Goal: Obtain resource: Download file/media

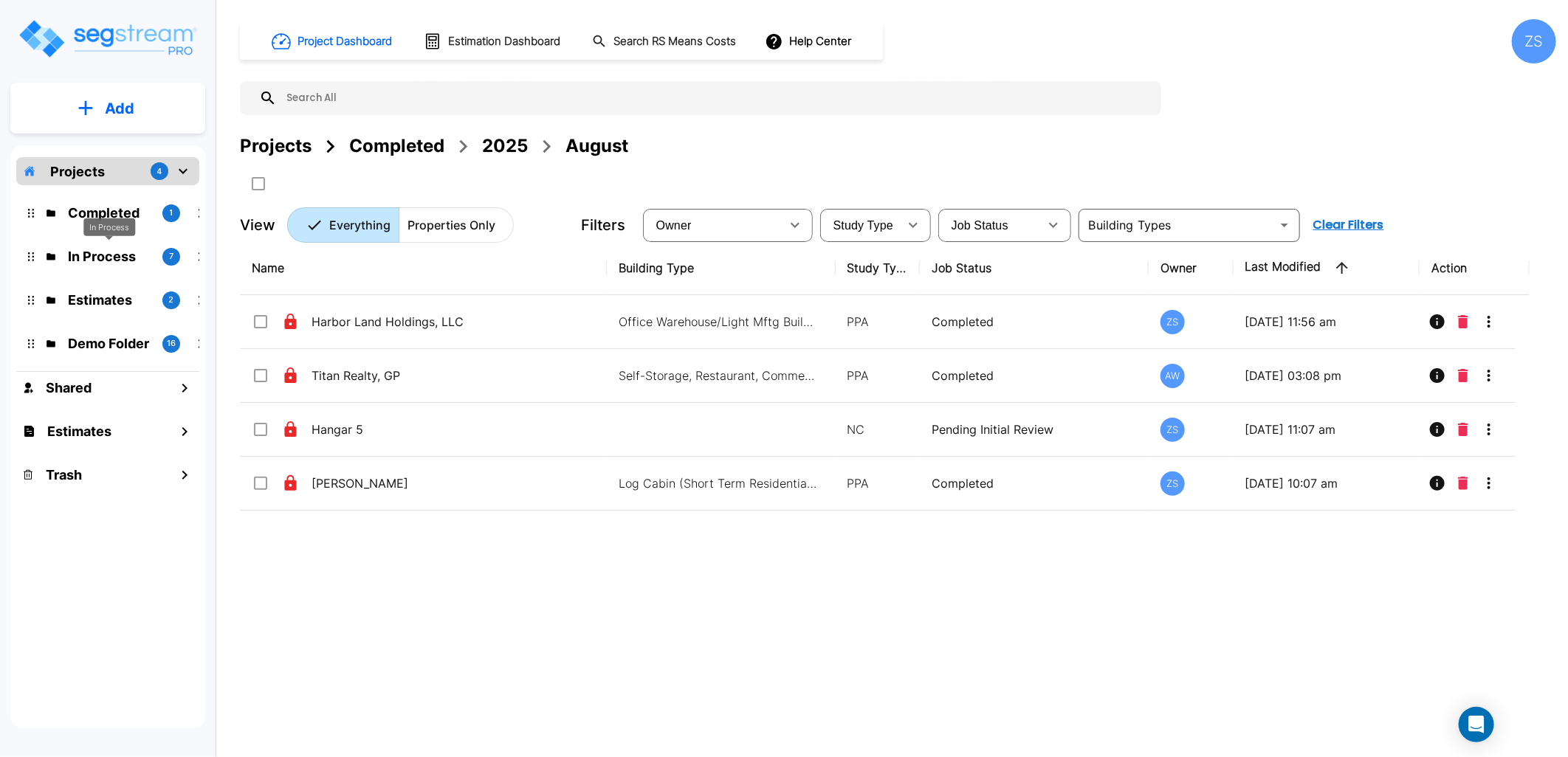
click at [100, 256] on p "In Process" at bounding box center [109, 257] width 83 height 20
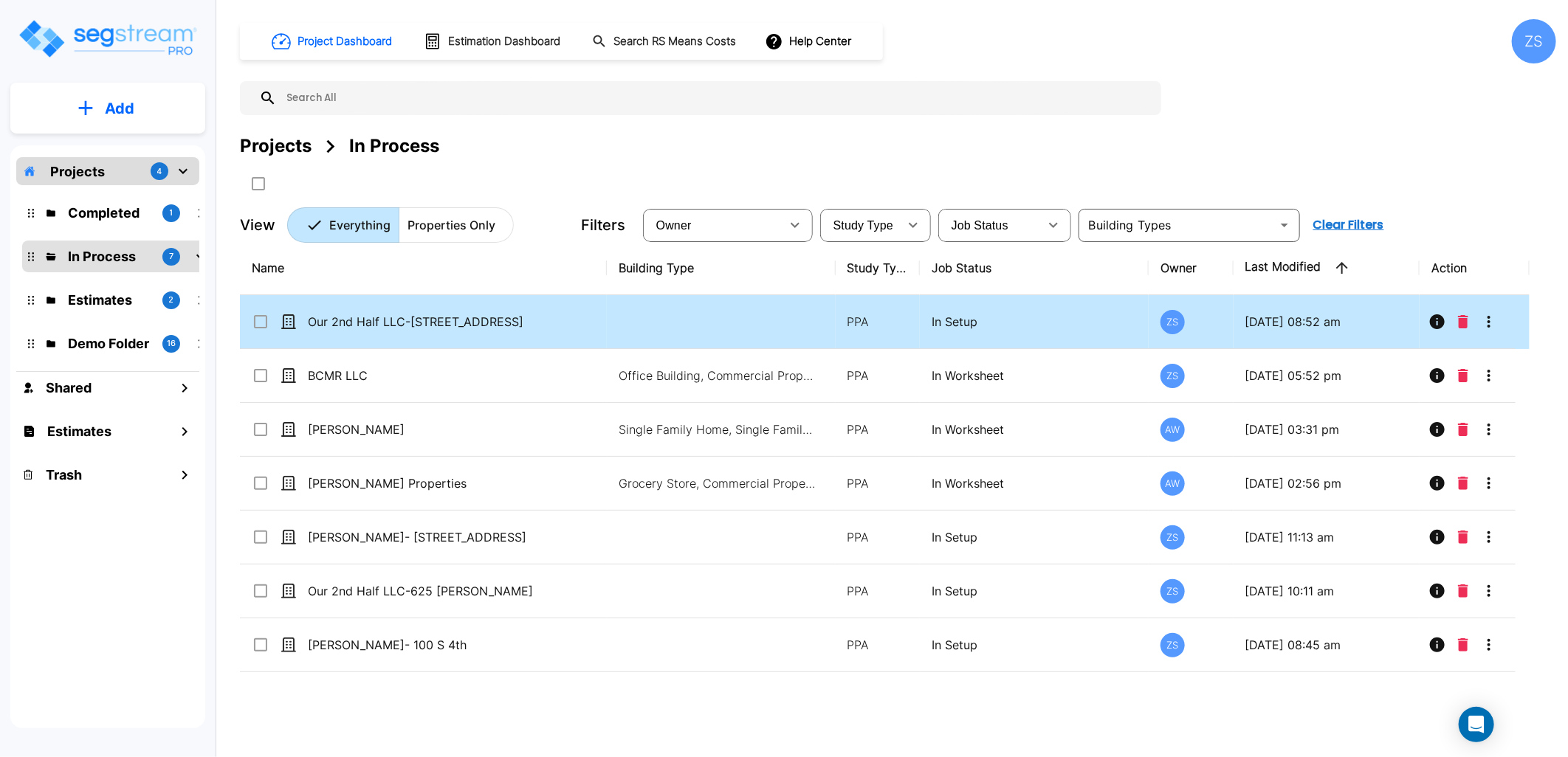
click at [508, 331] on td "Our 2nd Half LLC-[STREET_ADDRESS]" at bounding box center [423, 322] width 367 height 53
checkbox input "true"
click at [508, 331] on td "Our 2nd Half LLC-[STREET_ADDRESS]" at bounding box center [423, 322] width 367 height 53
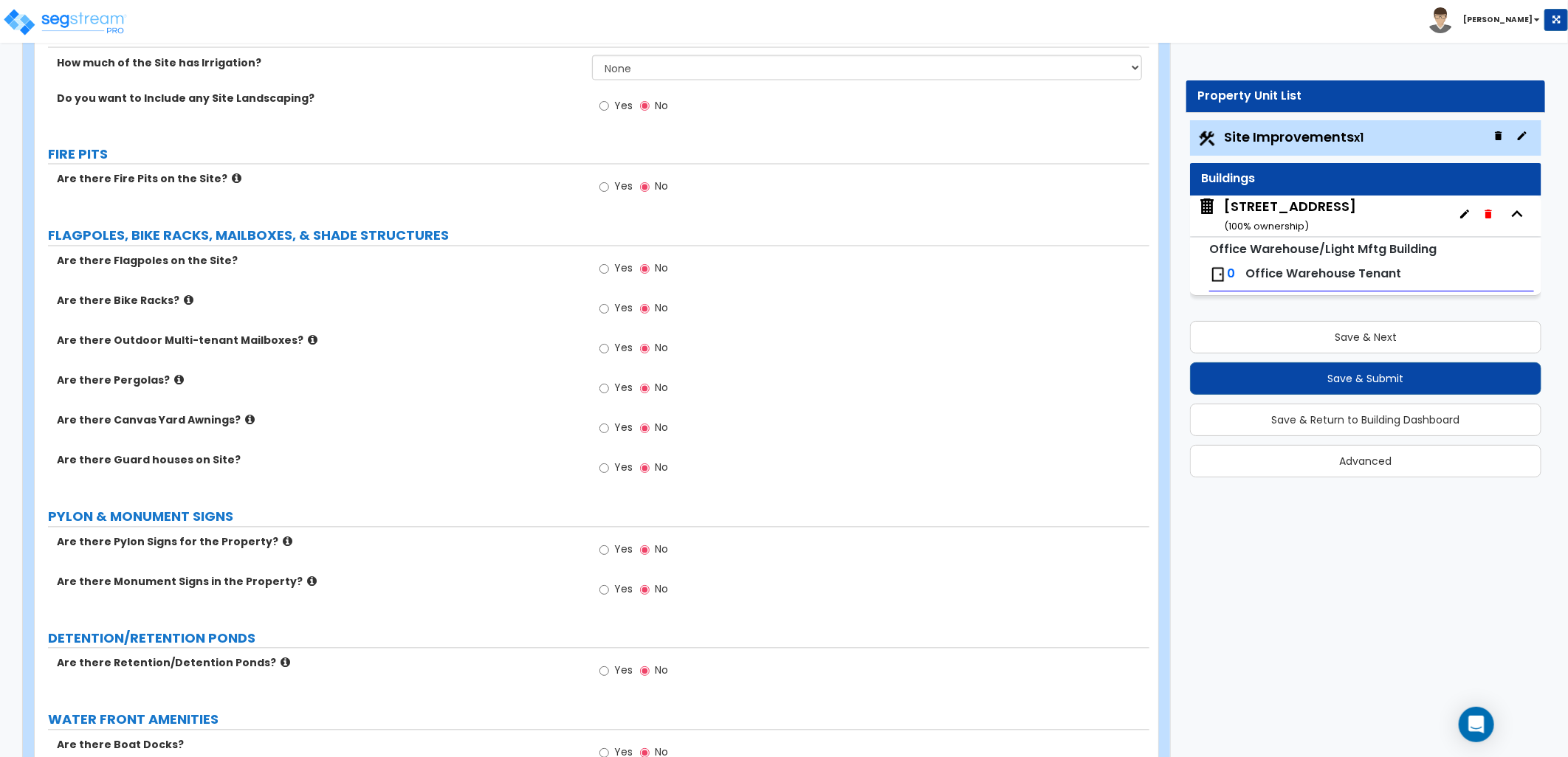
scroll to position [1969, 0]
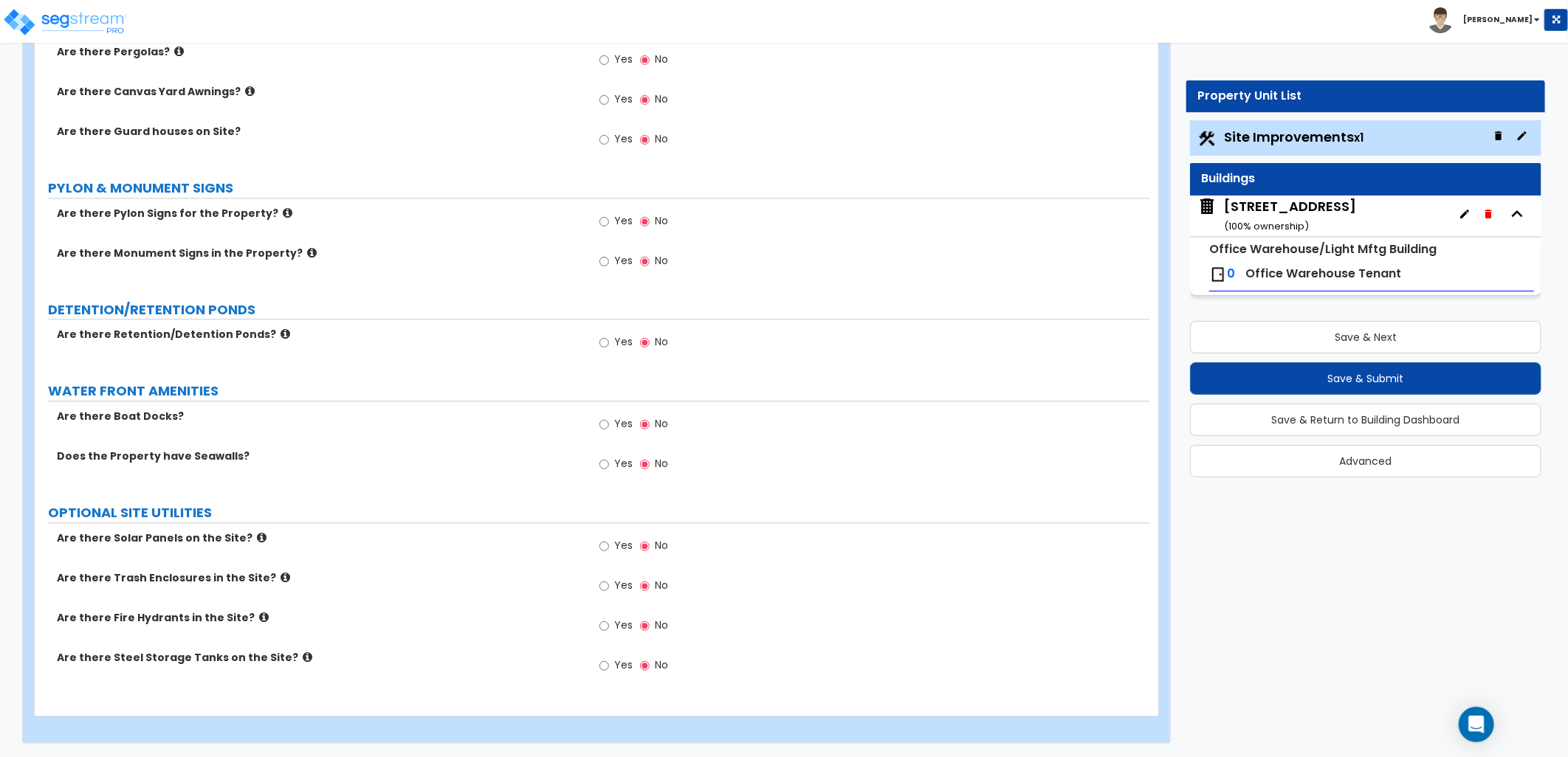
click at [1256, 212] on div "621 Begonia St ( 100 % ownership)" at bounding box center [1291, 216] width 132 height 38
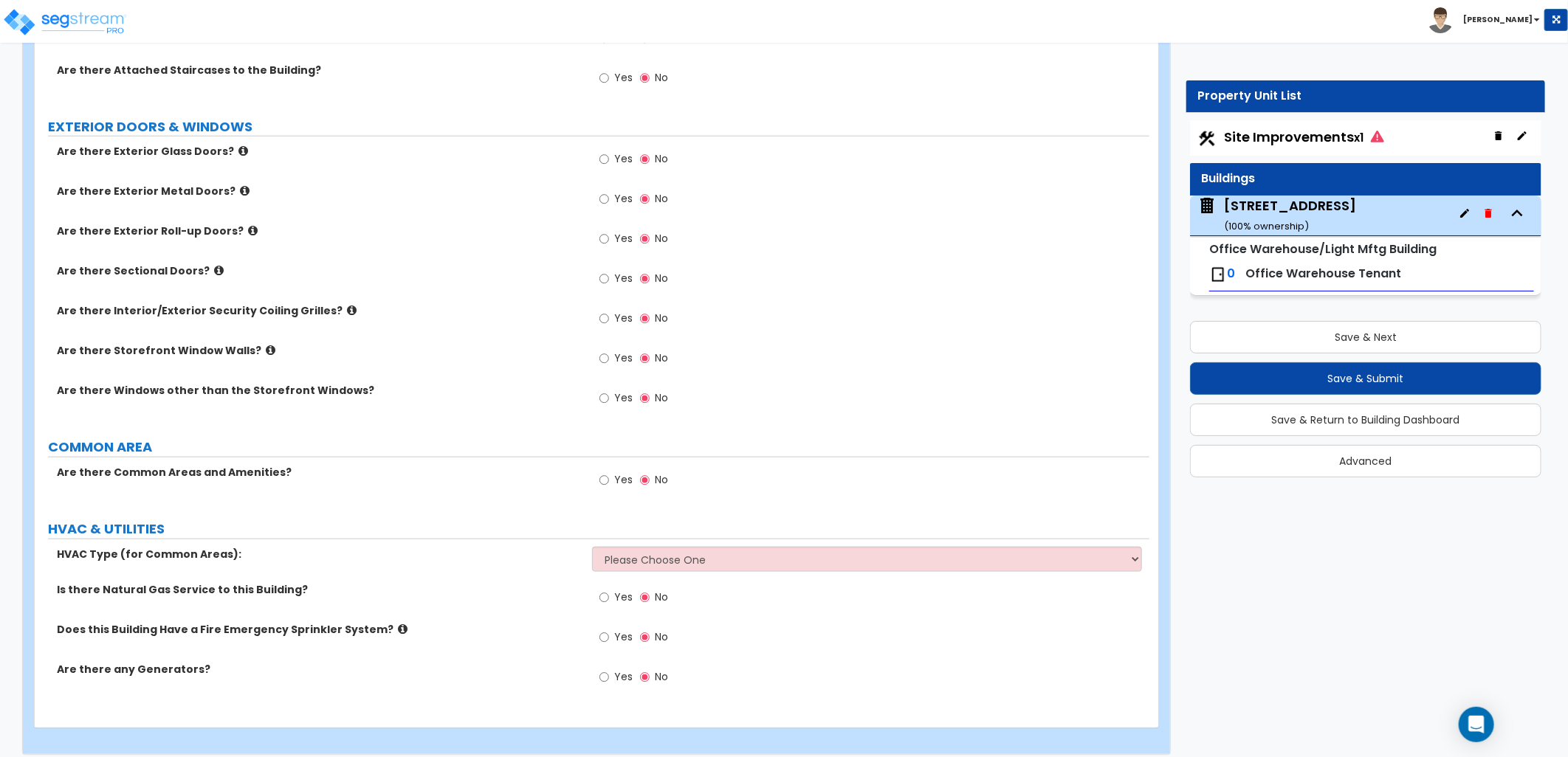
scroll to position [855, 0]
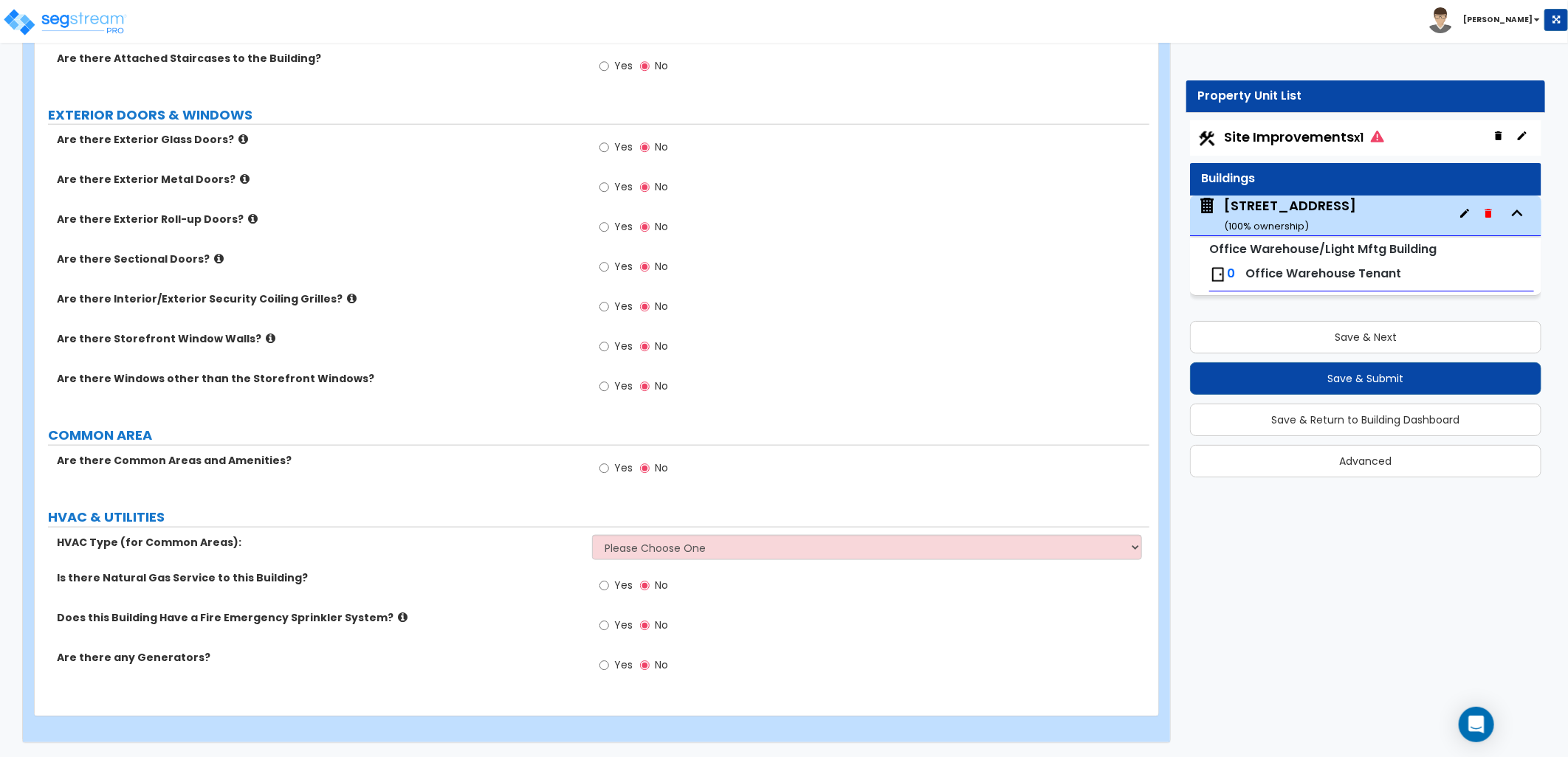
click at [781, 347] on div "Yes No" at bounding box center [871, 352] width 557 height 40
click at [58, 33] on img at bounding box center [65, 22] width 125 height 29
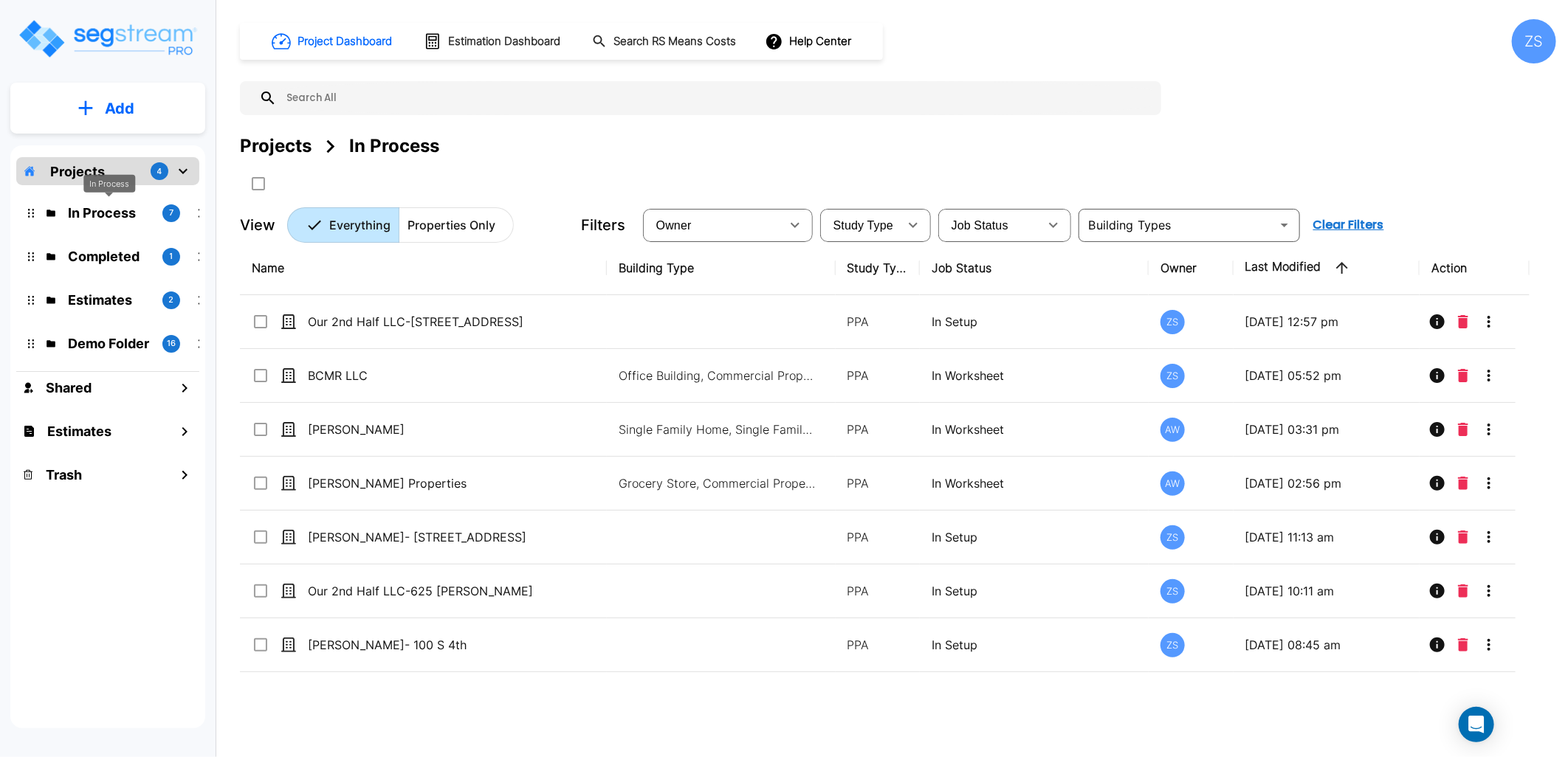
click at [89, 212] on p "In Process" at bounding box center [109, 213] width 83 height 20
click at [104, 247] on p "Completed" at bounding box center [109, 257] width 83 height 20
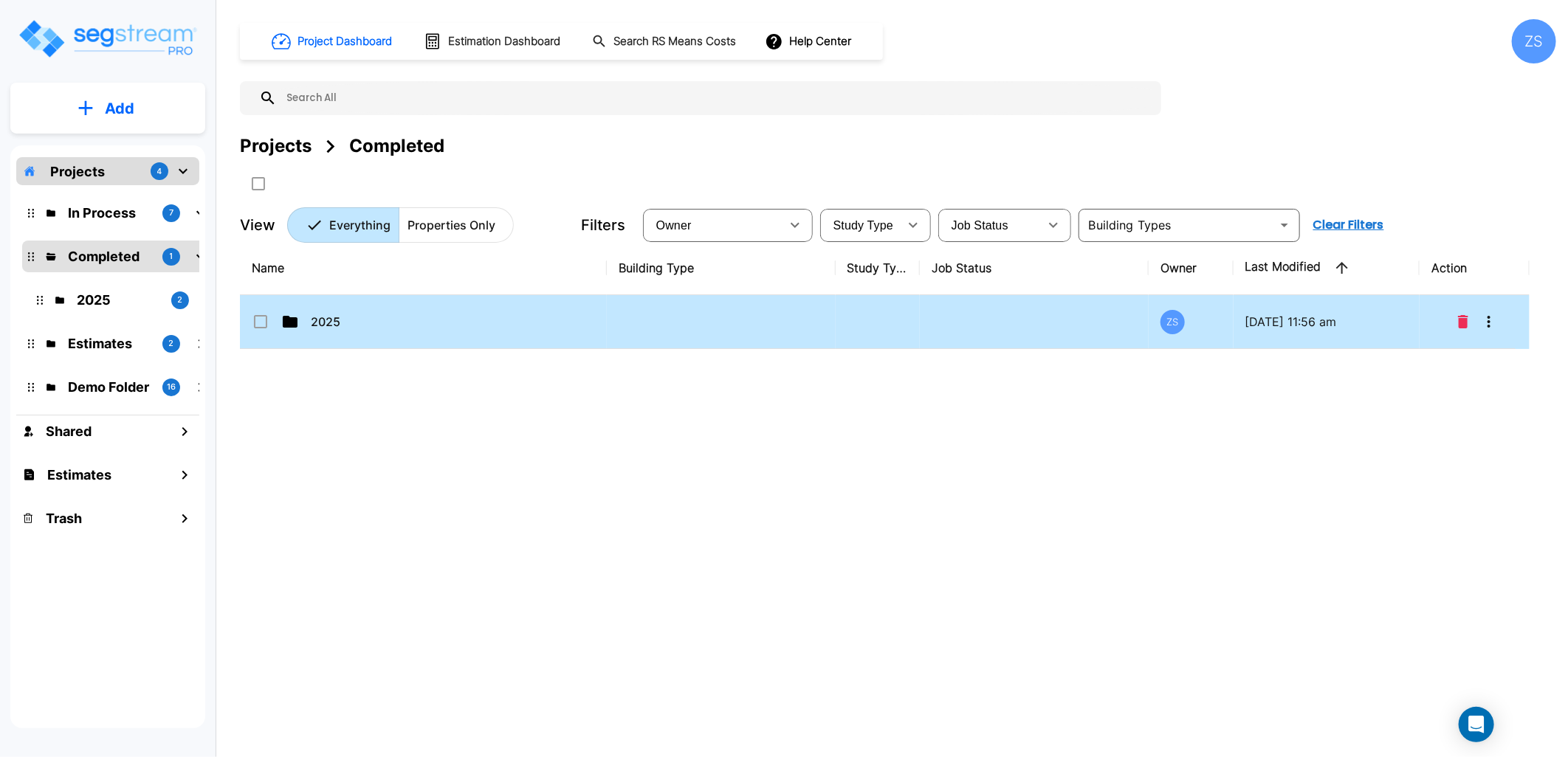
click at [377, 326] on p "2025" at bounding box center [434, 322] width 246 height 18
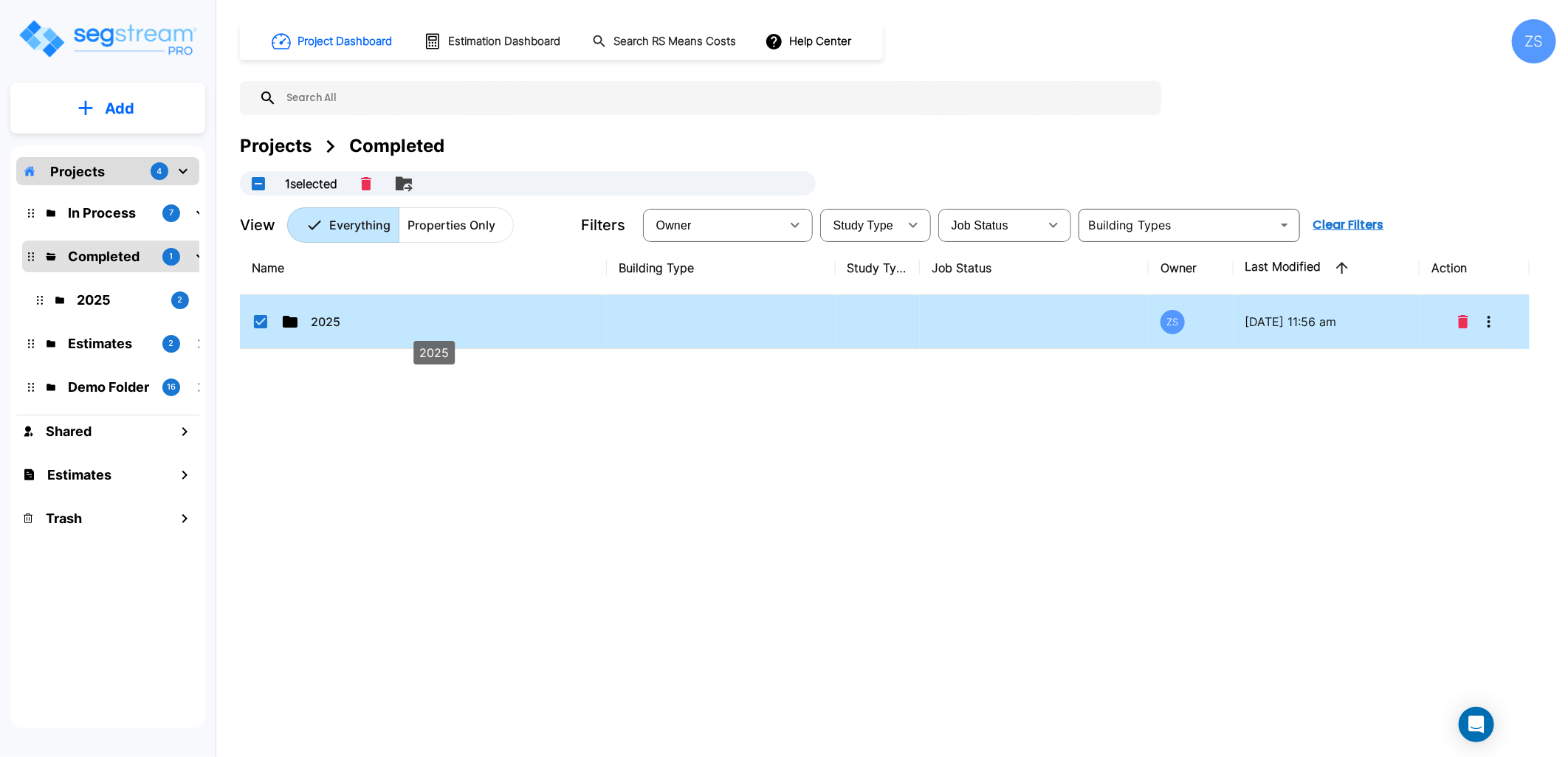
checkbox input "true"
click at [377, 326] on p "2025" at bounding box center [434, 322] width 246 height 18
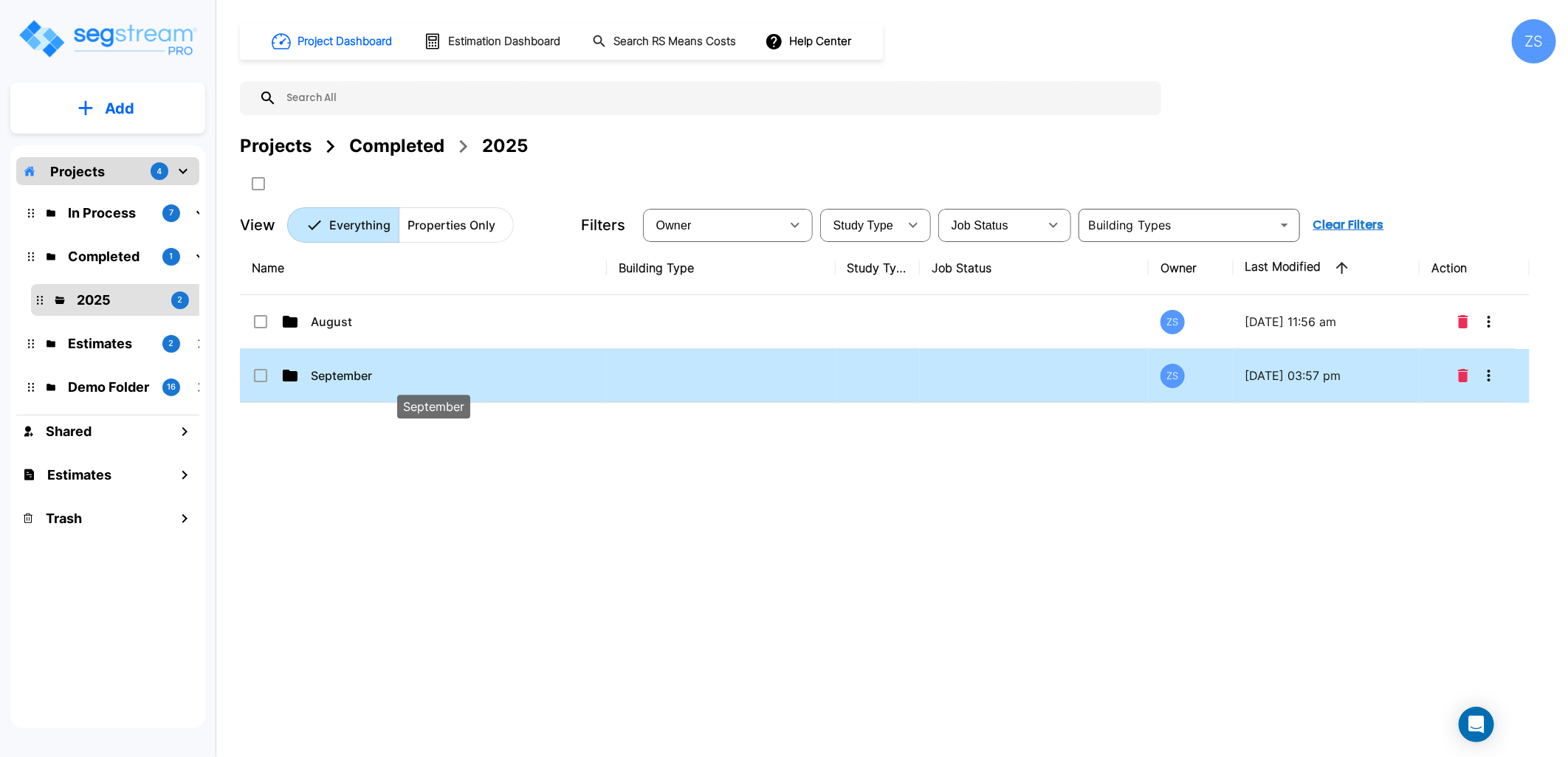
click at [367, 380] on p "September" at bounding box center [434, 375] width 246 height 18
checkbox input "true"
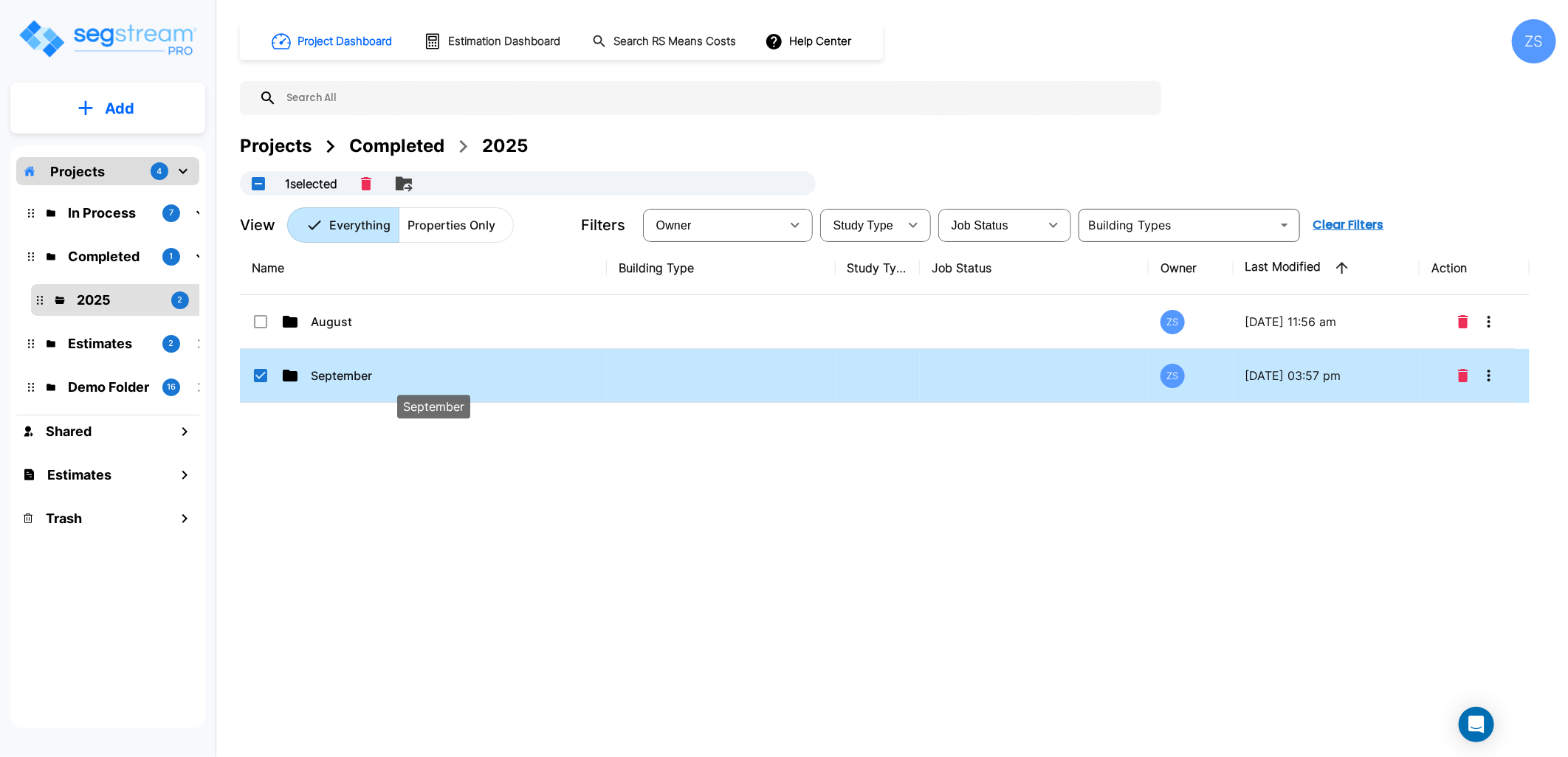
click at [367, 380] on p "September" at bounding box center [434, 375] width 246 height 18
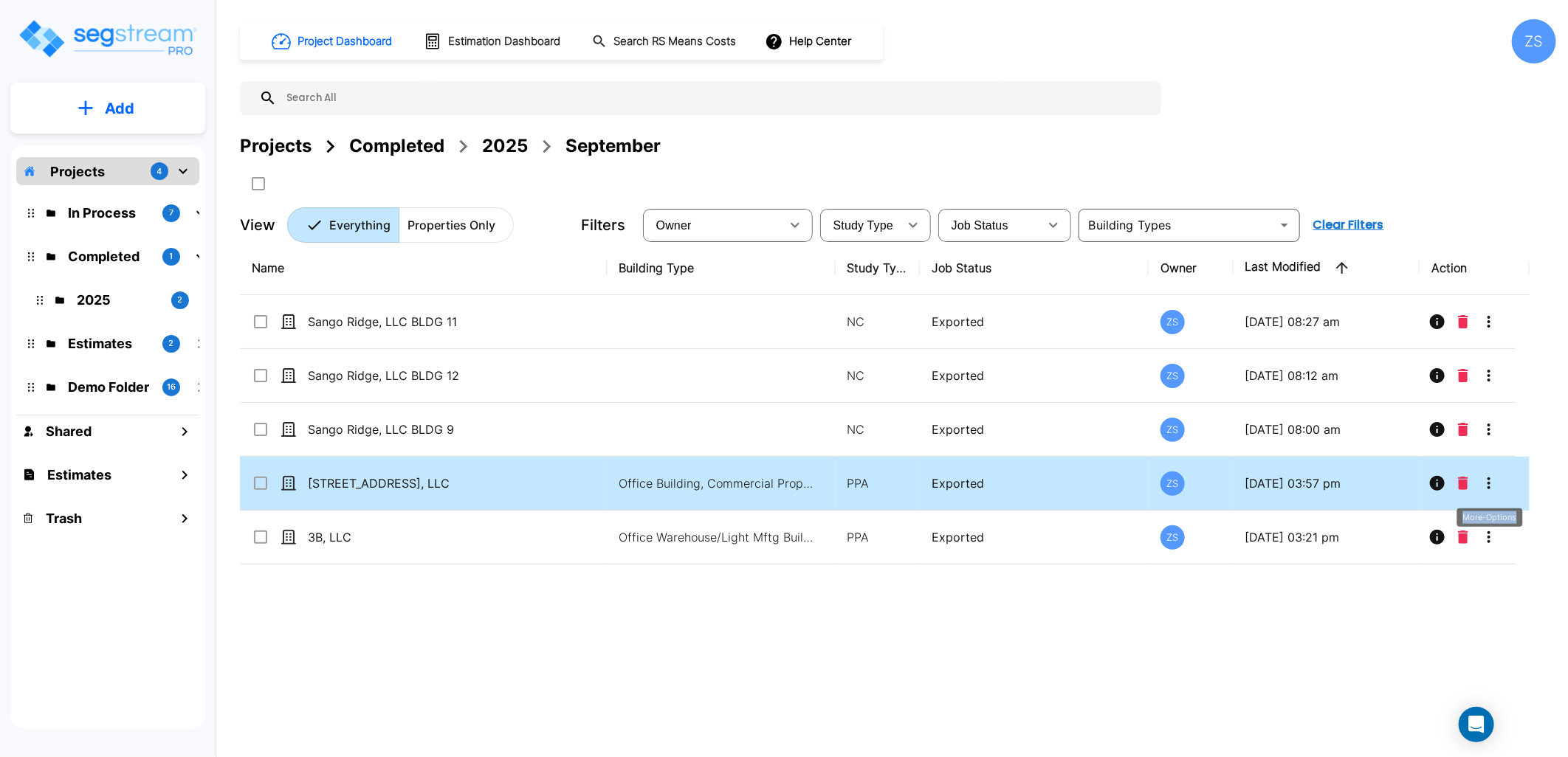
click at [1489, 487] on icon "More-Options" at bounding box center [1489, 484] width 3 height 12
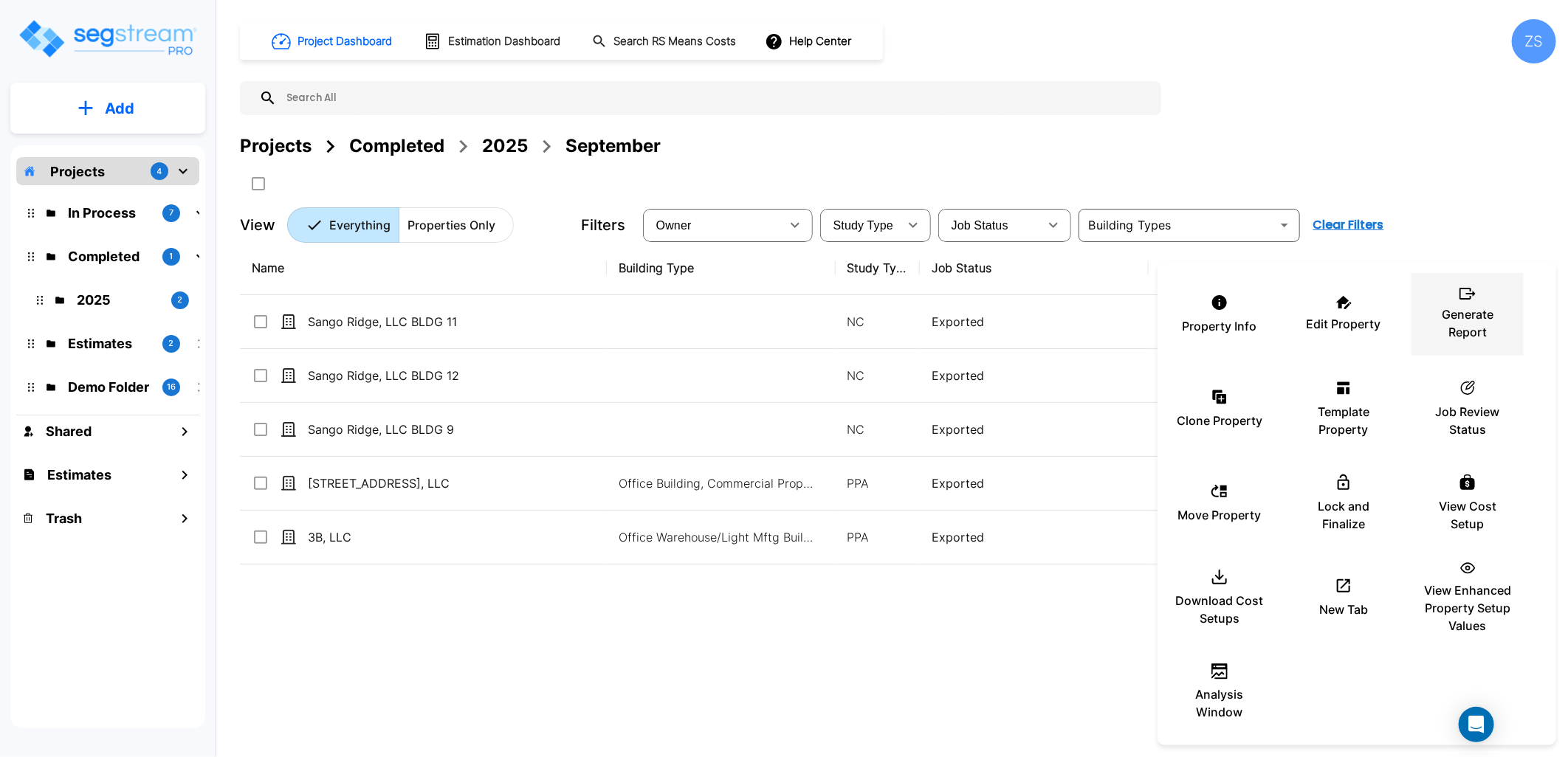
click at [1458, 327] on p "Generate Report" at bounding box center [1468, 323] width 89 height 35
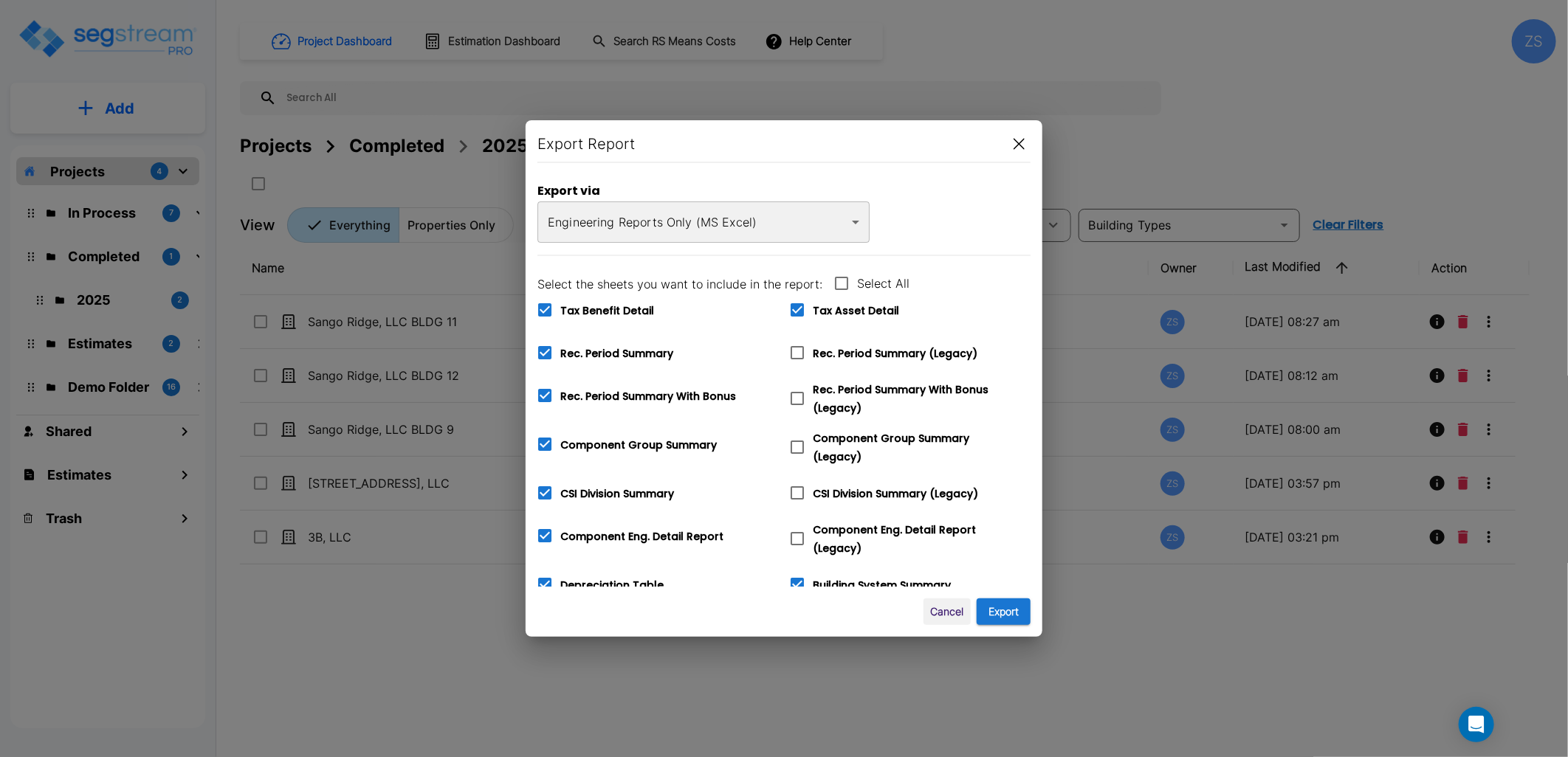
click at [776, 222] on body "× Your report is being generated. Be patient! × We're working on your Modificat…" at bounding box center [784, 378] width 1568 height 757
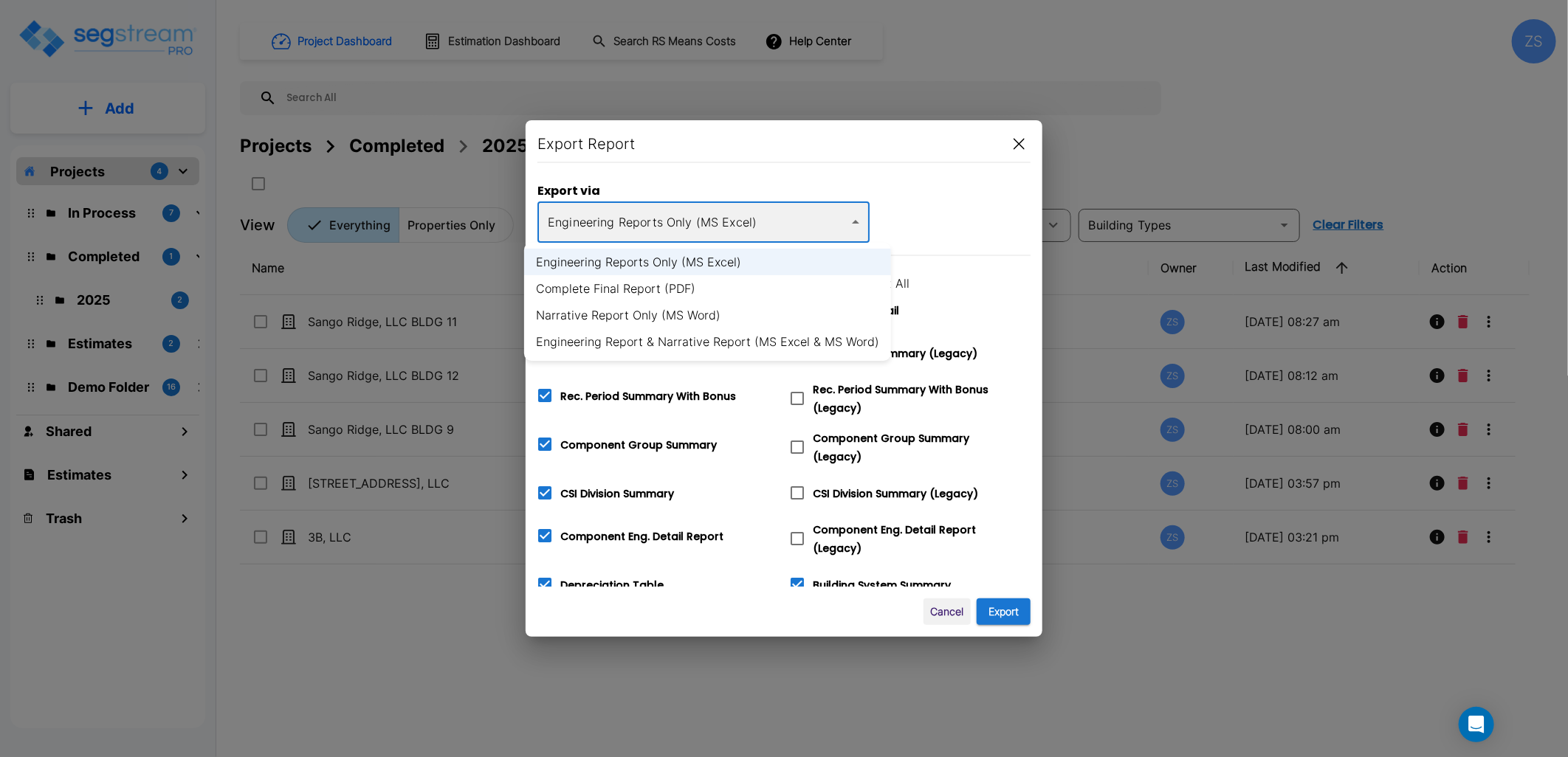
click at [733, 294] on li "Complete Final Report (PDF)" at bounding box center [707, 289] width 367 height 27
type input "pdf"
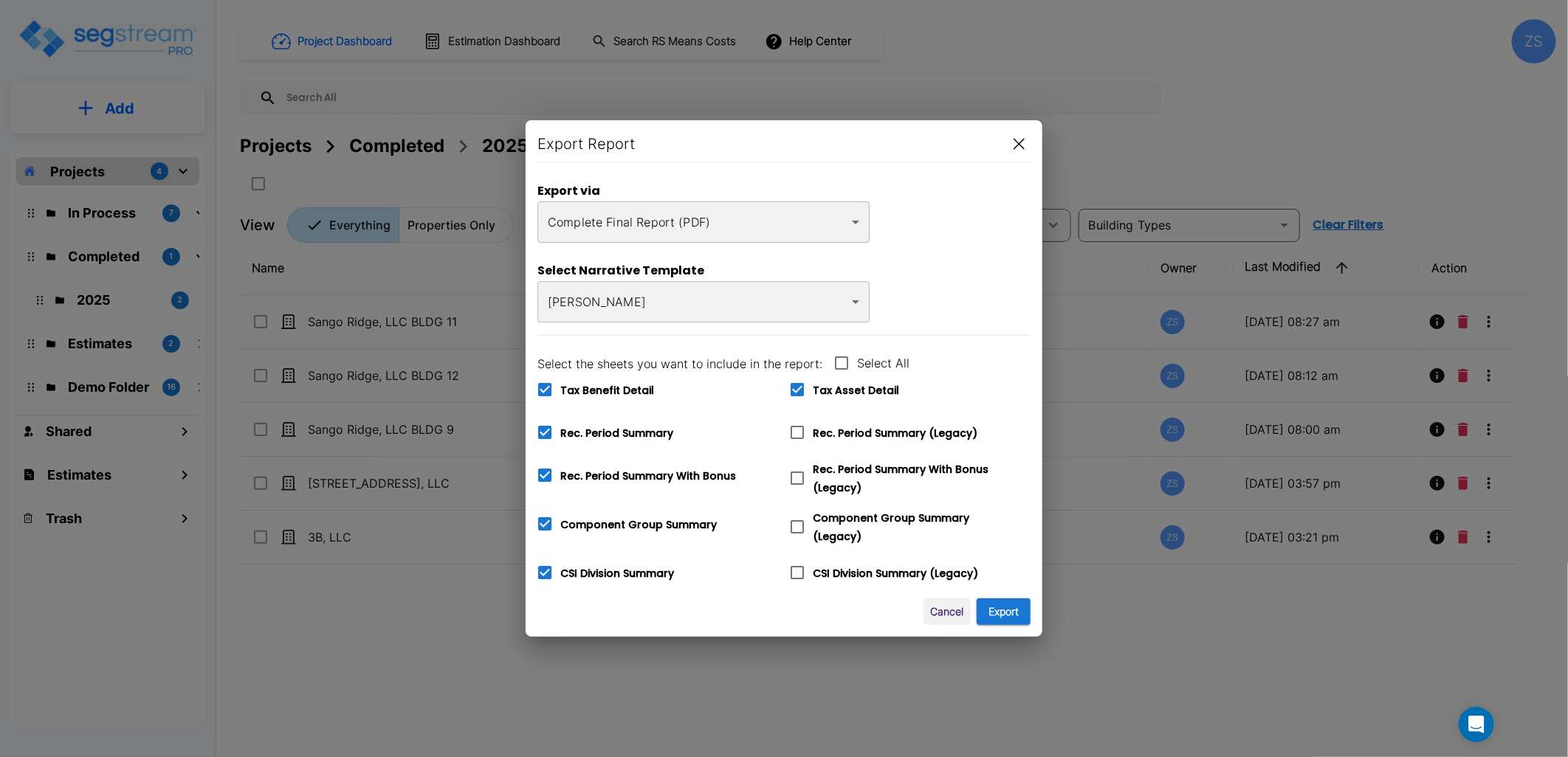
click at [603, 391] on span "Tax Benefit Detail" at bounding box center [608, 391] width 94 height 15
click at [544, 387] on input "Tax Benefit Detail" at bounding box center [537, 380] width 15 height 13
checkbox input "false"
drag, startPoint x: 638, startPoint y: 434, endPoint x: 670, endPoint y: 438, distance: 32.2
click at [637, 434] on span "Rec. Period Summary" at bounding box center [617, 434] width 113 height 15
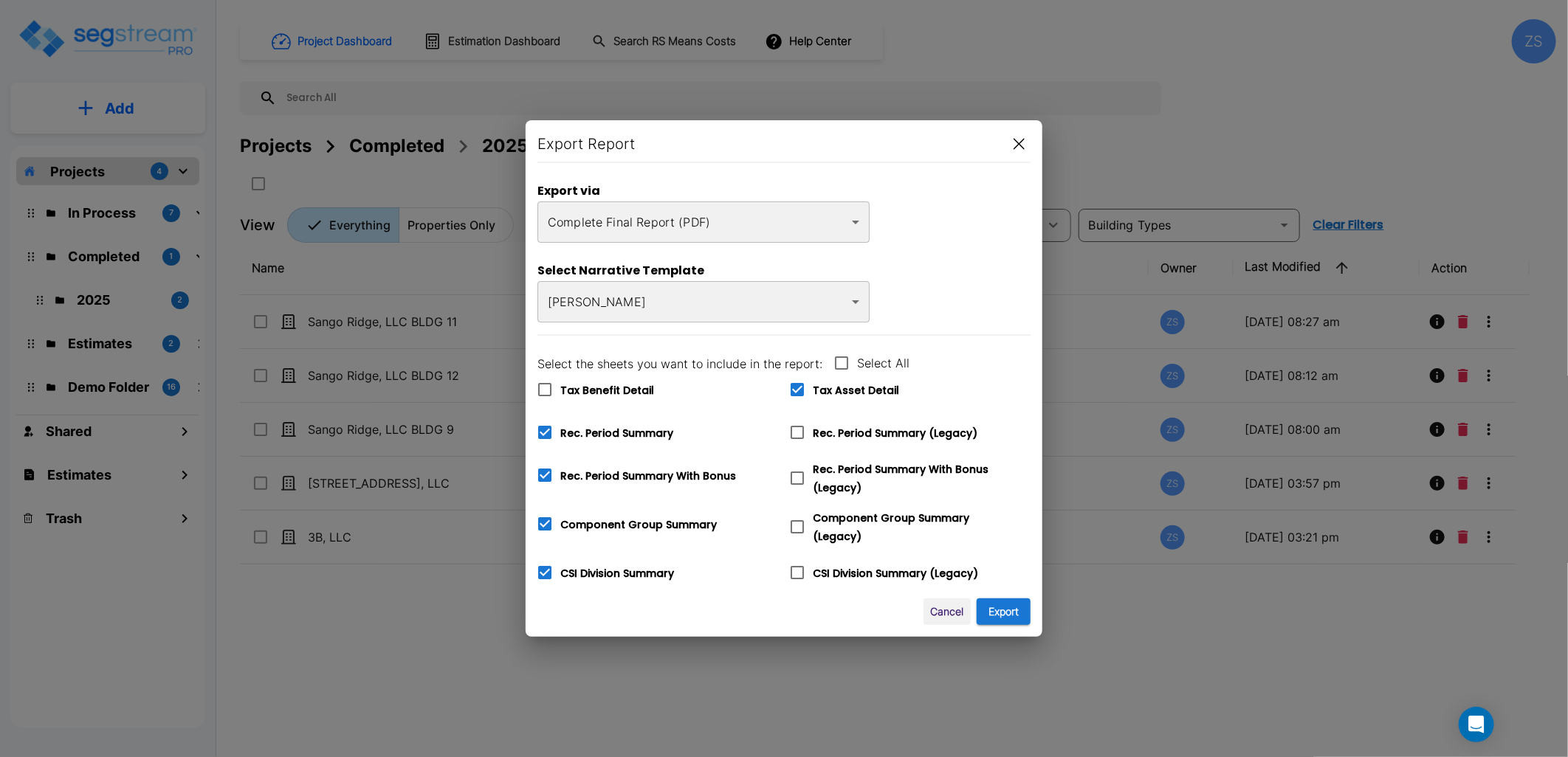
click at [544, 429] on input "Rec. Period Summary" at bounding box center [537, 423] width 15 height 13
checkbox input "false"
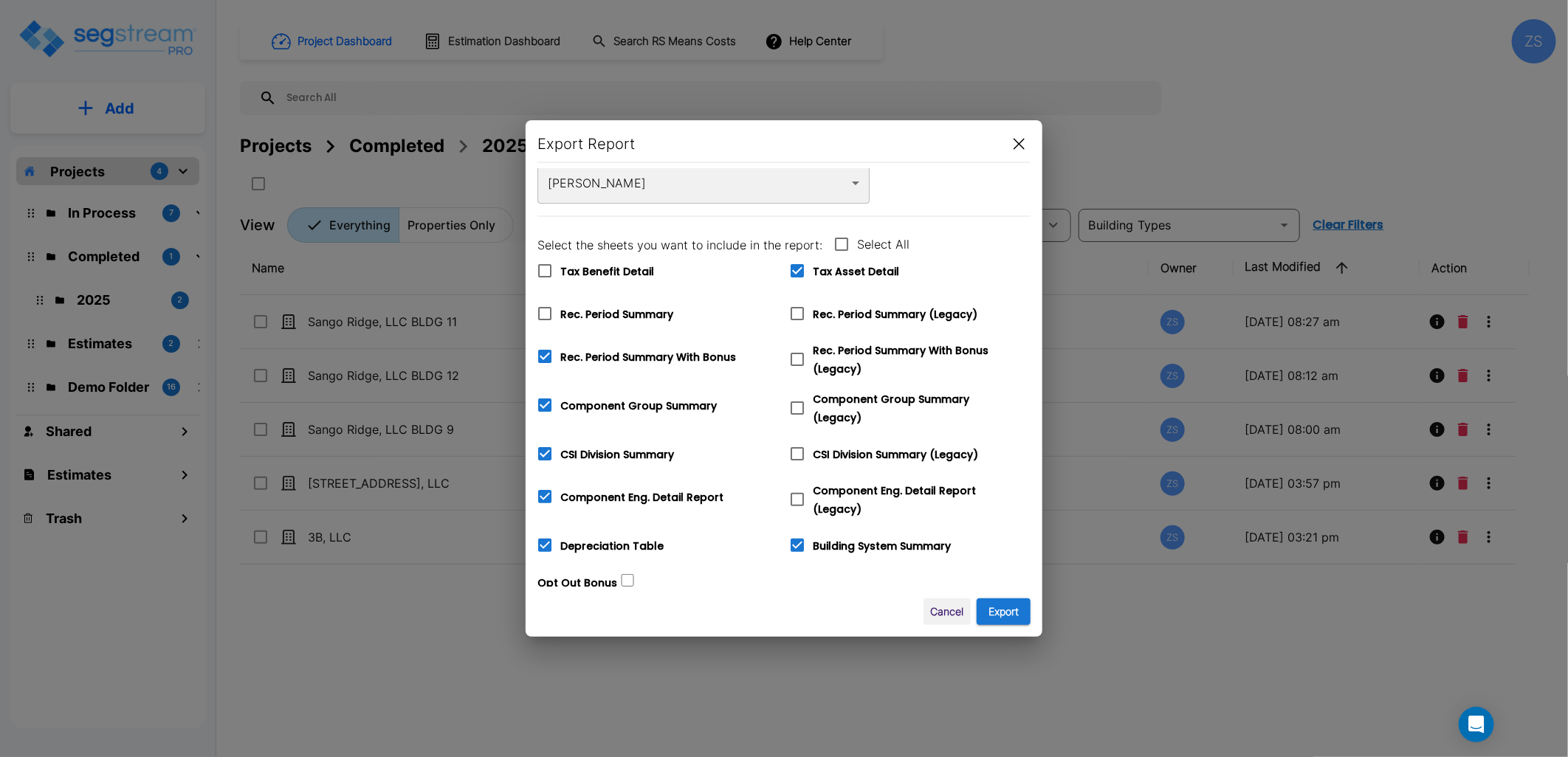
scroll to position [119, 0]
click at [1005, 613] on button "Export" at bounding box center [1004, 612] width 53 height 28
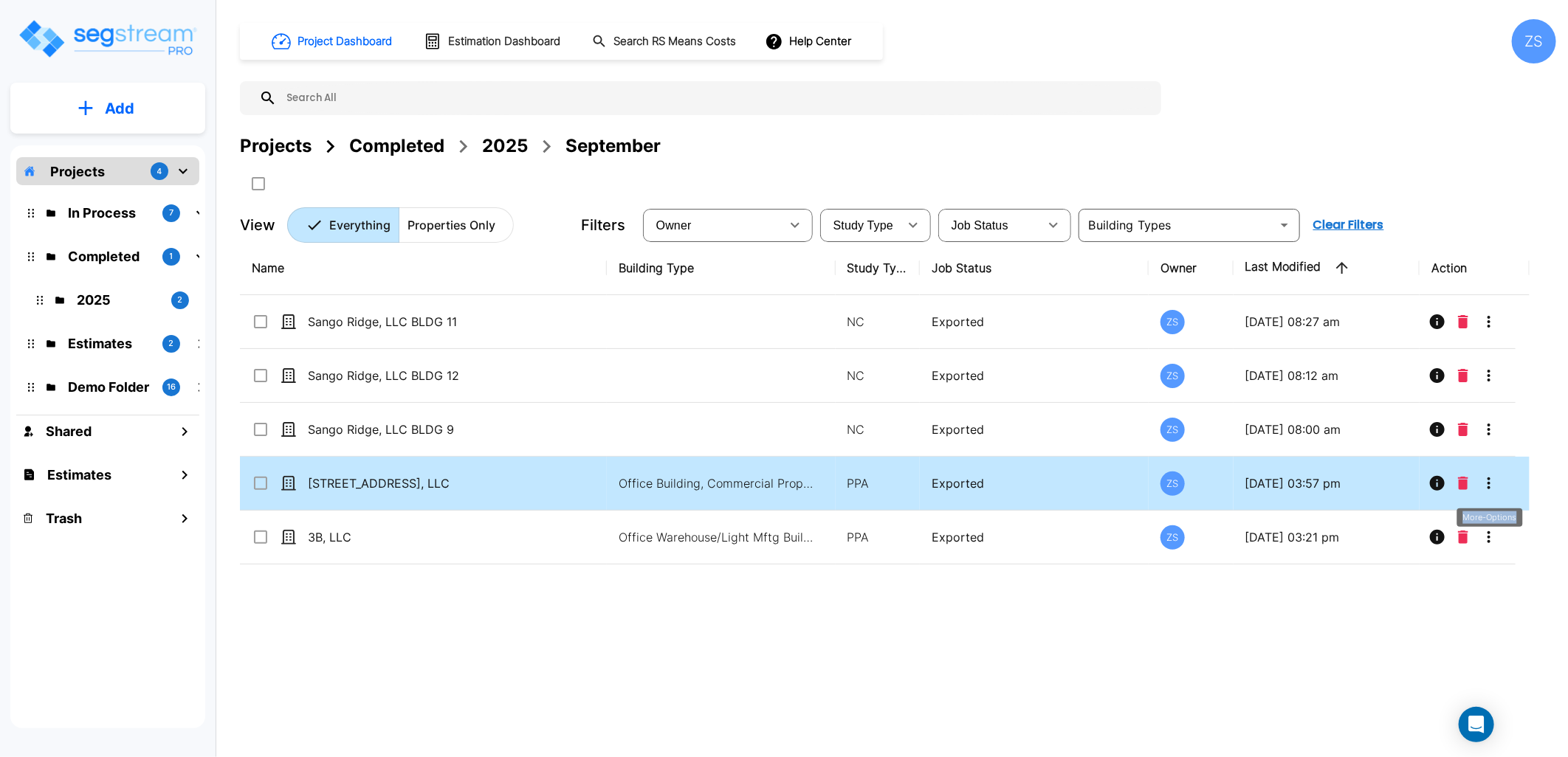
click at [1489, 489] on icon "More-Options" at bounding box center [1489, 484] width 3 height 12
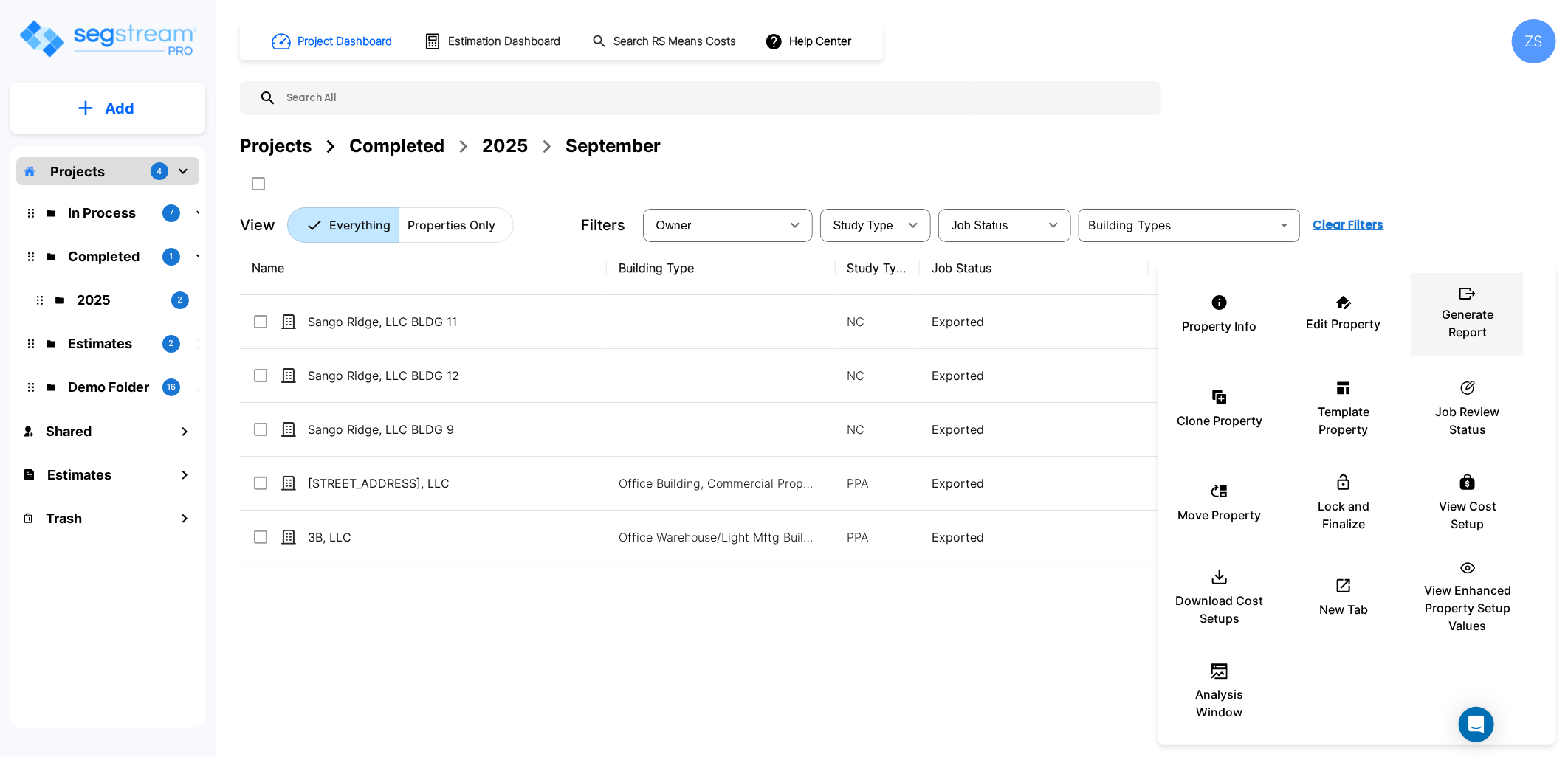
click at [1459, 322] on p "Generate Report" at bounding box center [1468, 323] width 89 height 35
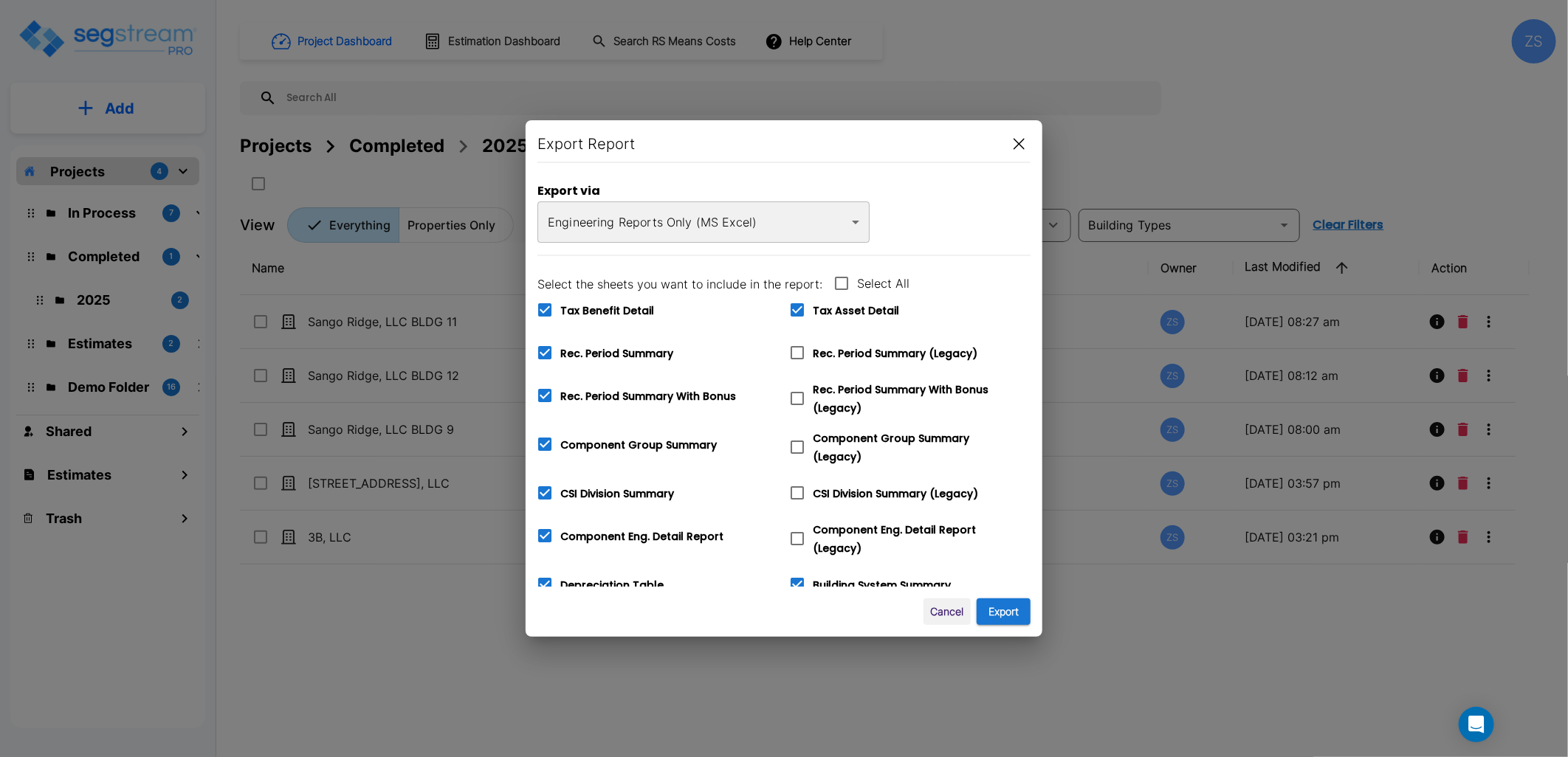
click at [680, 225] on body "× Your report is being generated. Be patient! × We're working on your Modificat…" at bounding box center [784, 378] width 1568 height 757
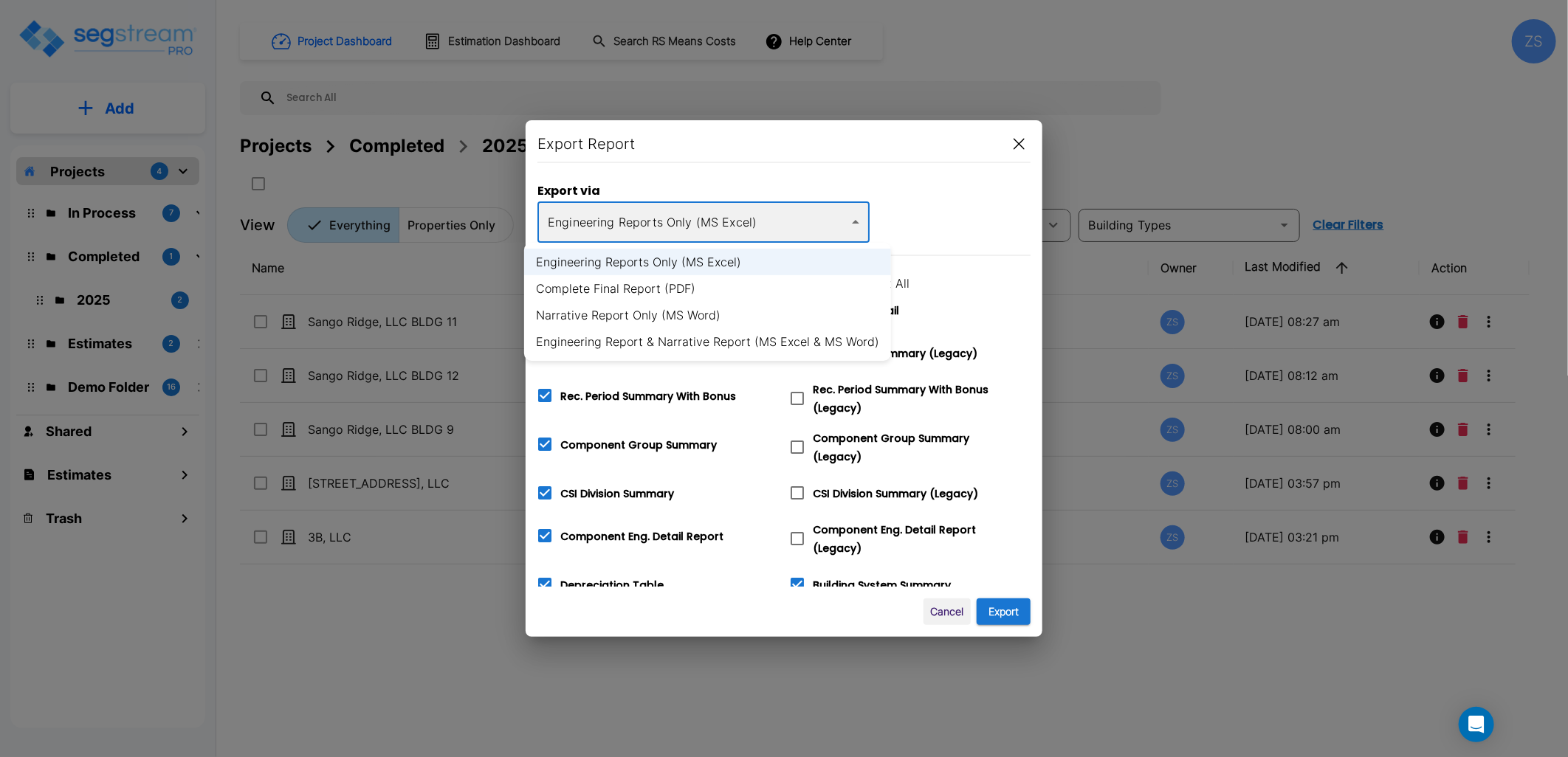
click at [649, 313] on li "Narrative Report Only (MS Word)" at bounding box center [707, 315] width 367 height 27
type input "word"
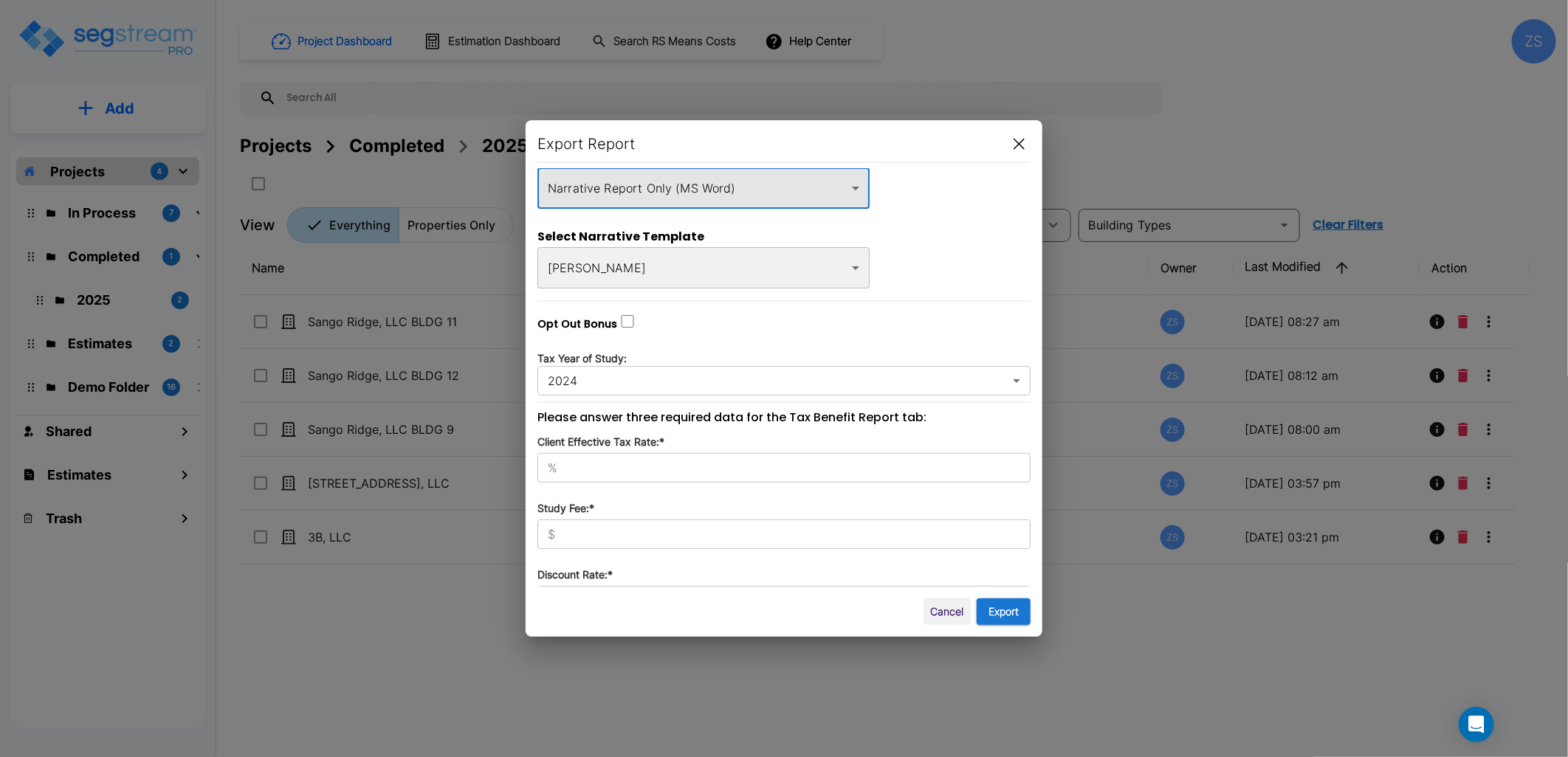
scroll to position [64, 0]
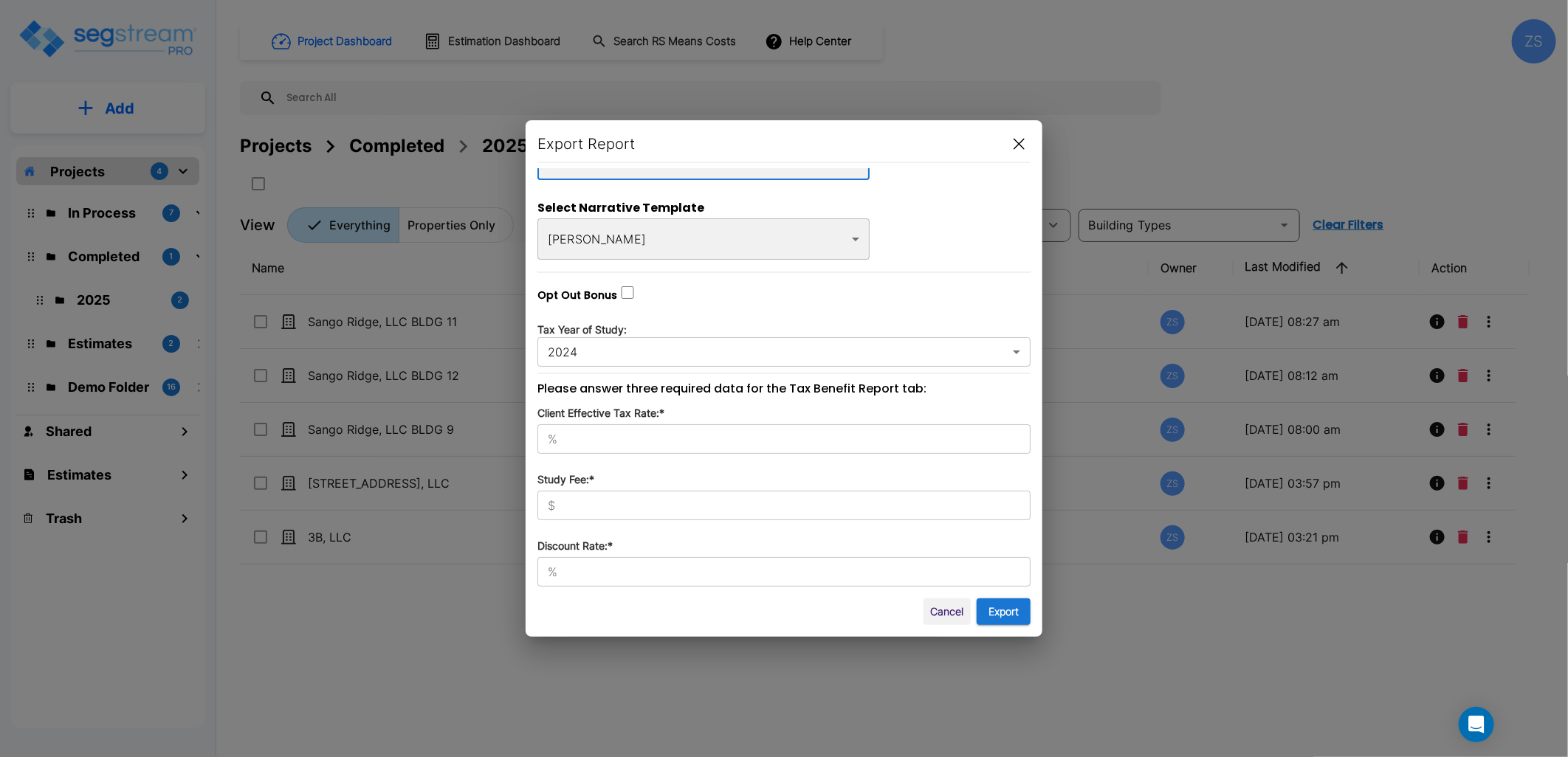
click at [637, 429] on div "% ​" at bounding box center [784, 439] width 493 height 29
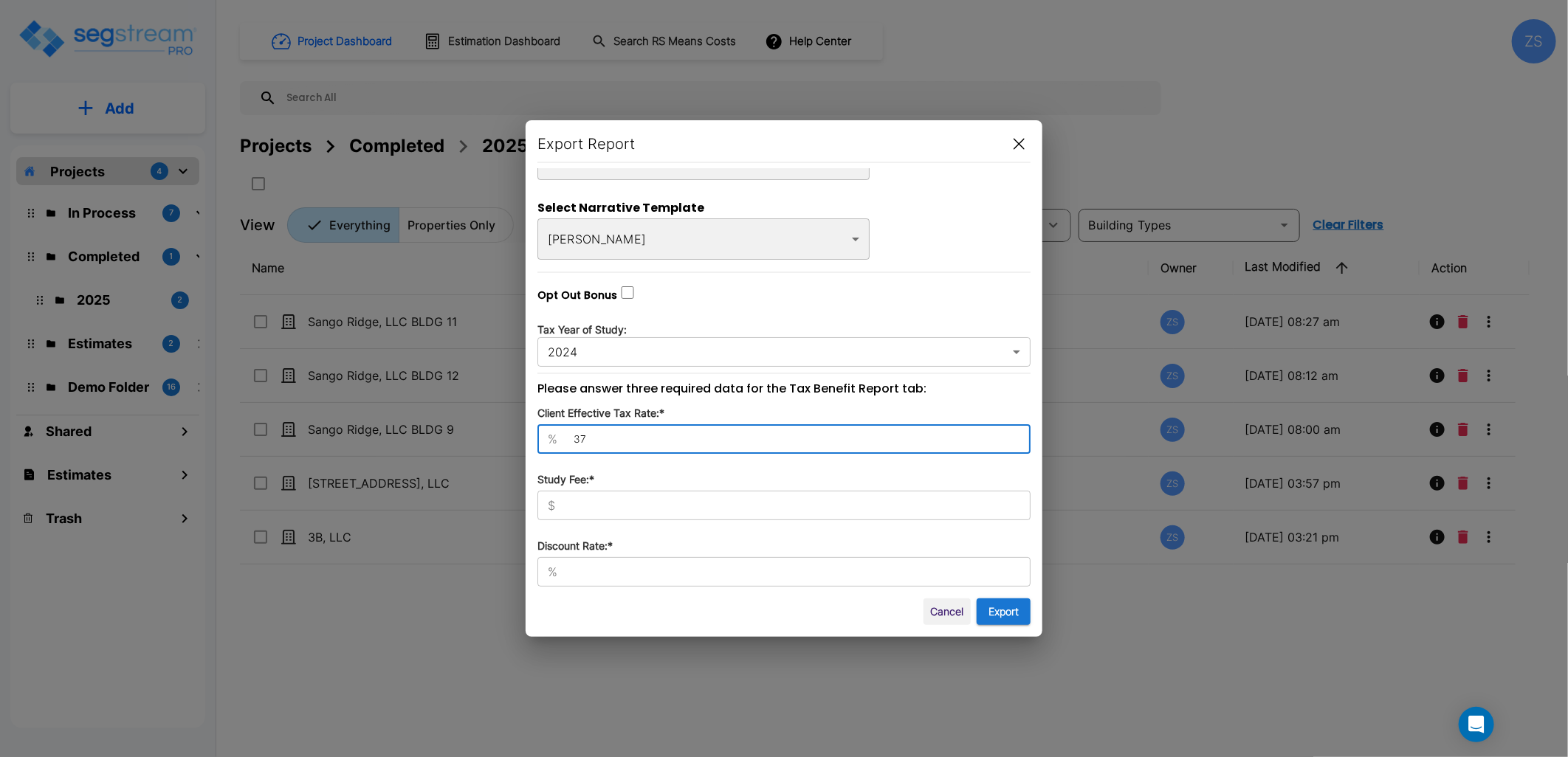
type input "37"
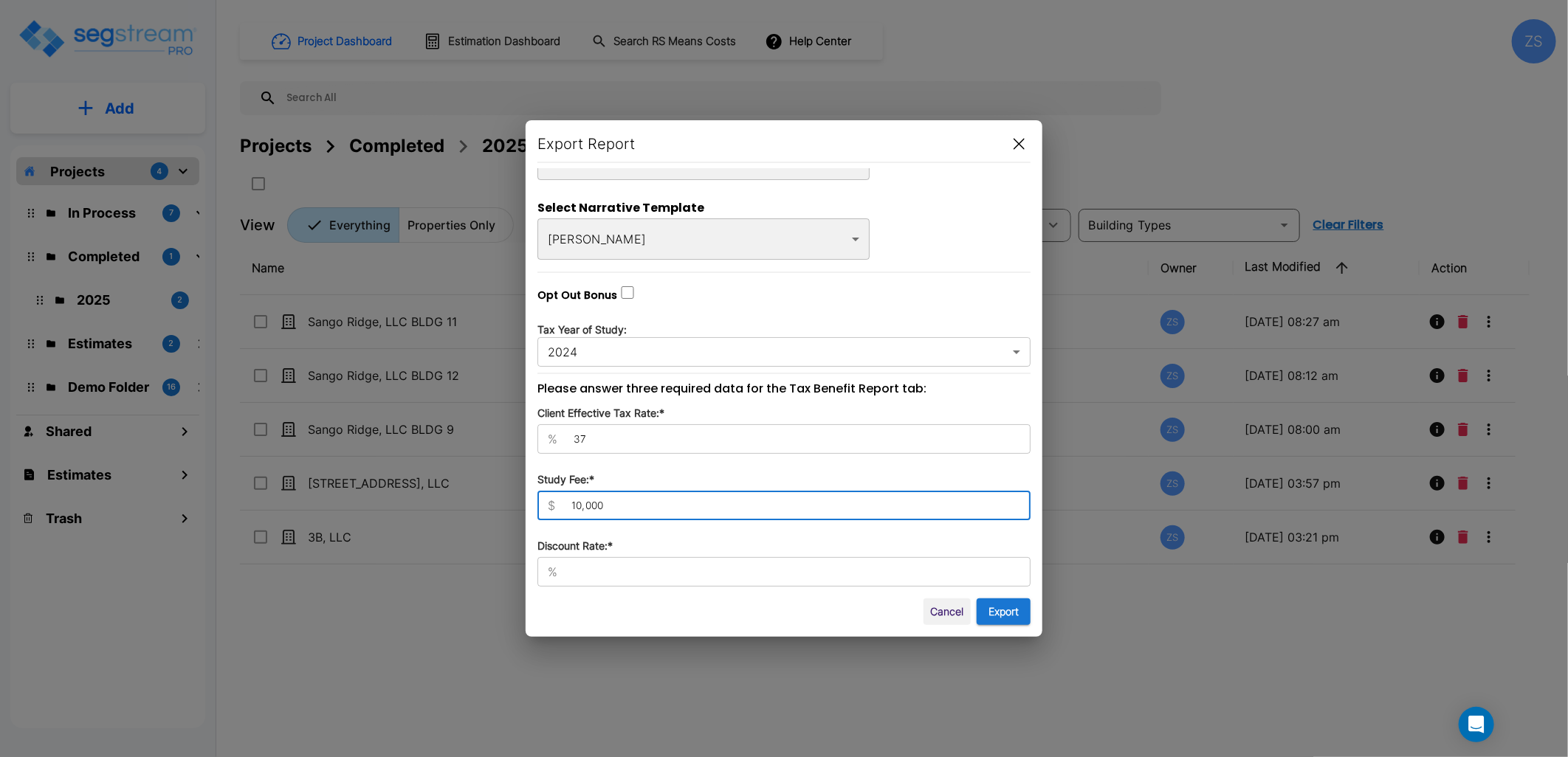
type input "10,000"
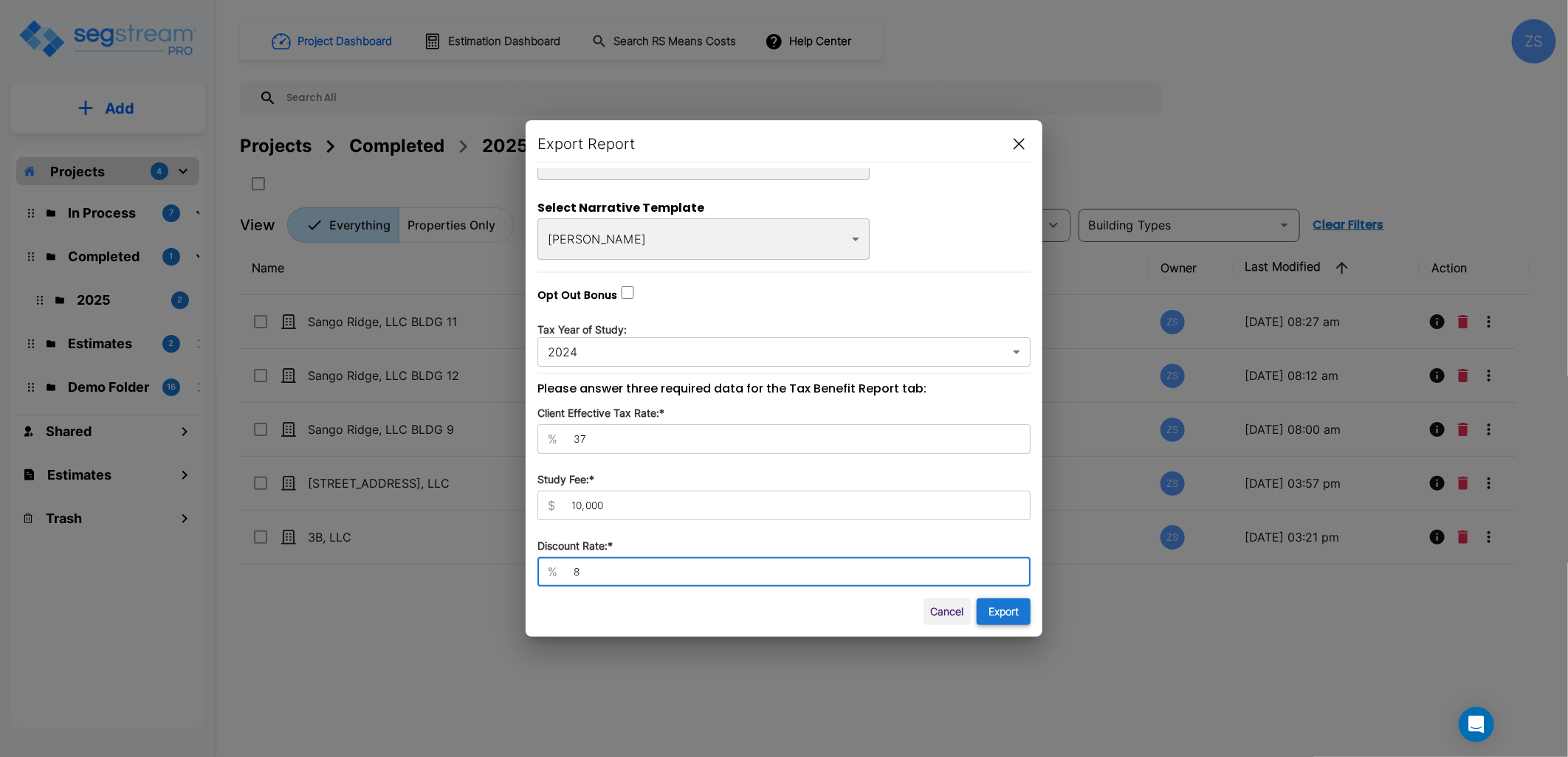
type input "8"
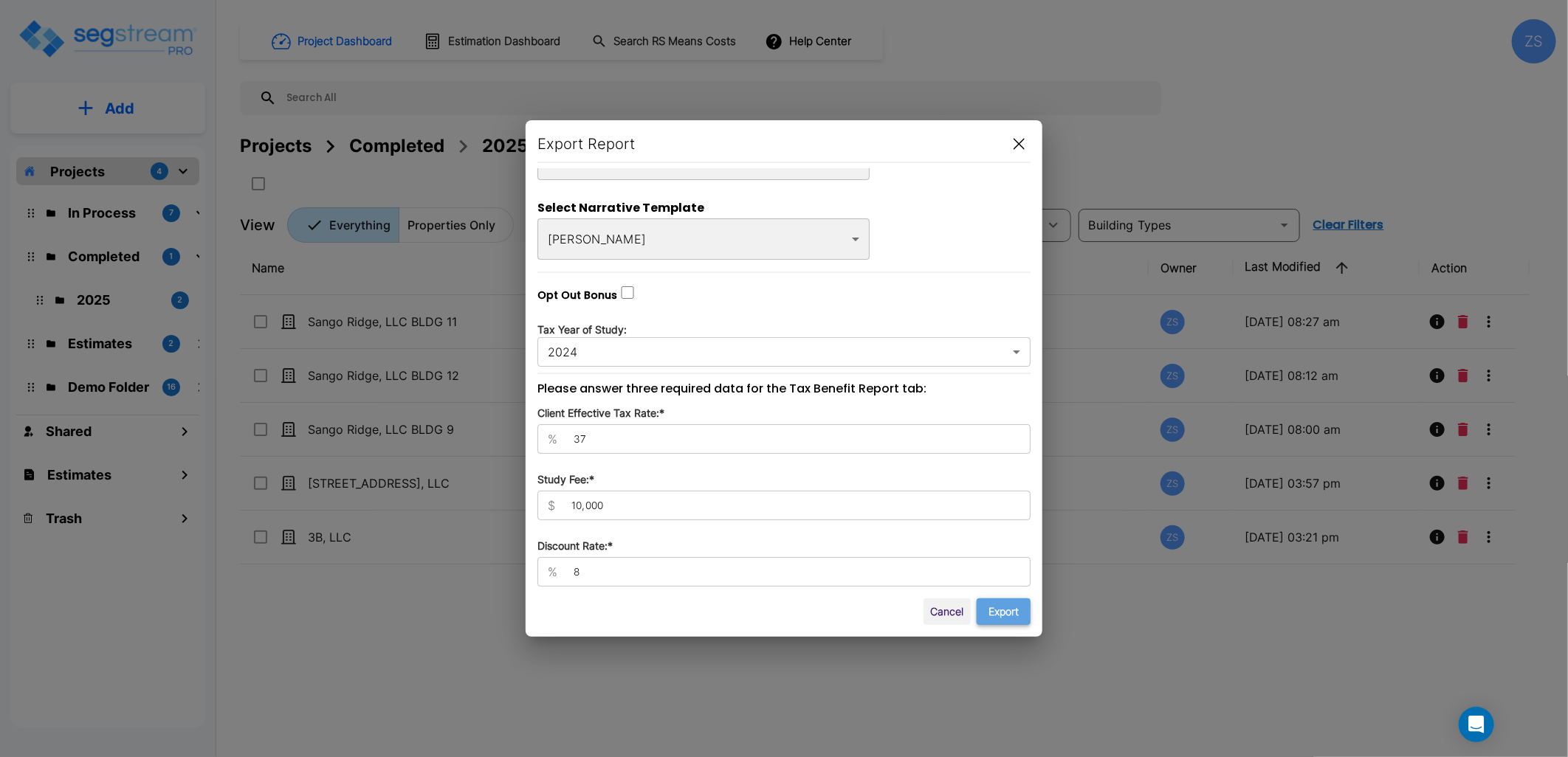
click at [1009, 613] on button "Export" at bounding box center [1004, 612] width 53 height 28
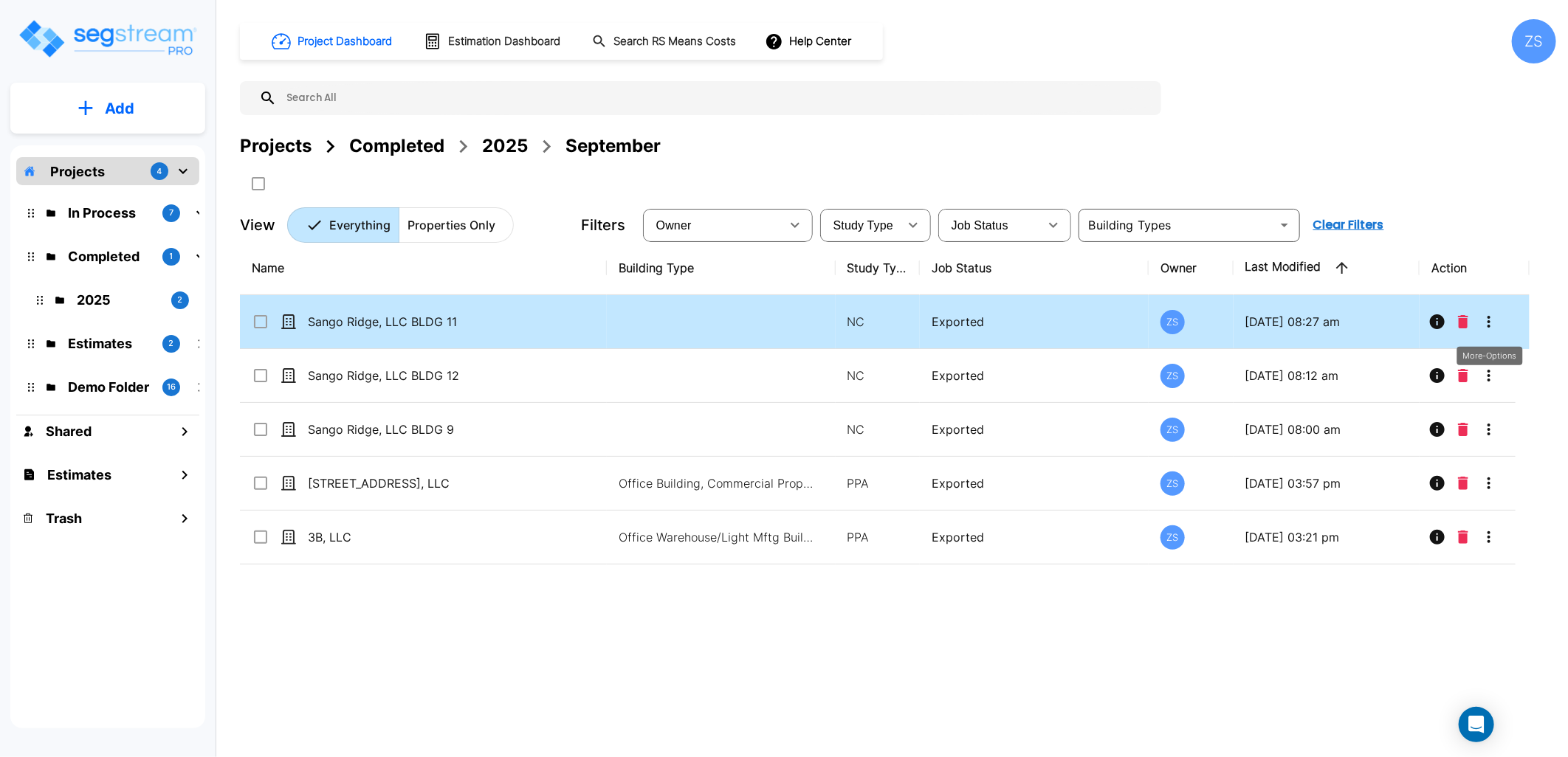
click at [1493, 321] on icon "More-Options" at bounding box center [1489, 322] width 18 height 18
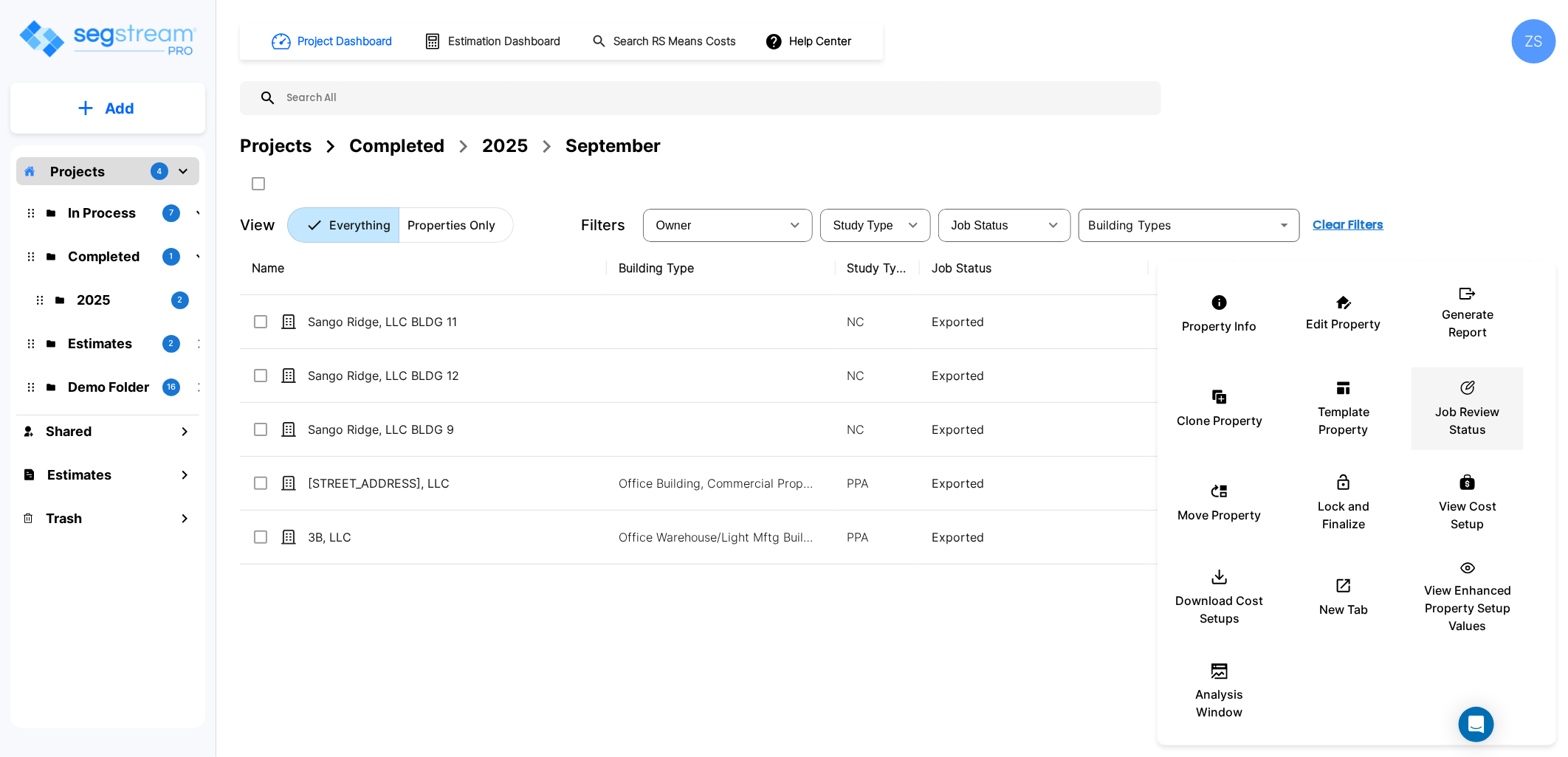
click at [1479, 421] on p "Job Review Status" at bounding box center [1468, 420] width 89 height 35
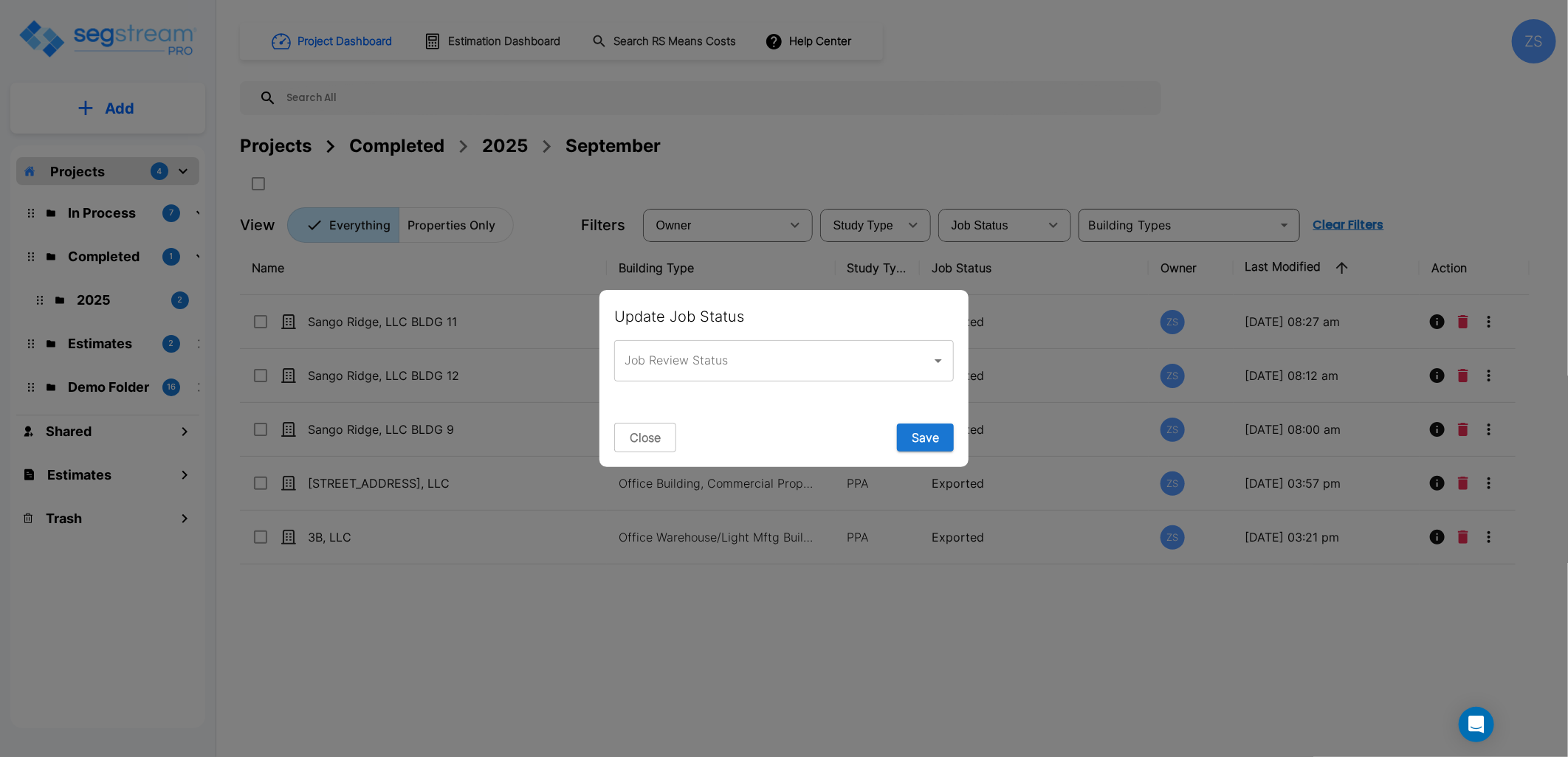
click at [814, 358] on input "Job Review Status" at bounding box center [773, 361] width 304 height 28
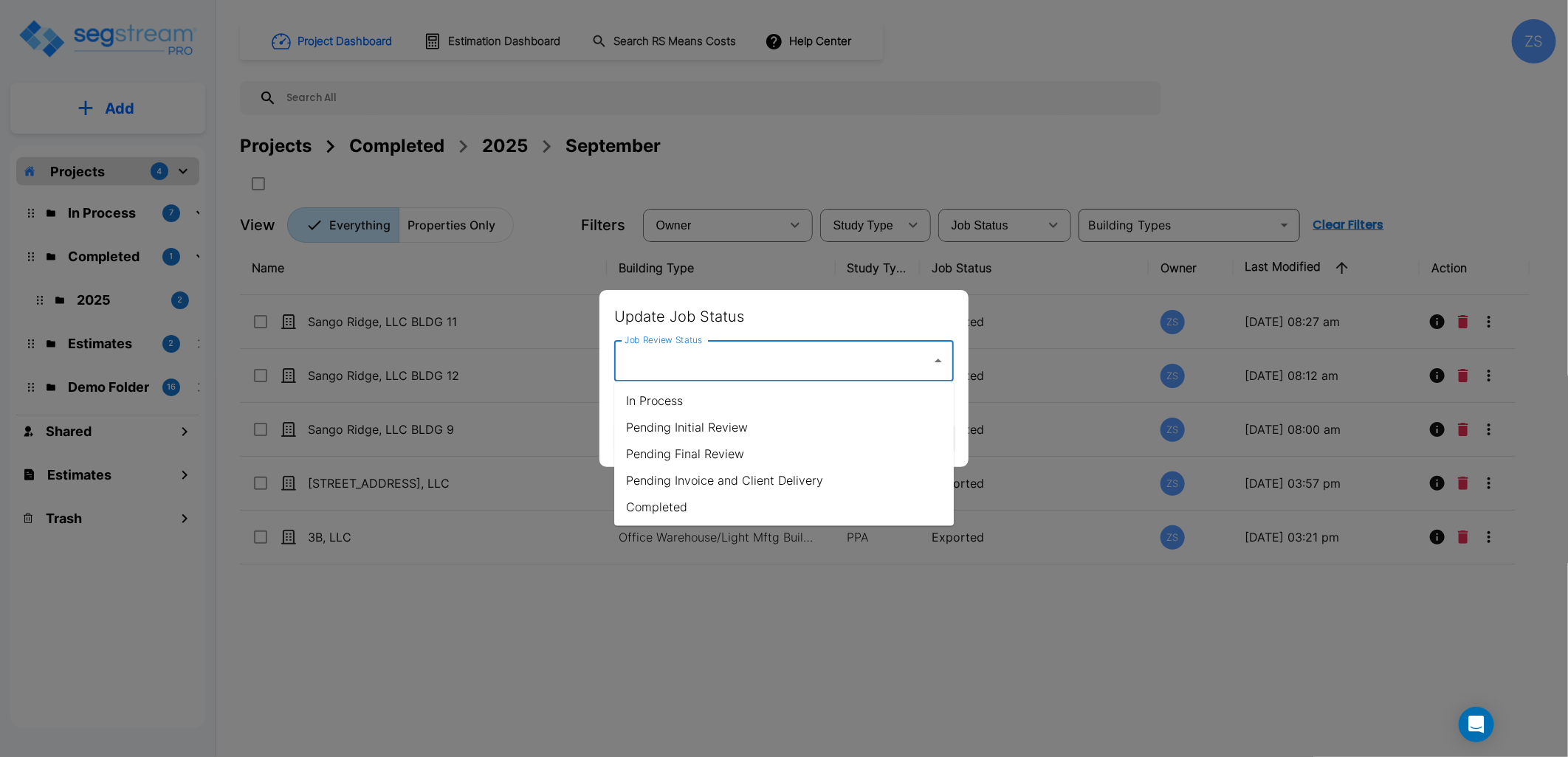
click at [737, 500] on li "Completed" at bounding box center [784, 507] width 339 height 27
type input "Completed"
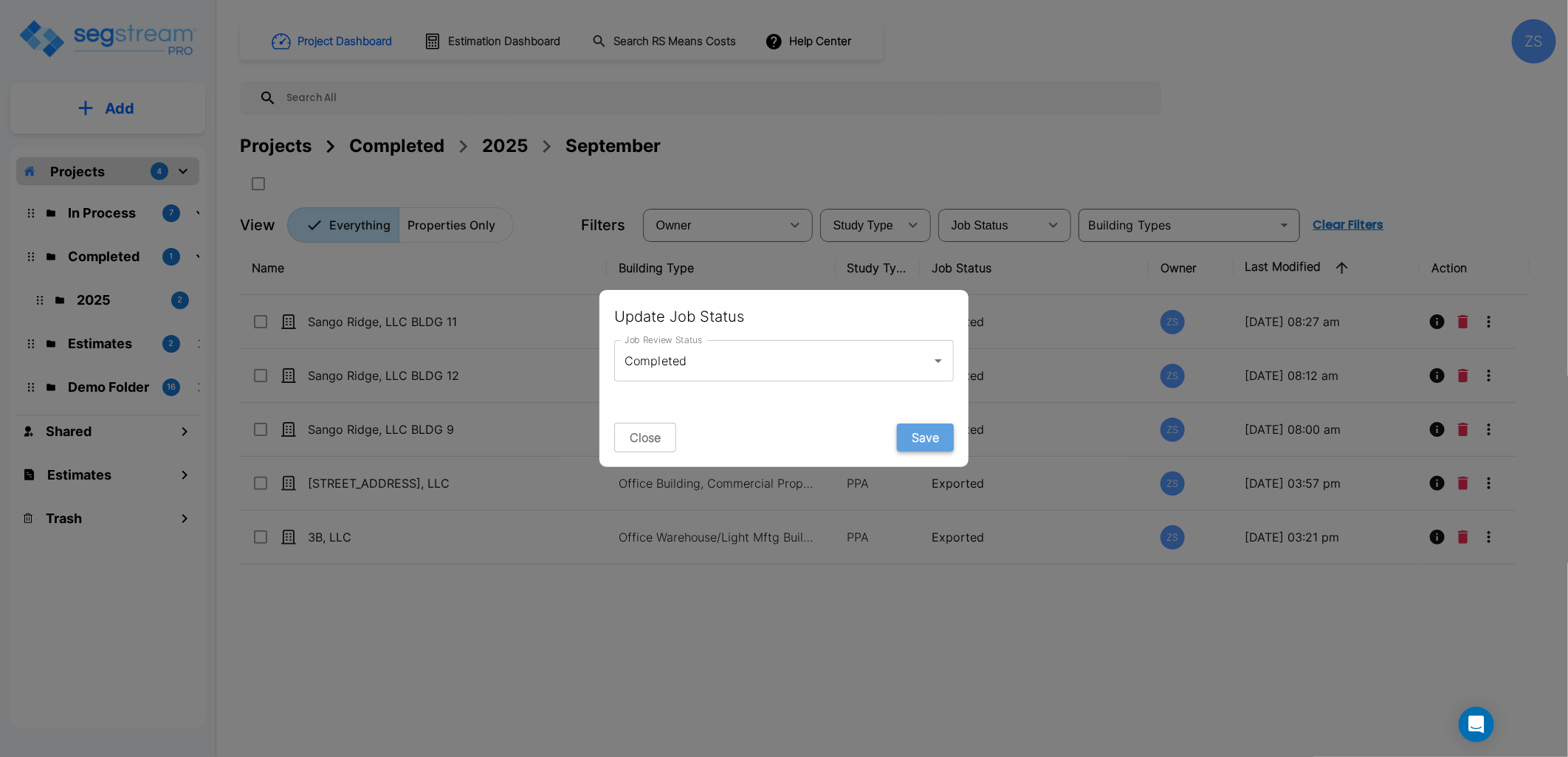
click at [927, 435] on button "Save" at bounding box center [925, 438] width 57 height 28
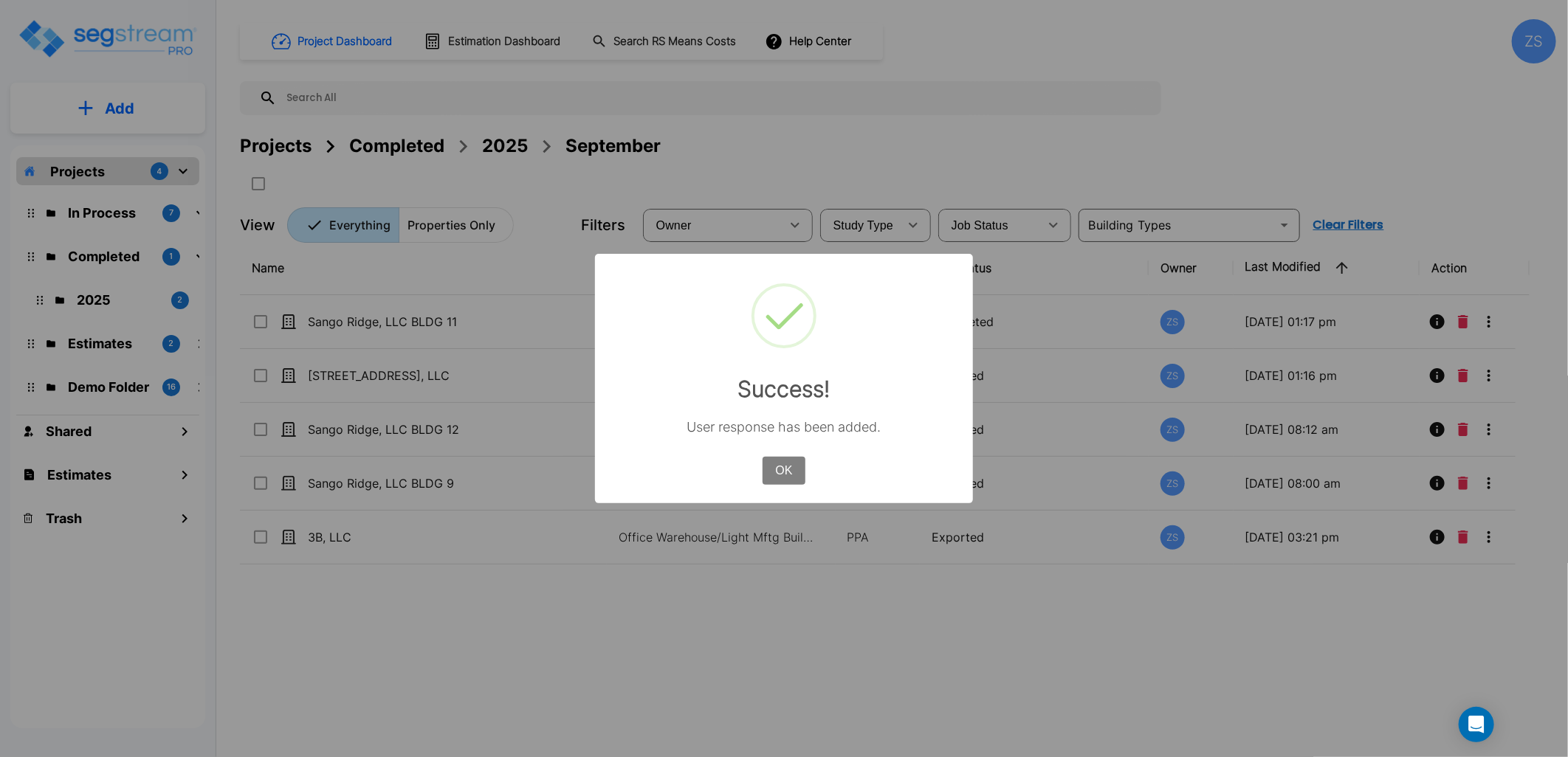
click at [772, 468] on button "OK" at bounding box center [784, 471] width 43 height 28
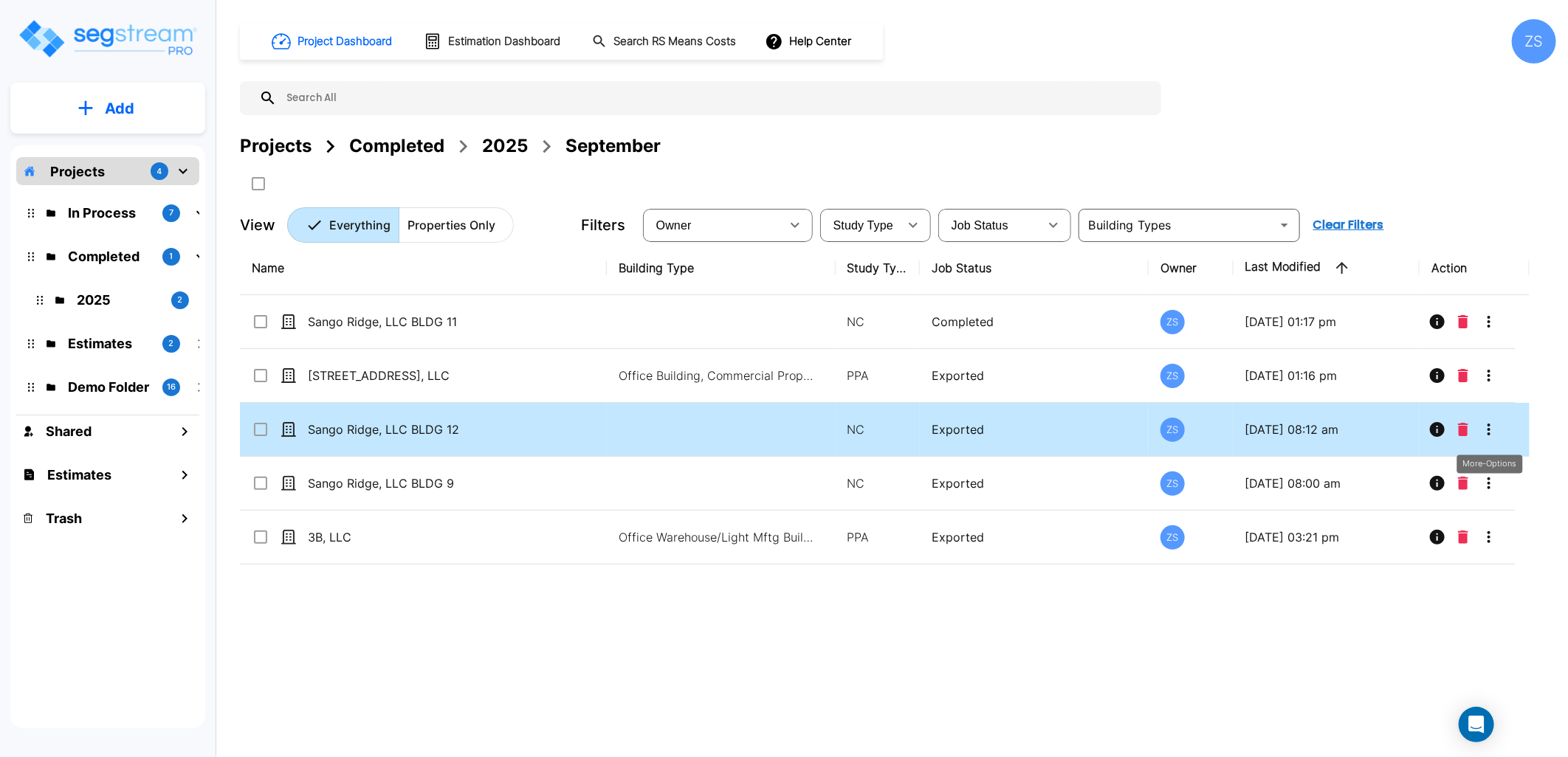
click at [1493, 431] on icon "More-Options" at bounding box center [1489, 429] width 18 height 18
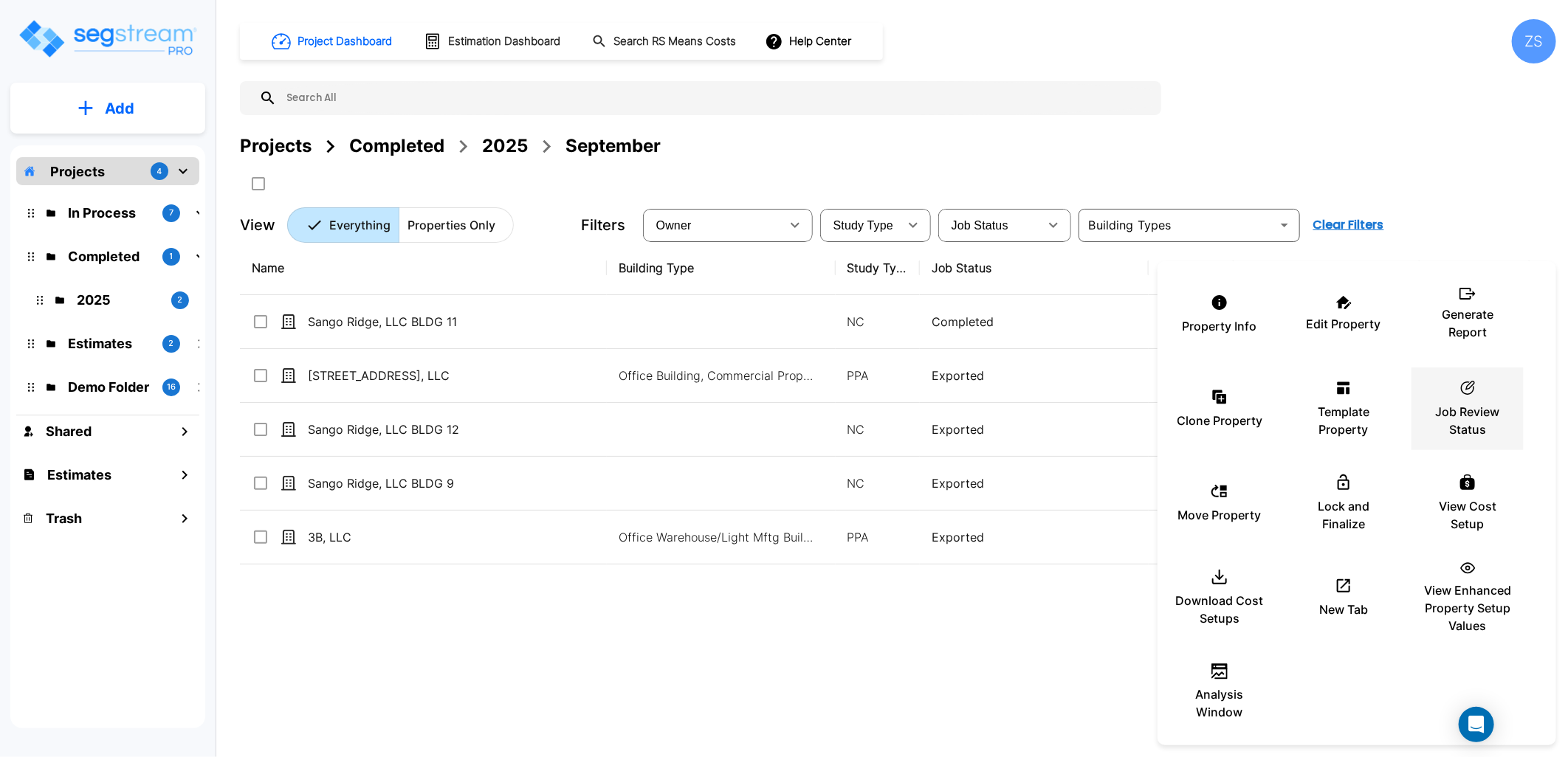
click at [1483, 429] on p "Job Review Status" at bounding box center [1468, 420] width 89 height 35
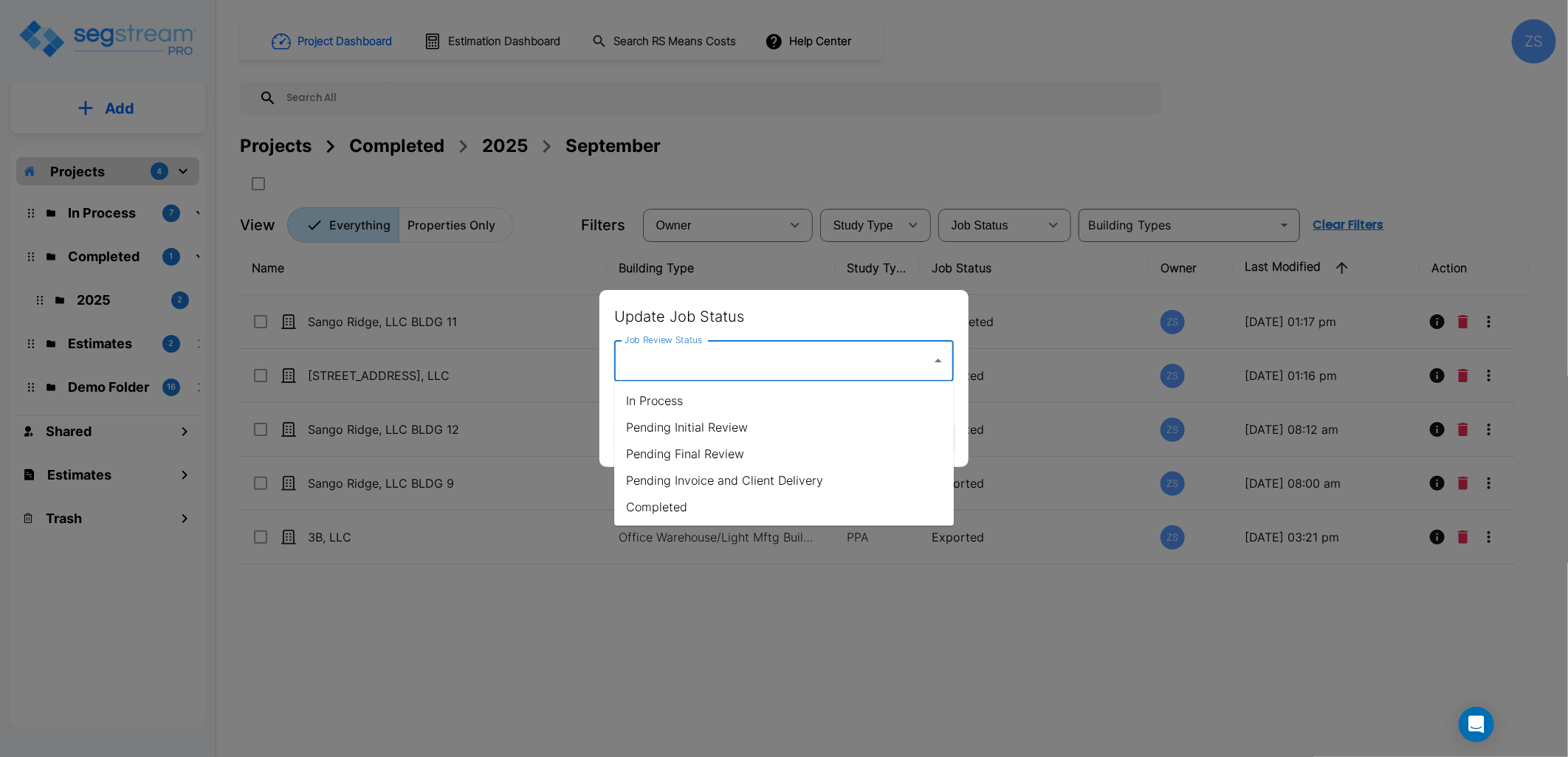
click at [799, 367] on input "Job Review Status" at bounding box center [773, 361] width 304 height 28
click at [725, 508] on li "Completed" at bounding box center [784, 507] width 339 height 27
type input "Completed"
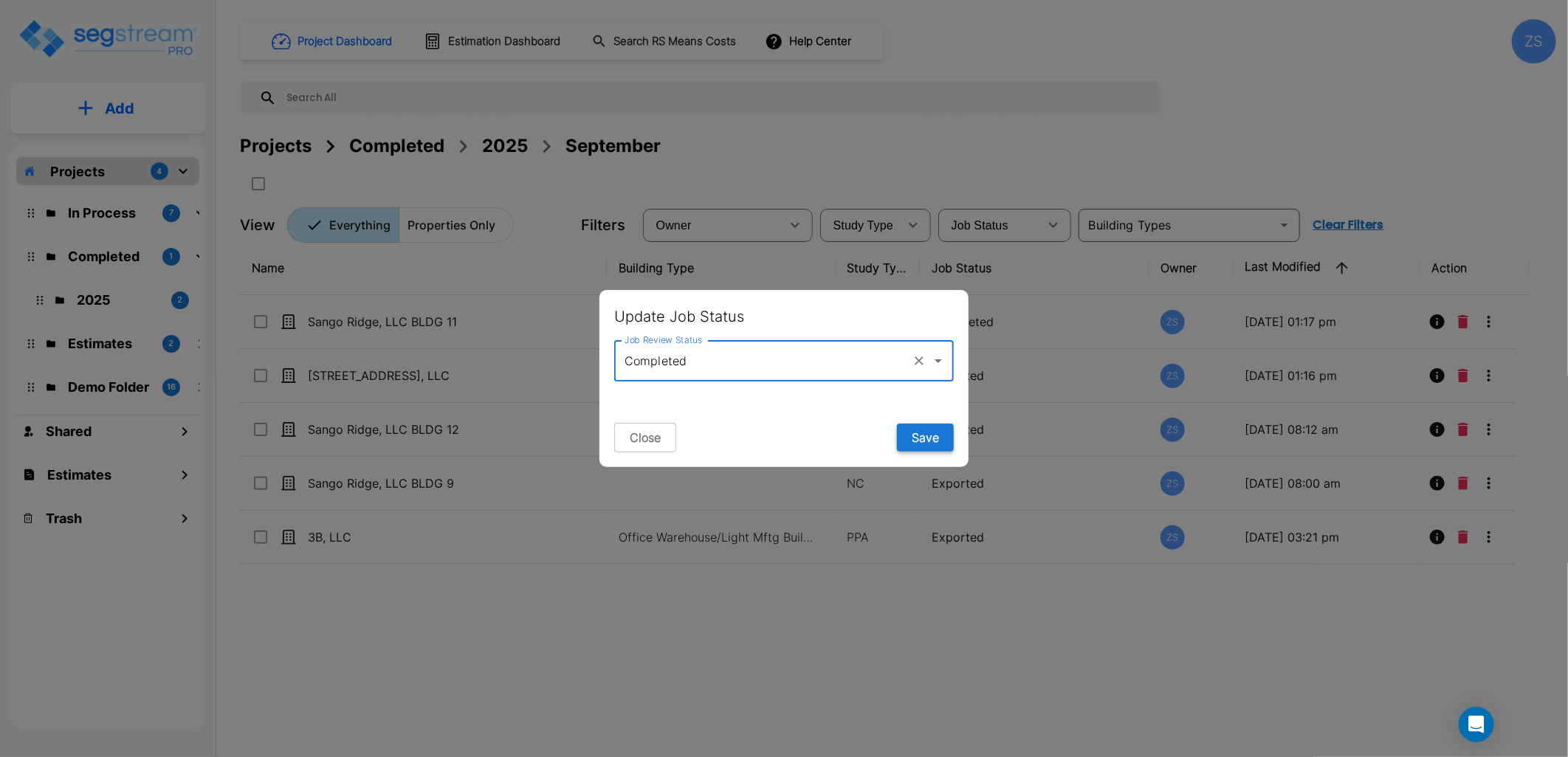
click at [914, 432] on button "Save" at bounding box center [925, 438] width 57 height 28
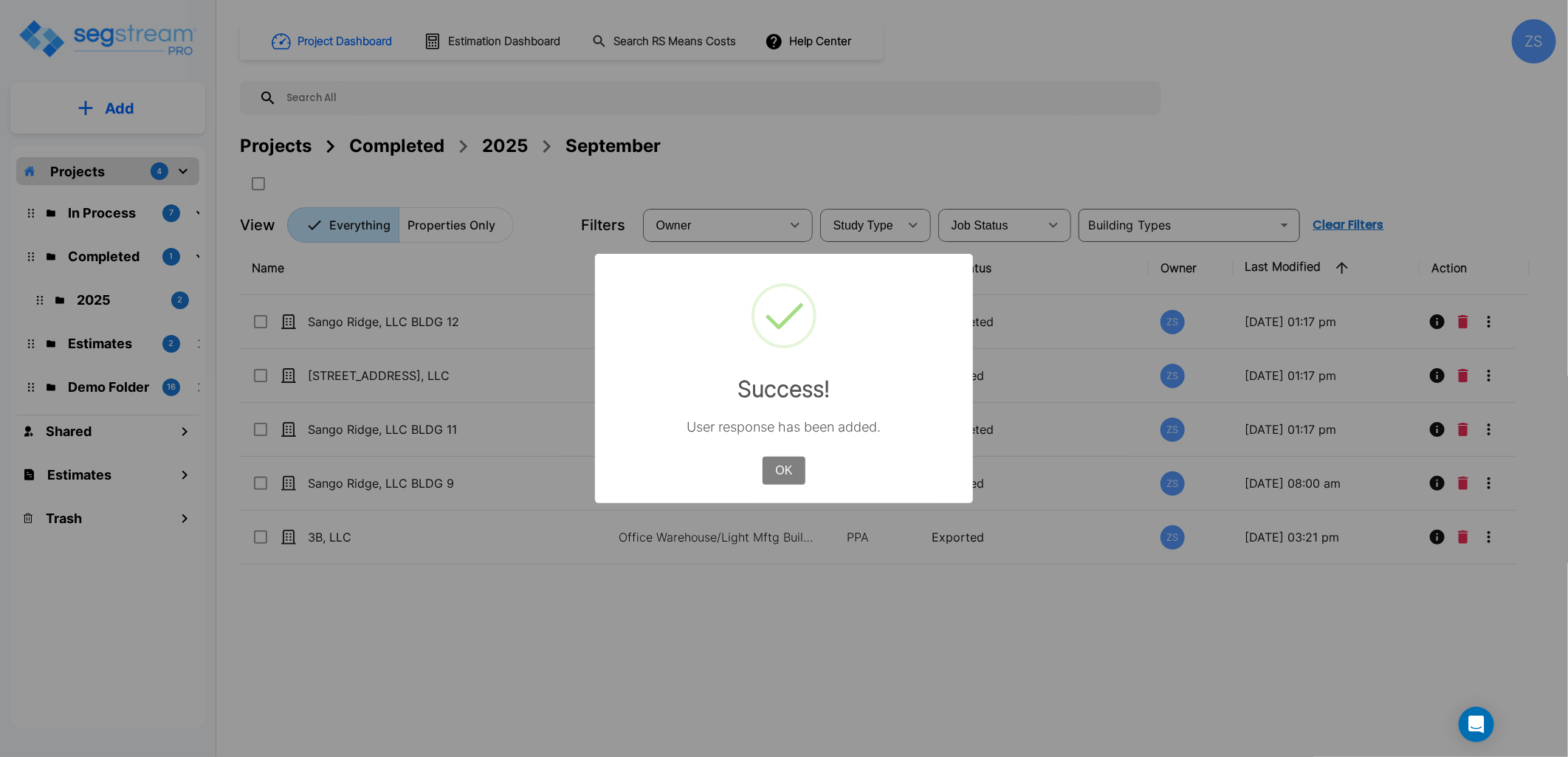
click at [773, 468] on button "OK" at bounding box center [784, 471] width 43 height 28
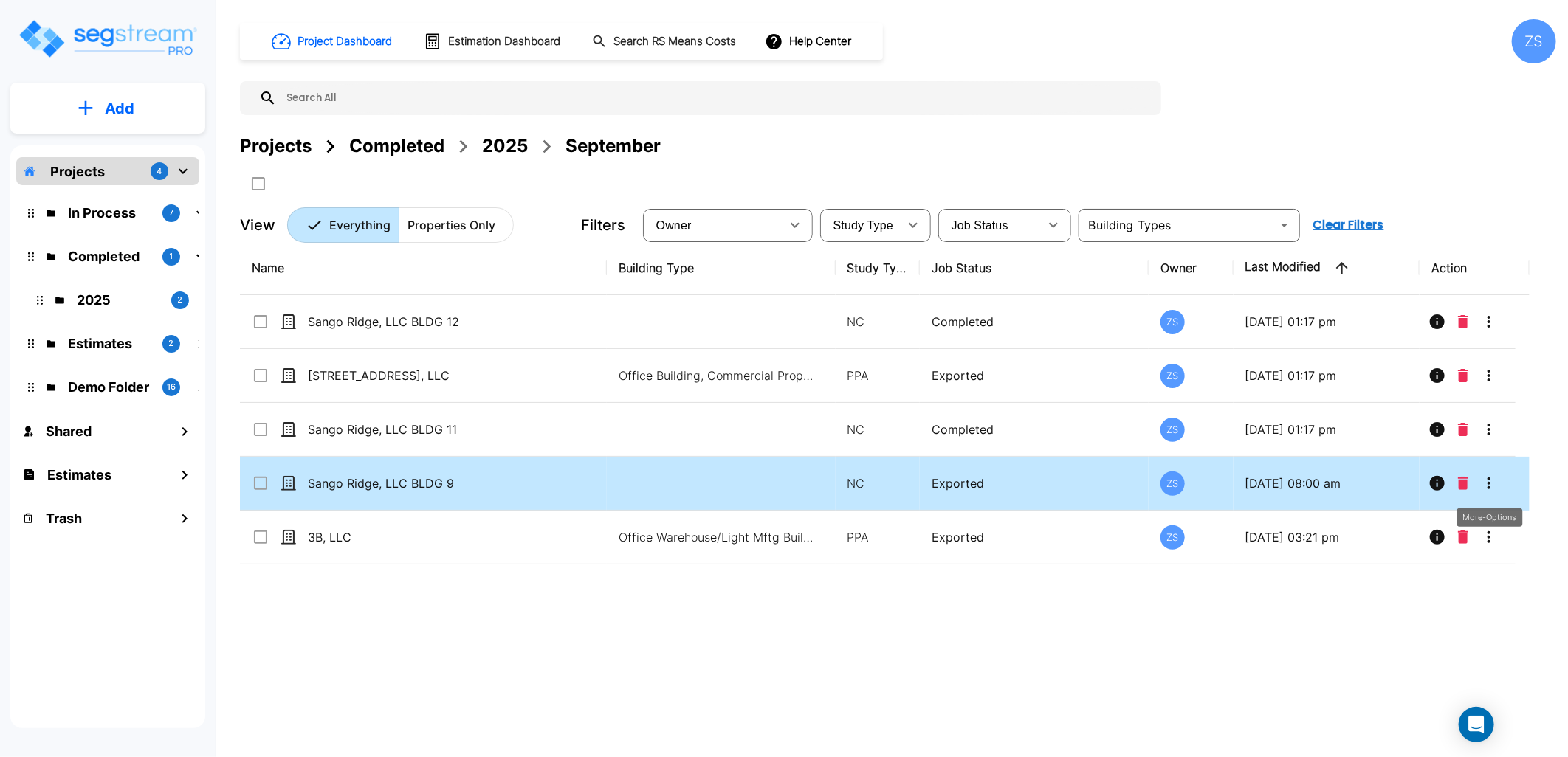
click at [1487, 488] on icon "More-Options" at bounding box center [1489, 483] width 18 height 18
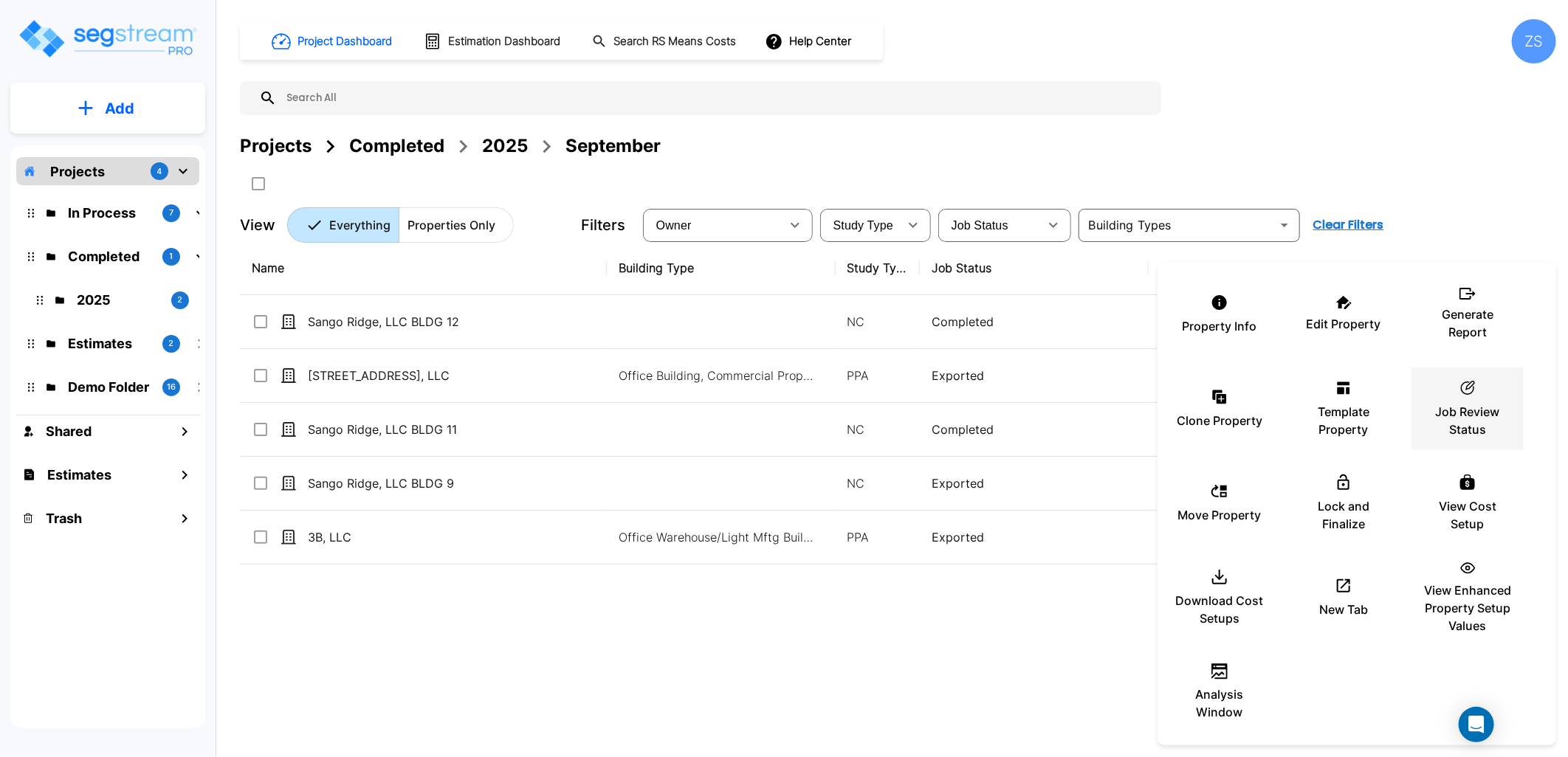
click at [1469, 414] on p "Job Review Status" at bounding box center [1468, 420] width 89 height 35
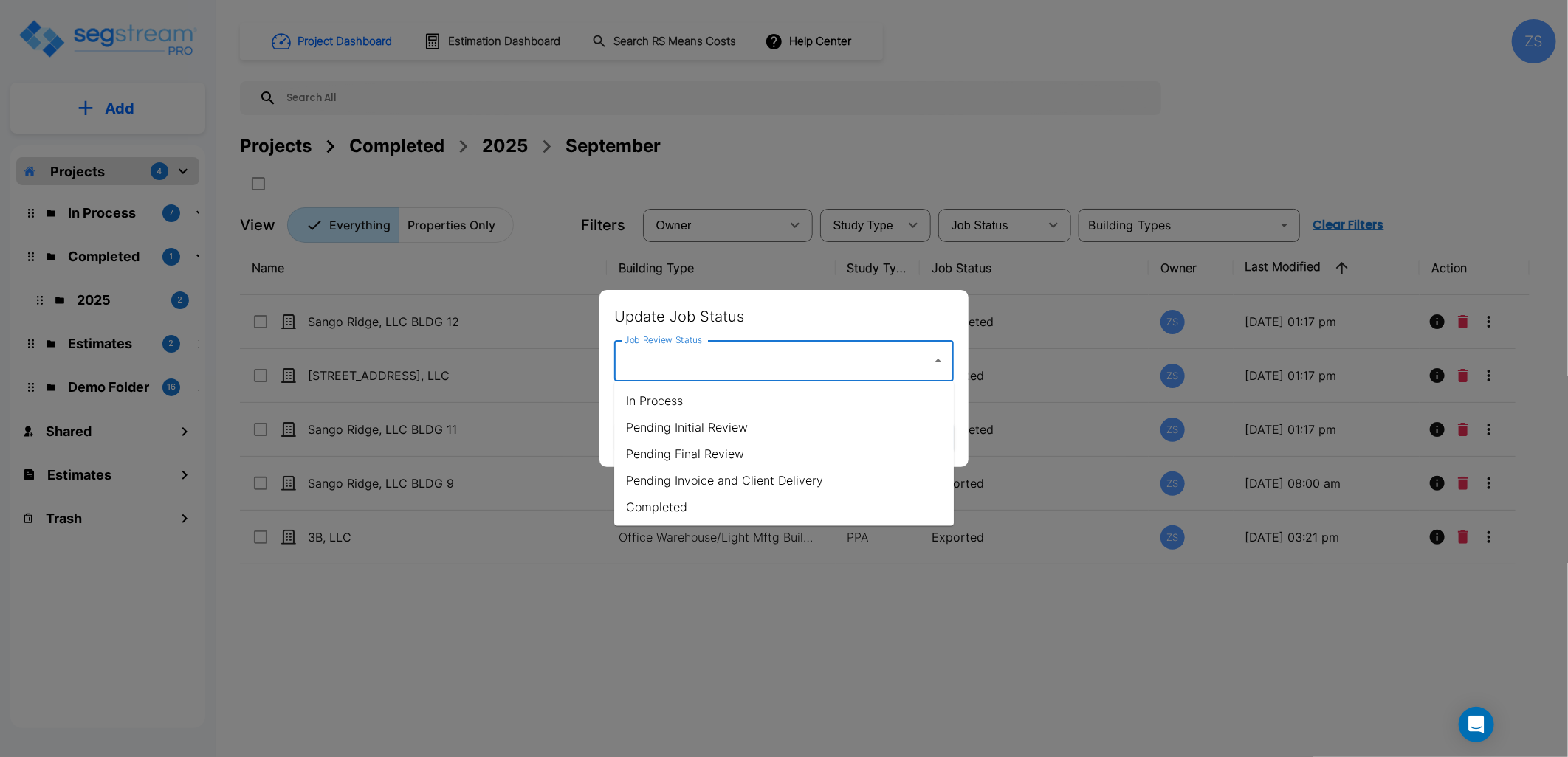
click at [728, 351] on input "Job Review Status" at bounding box center [773, 361] width 304 height 28
click at [706, 494] on li "Completed" at bounding box center [784, 507] width 339 height 27
type input "Completed"
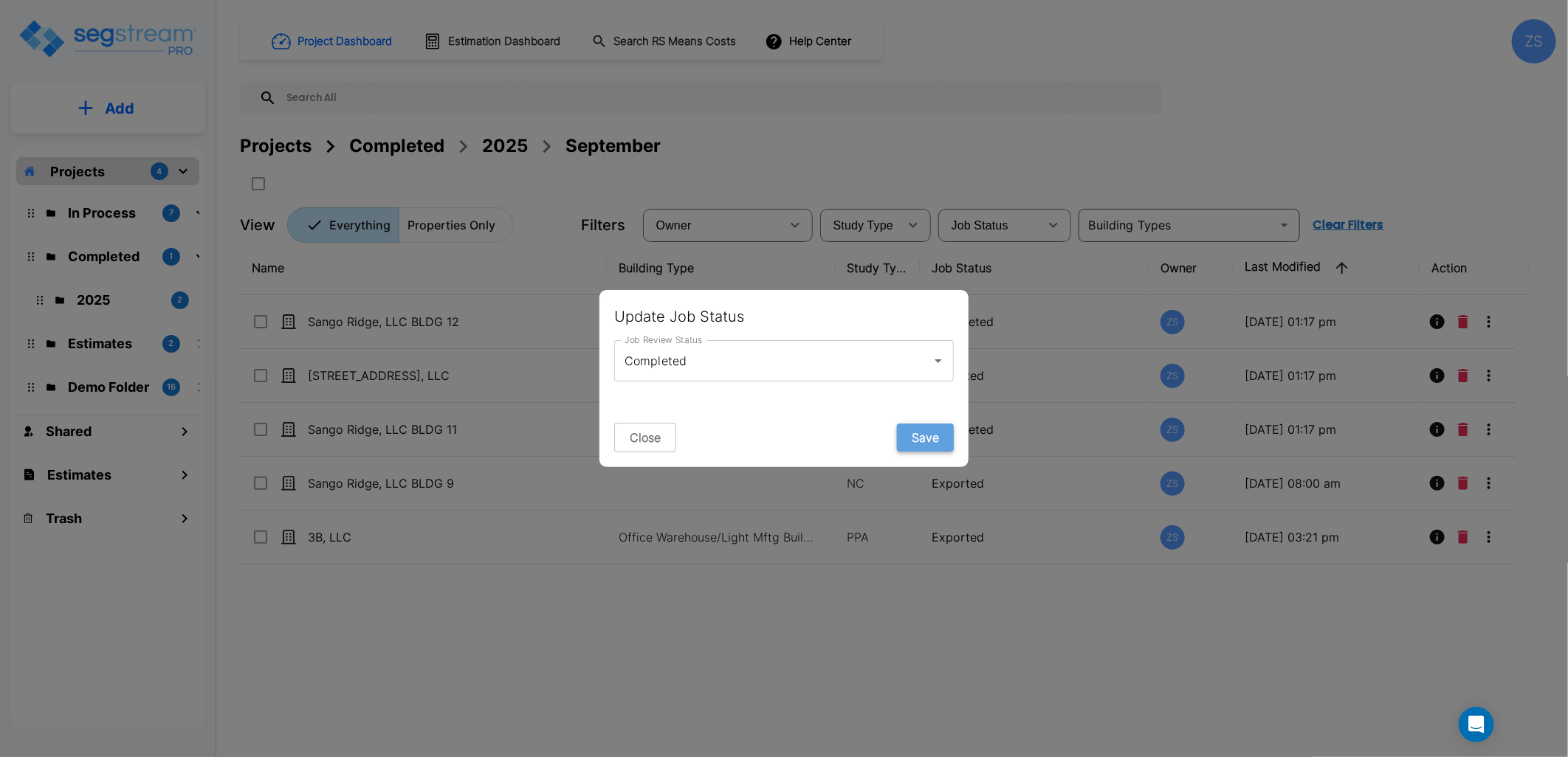
click at [933, 439] on button "Save" at bounding box center [925, 438] width 57 height 28
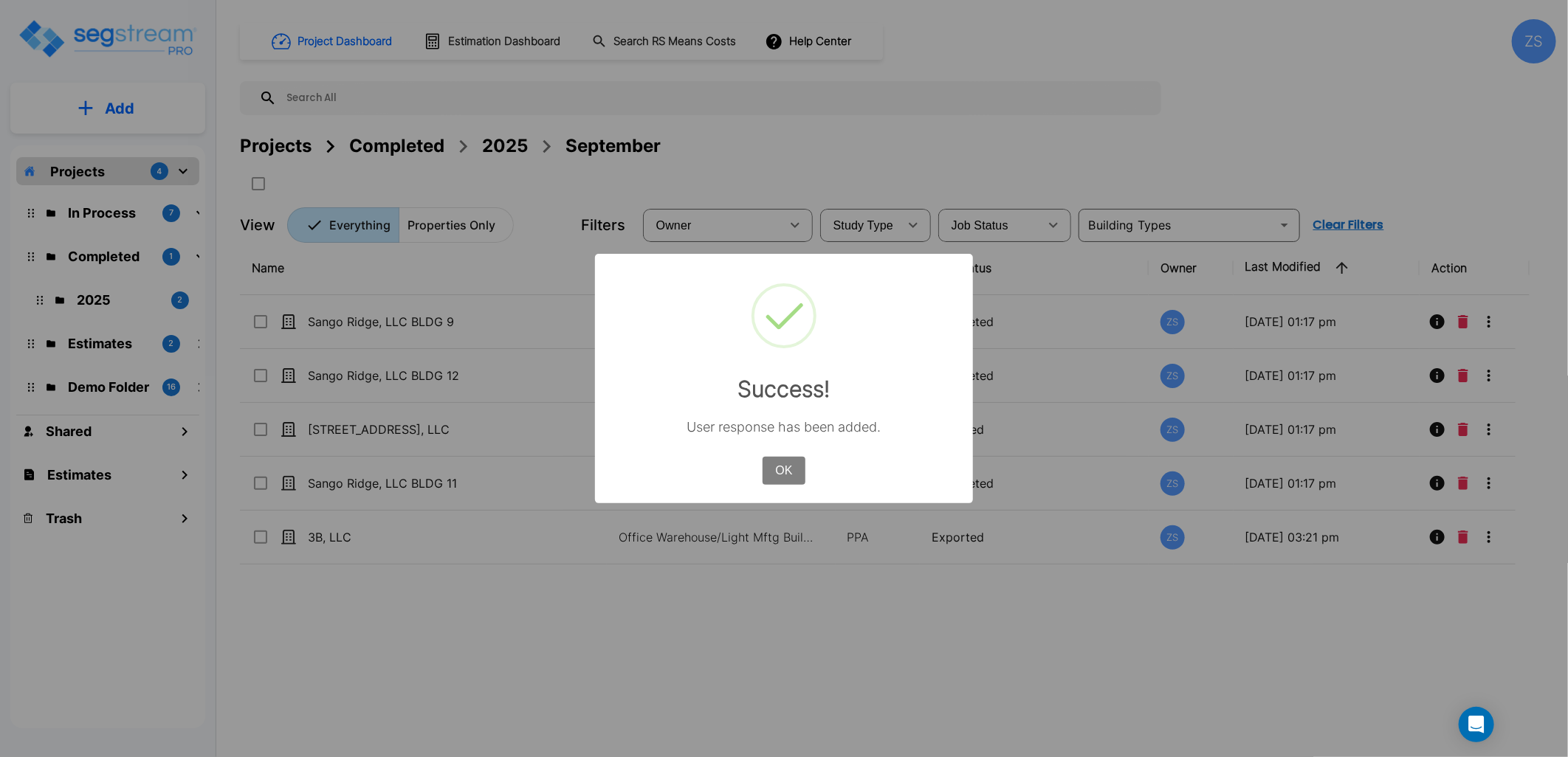
click at [780, 485] on div "OK No Cancel" at bounding box center [784, 470] width 50 height 35
click at [786, 473] on button "OK" at bounding box center [784, 471] width 43 height 28
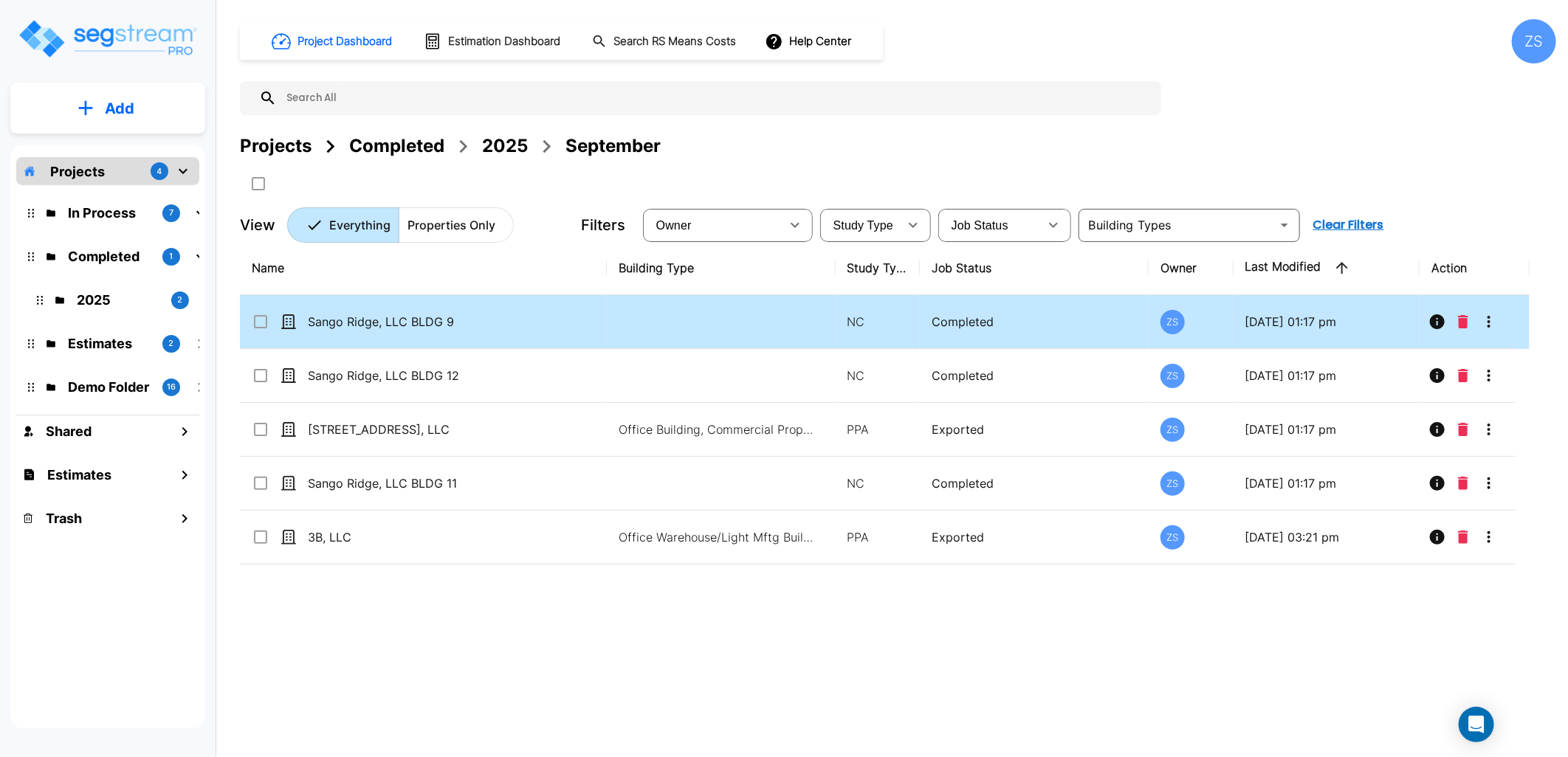
click at [1489, 326] on icon "More-Options" at bounding box center [1489, 322] width 3 height 12
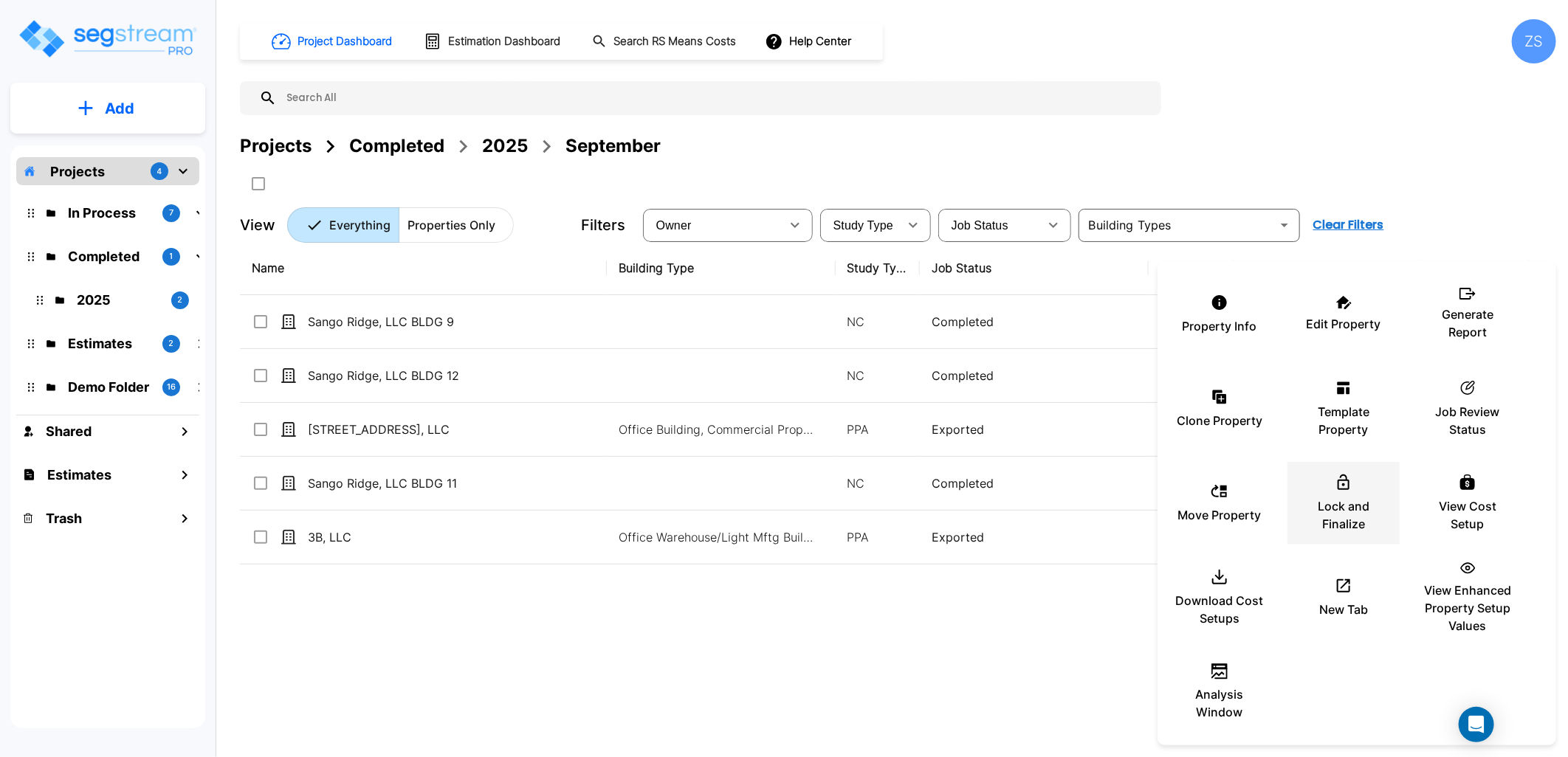
click at [1352, 504] on p "Lock and Finalize" at bounding box center [1344, 515] width 89 height 35
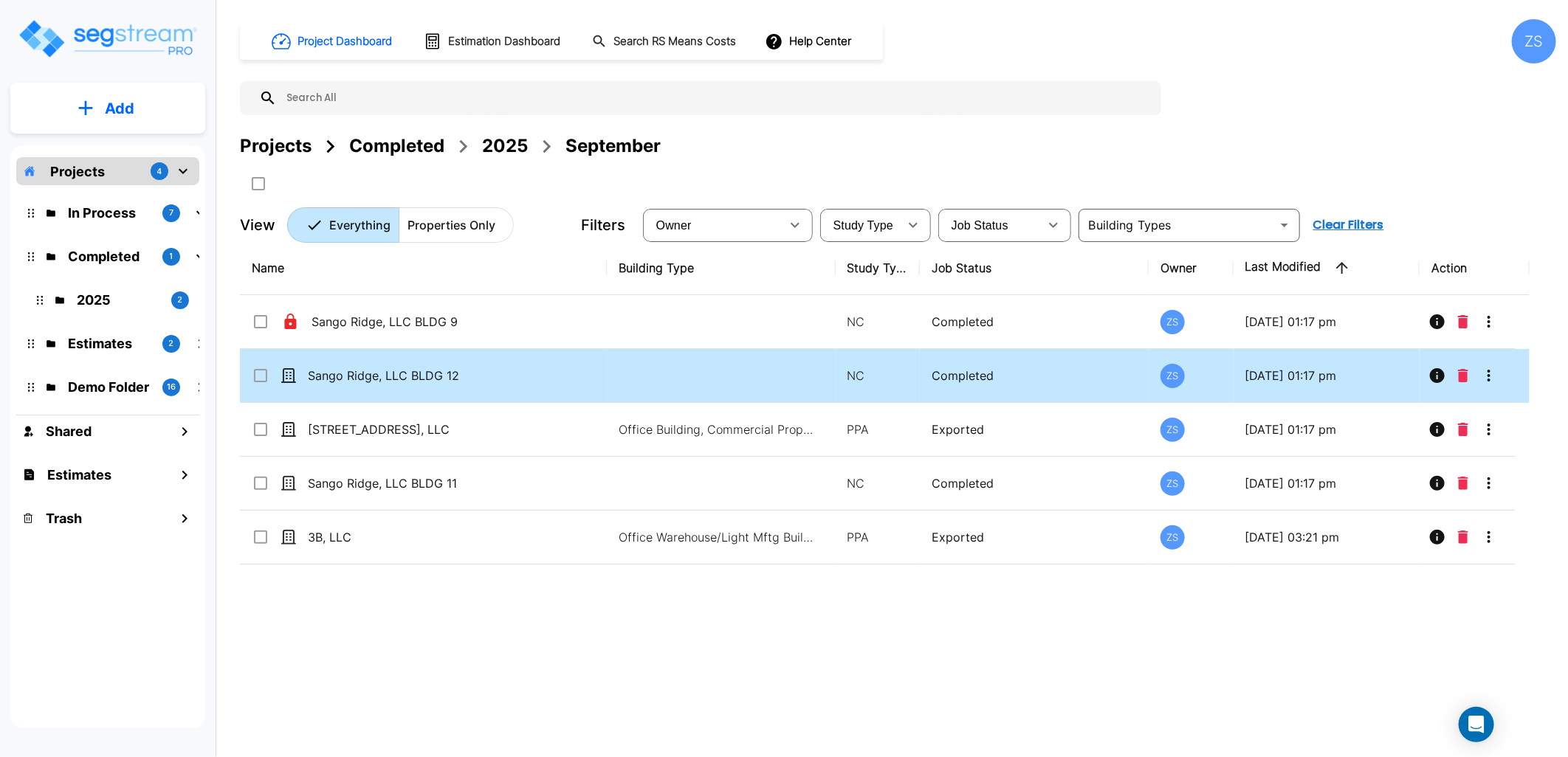
click at [1492, 375] on icon "More-Options" at bounding box center [1489, 375] width 18 height 18
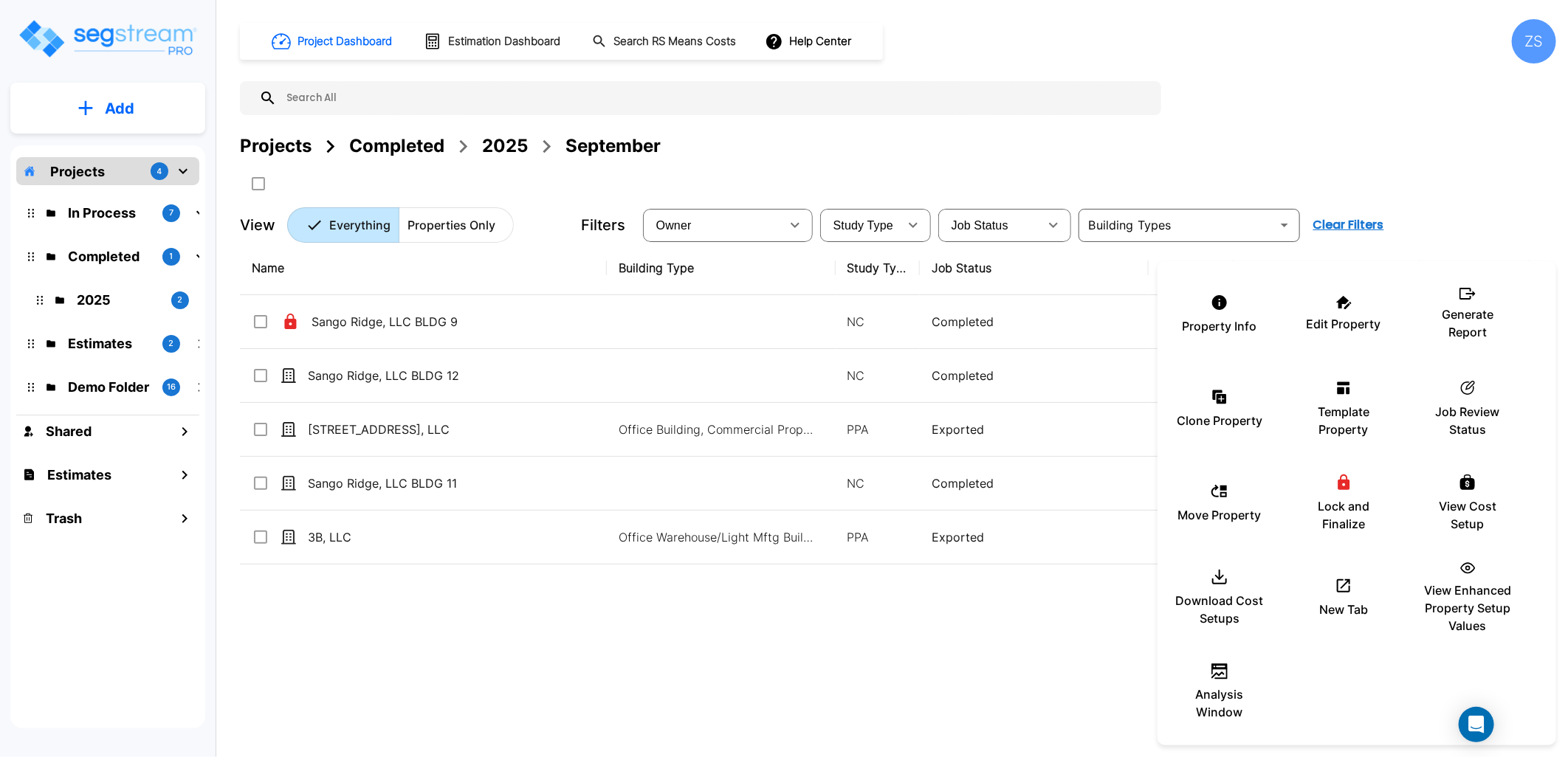
drag, startPoint x: 586, startPoint y: 724, endPoint x: 577, endPoint y: 699, distance: 26.6
click at [582, 718] on div at bounding box center [784, 378] width 1568 height 757
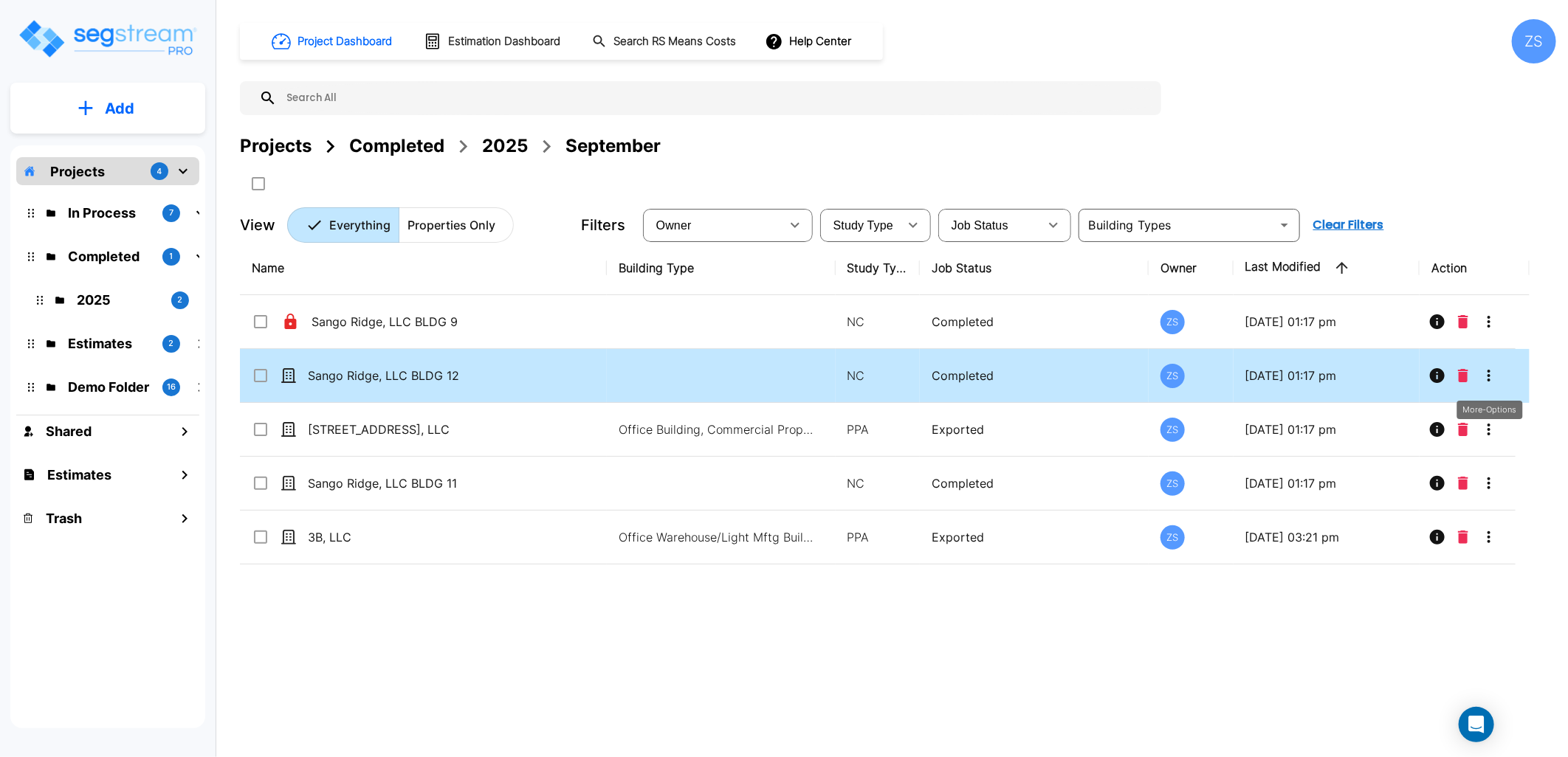
click at [1488, 380] on icon "More-Options" at bounding box center [1489, 376] width 3 height 12
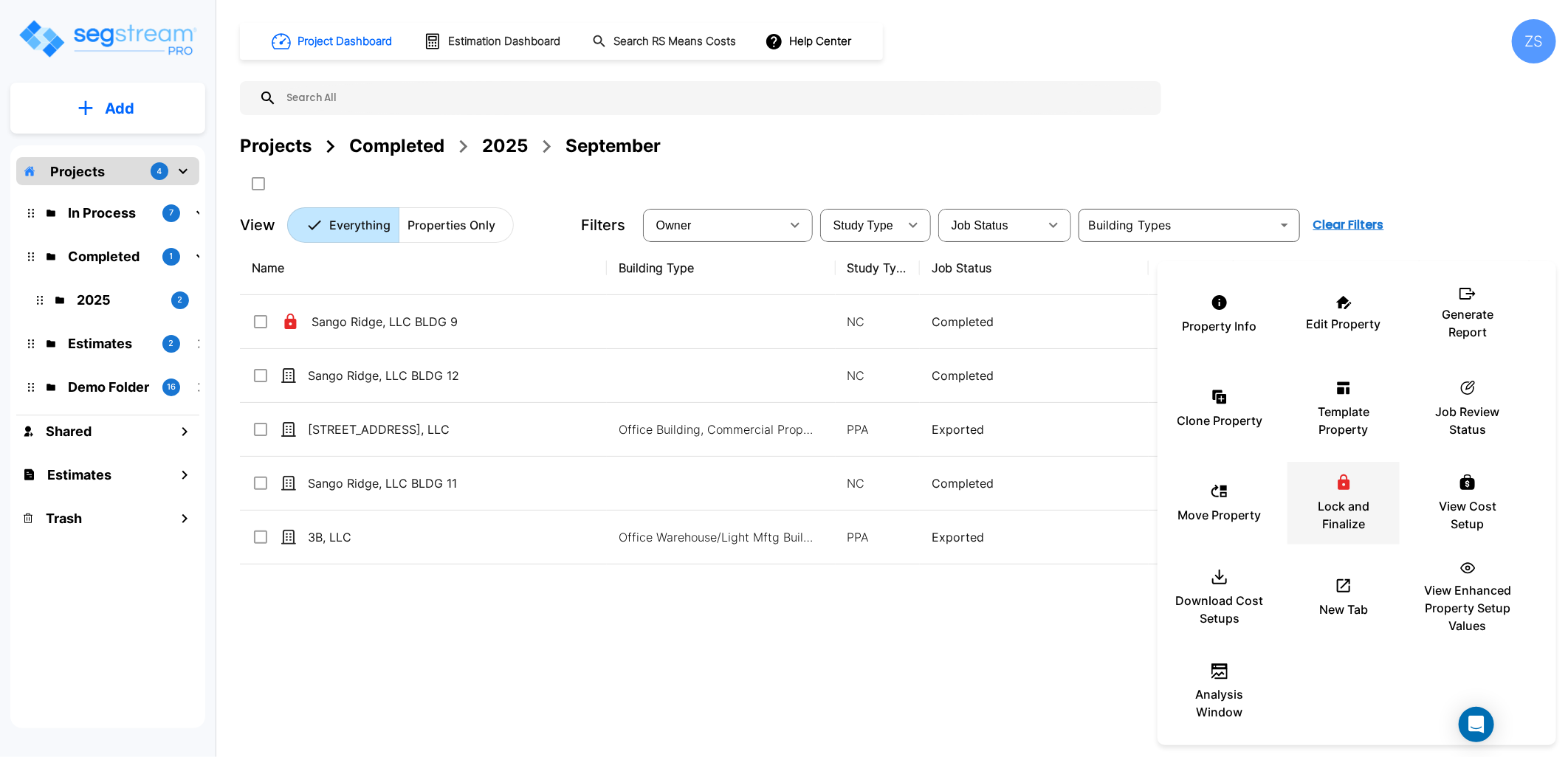
click at [1352, 502] on p "Lock and Finalize" at bounding box center [1344, 515] width 89 height 35
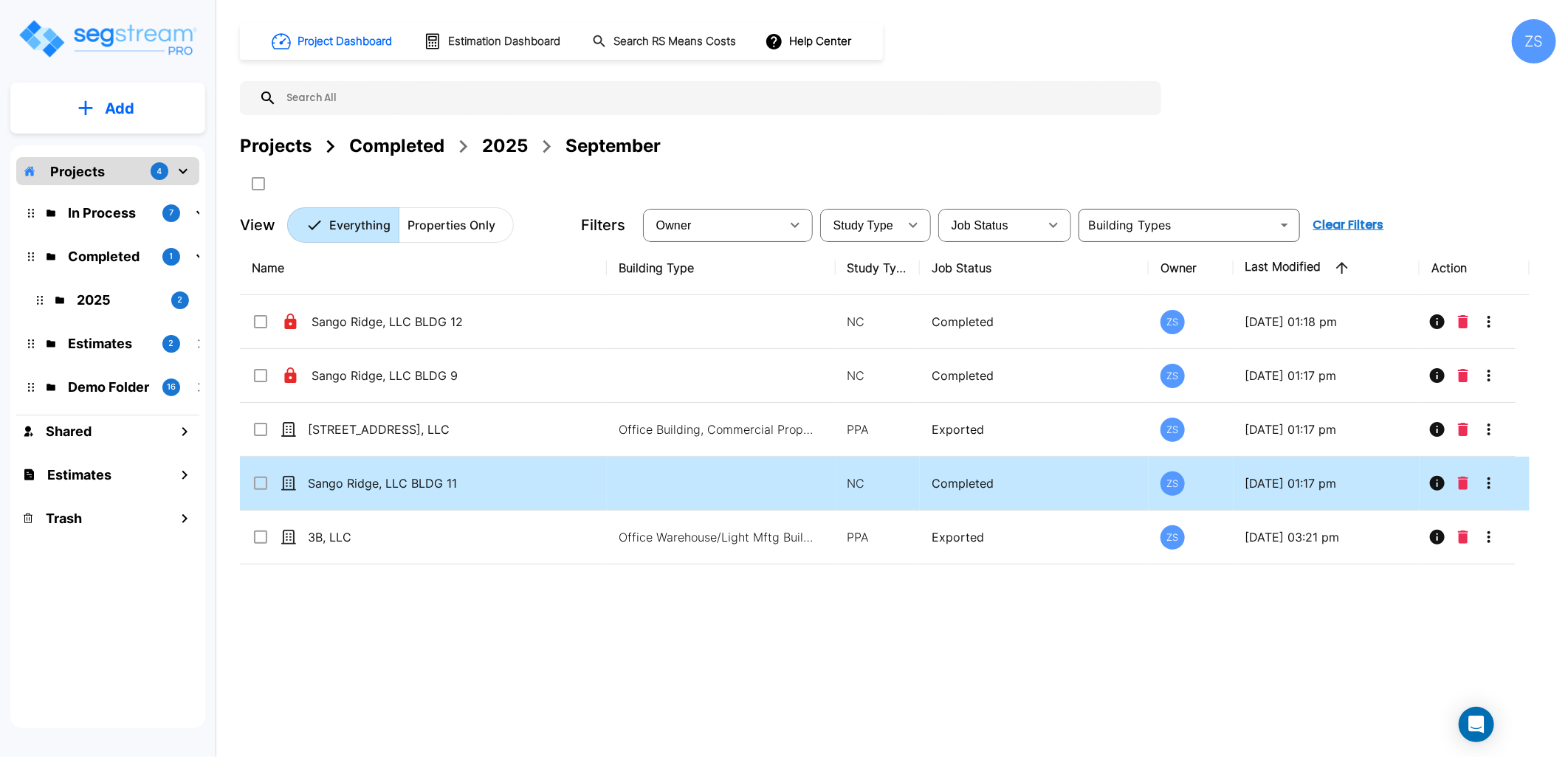
click at [1500, 485] on button "More-Options" at bounding box center [1489, 483] width 29 height 29
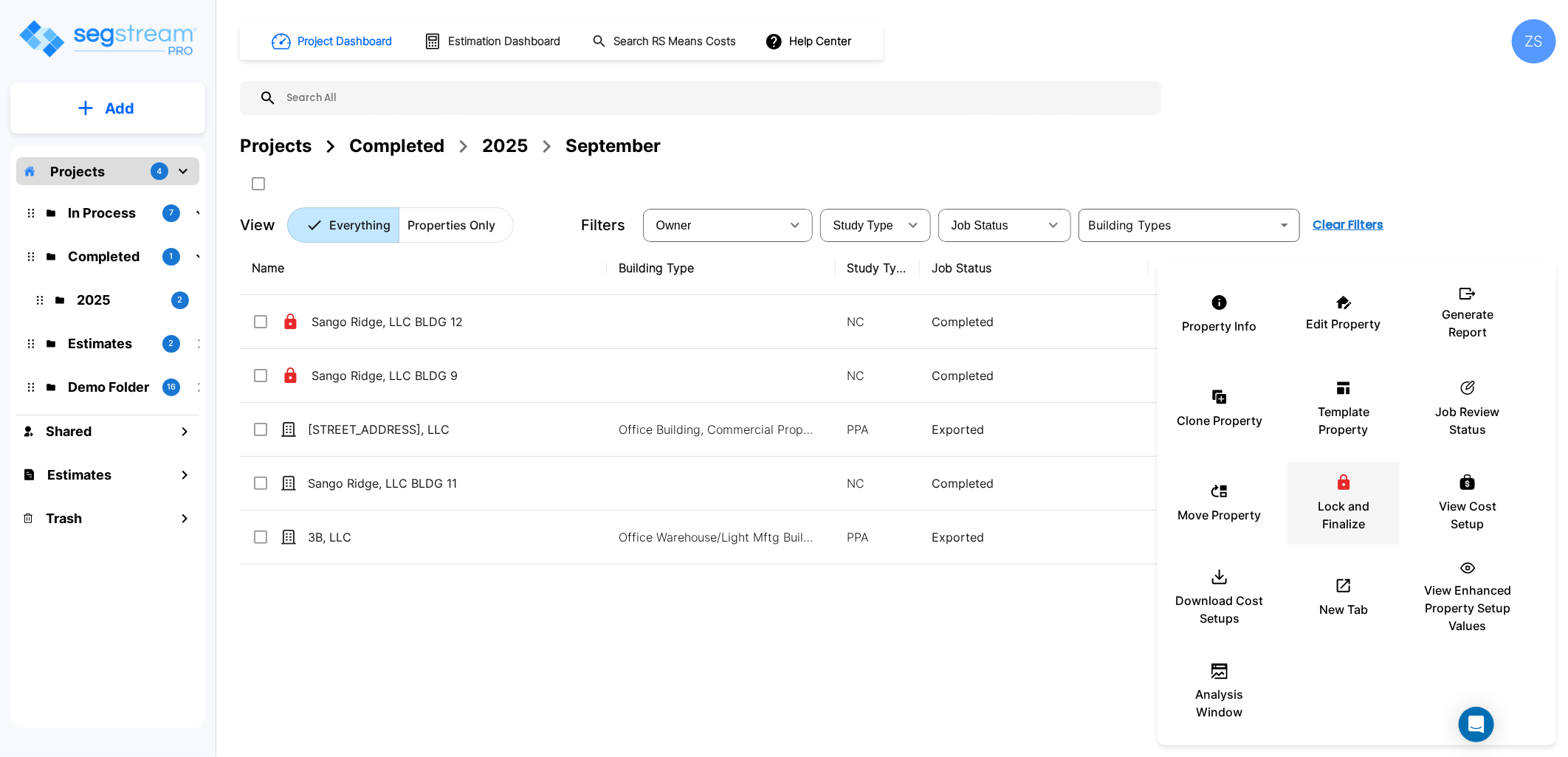
click at [1332, 503] on p "Lock and Finalize" at bounding box center [1344, 515] width 89 height 35
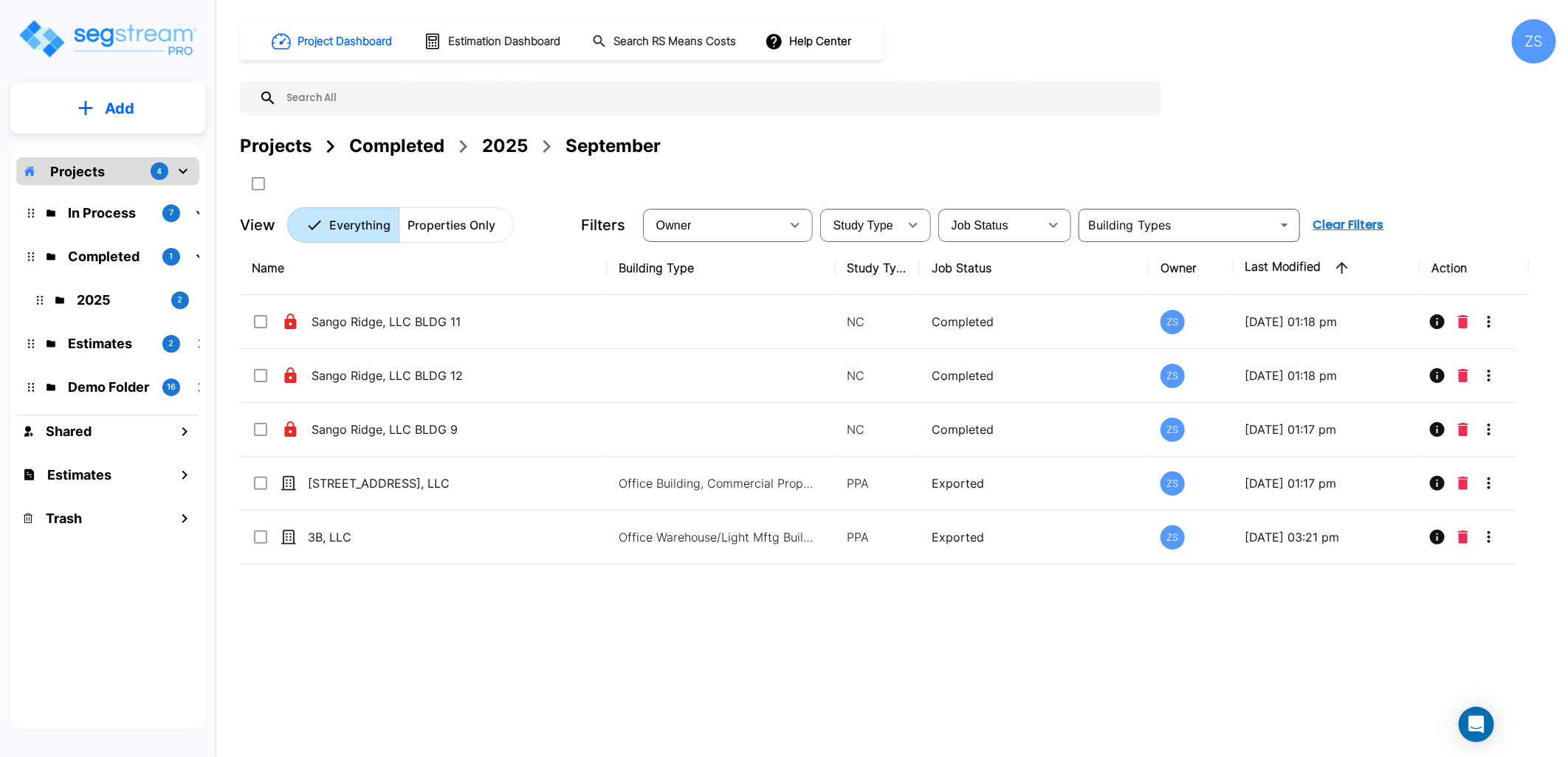
drag, startPoint x: 1510, startPoint y: 8, endPoint x: 1111, endPoint y: 643, distance: 750.0
click at [1106, 660] on div "Name Building Type Study Type Job Status Owner Last Modified Action [GEOGRAPHIC…" at bounding box center [884, 476] width 1290 height 470
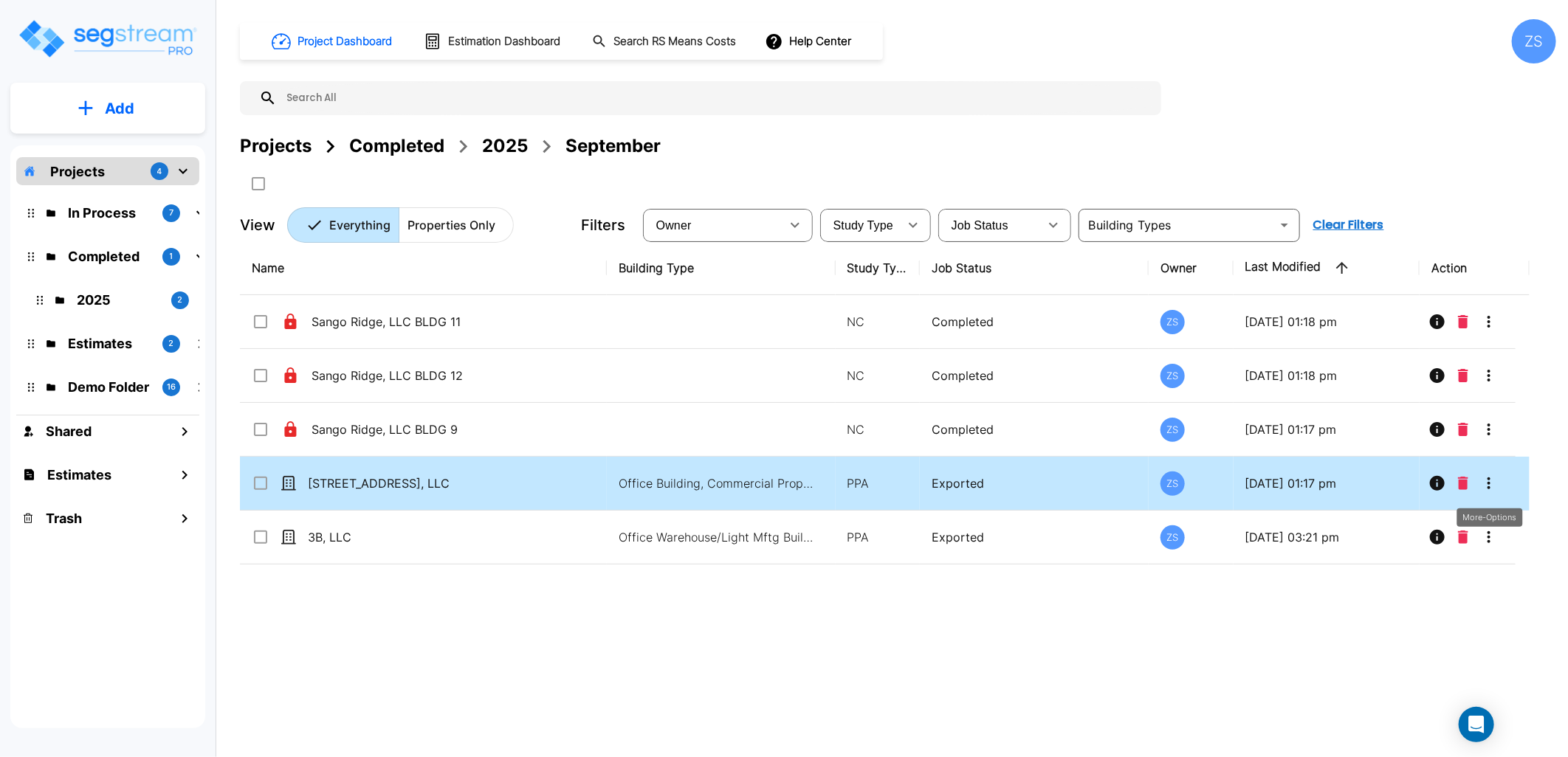
click at [1488, 484] on icon "More-Options" at bounding box center [1489, 484] width 3 height 12
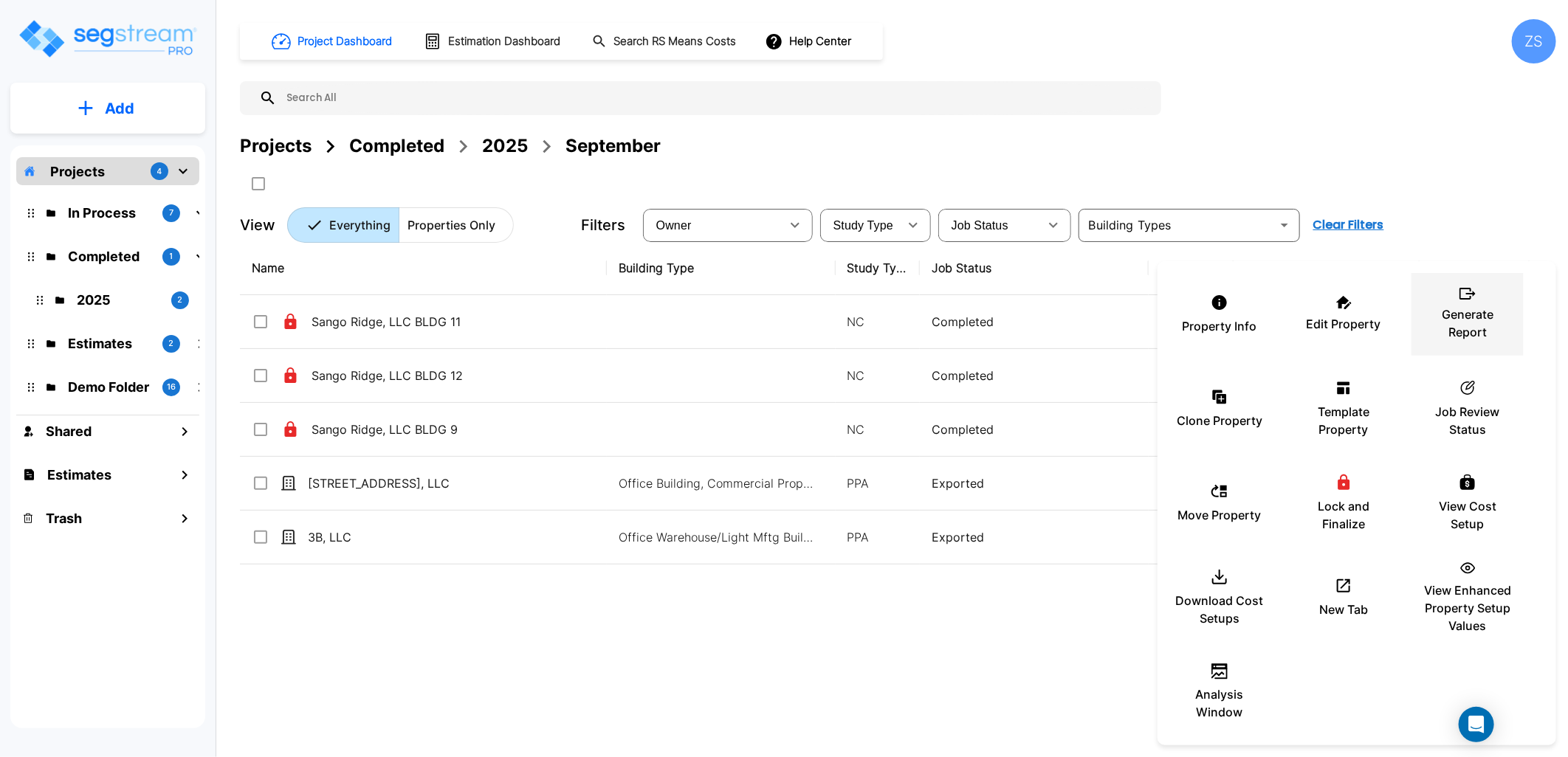
click at [1454, 334] on p "Generate Report" at bounding box center [1468, 323] width 89 height 35
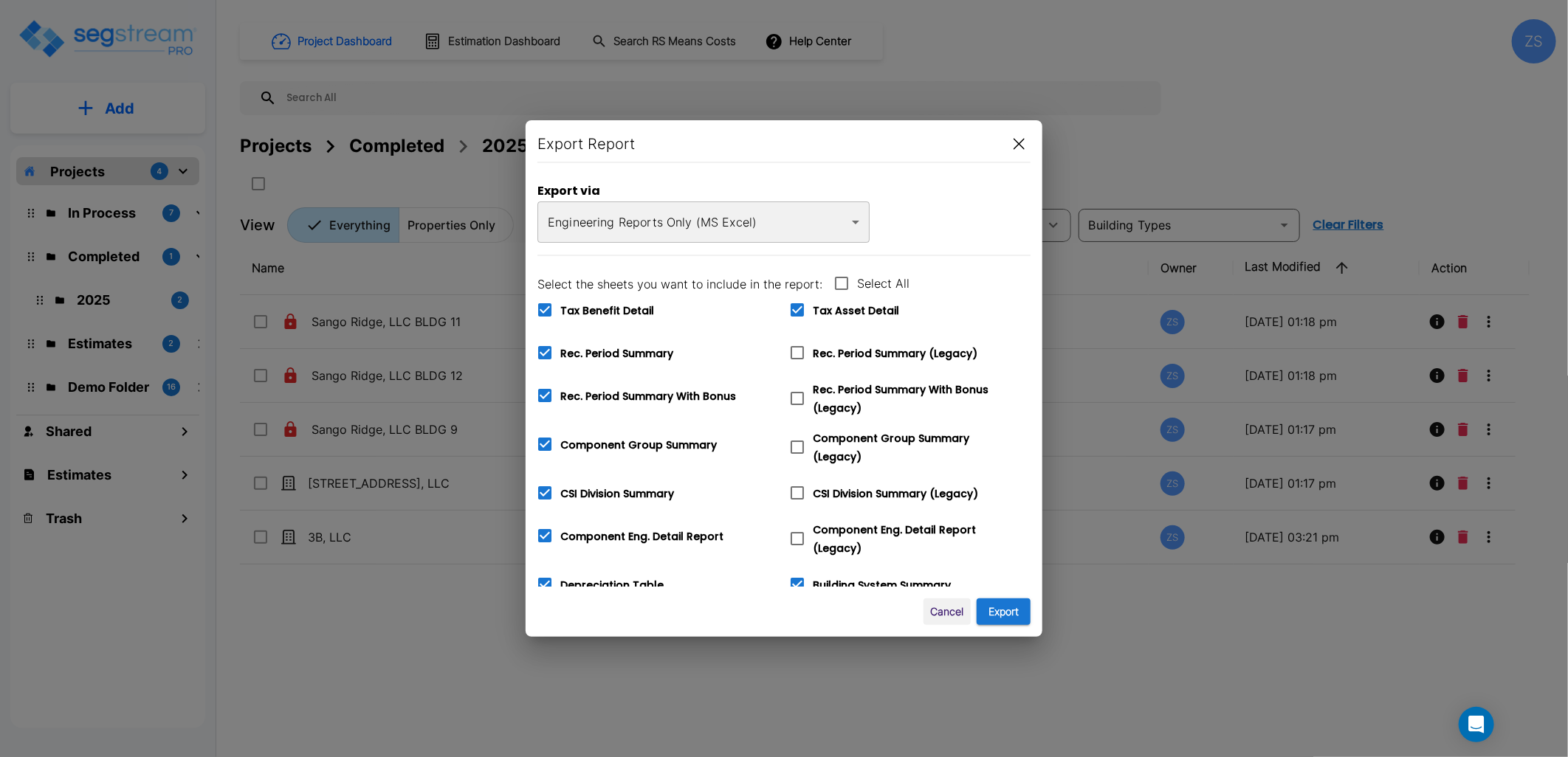
click at [705, 226] on body "× Your report is being generated. Be patient! × We're working on your Modificat…" at bounding box center [784, 378] width 1568 height 757
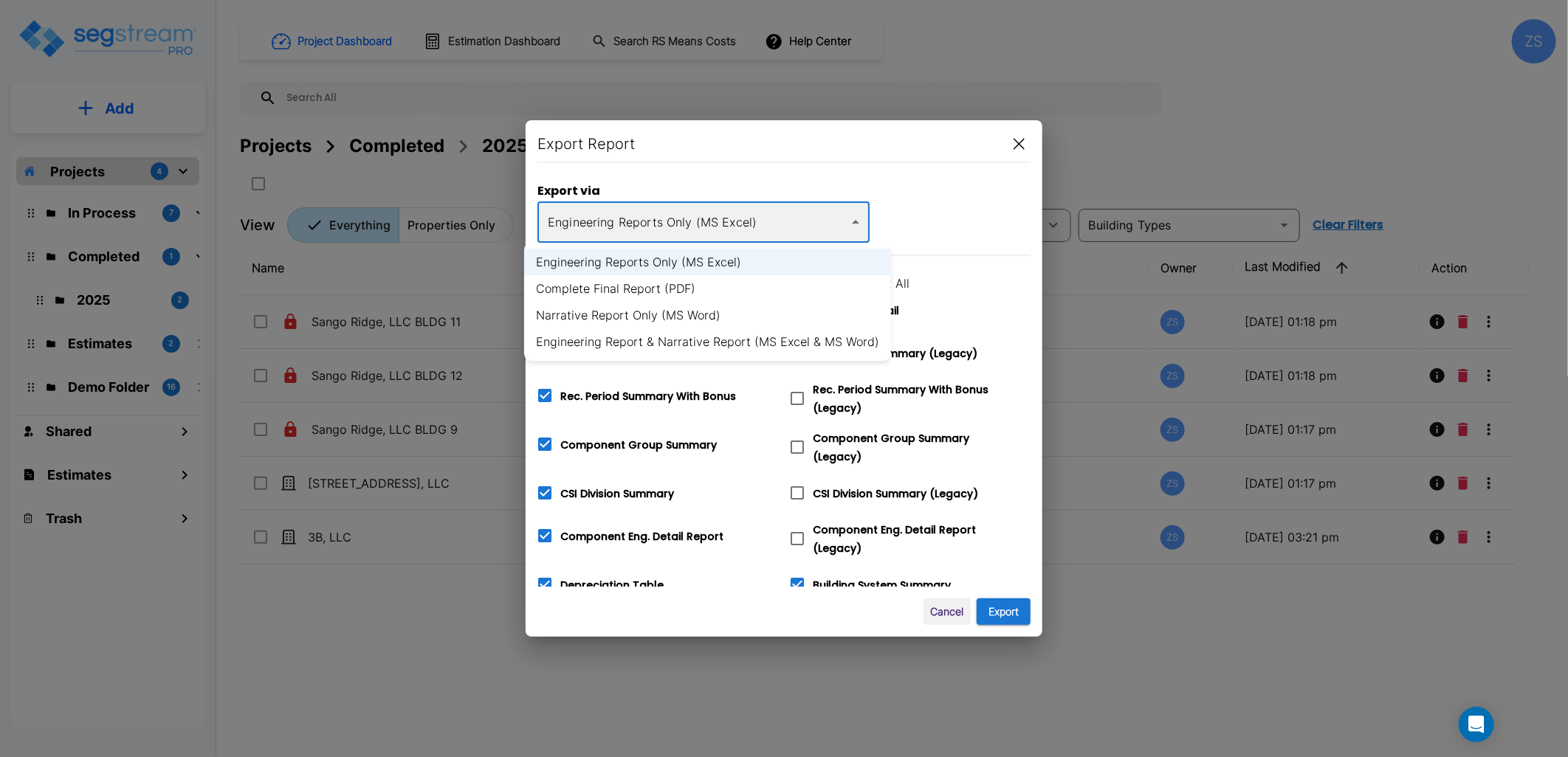
click at [954, 244] on div at bounding box center [784, 378] width 1568 height 757
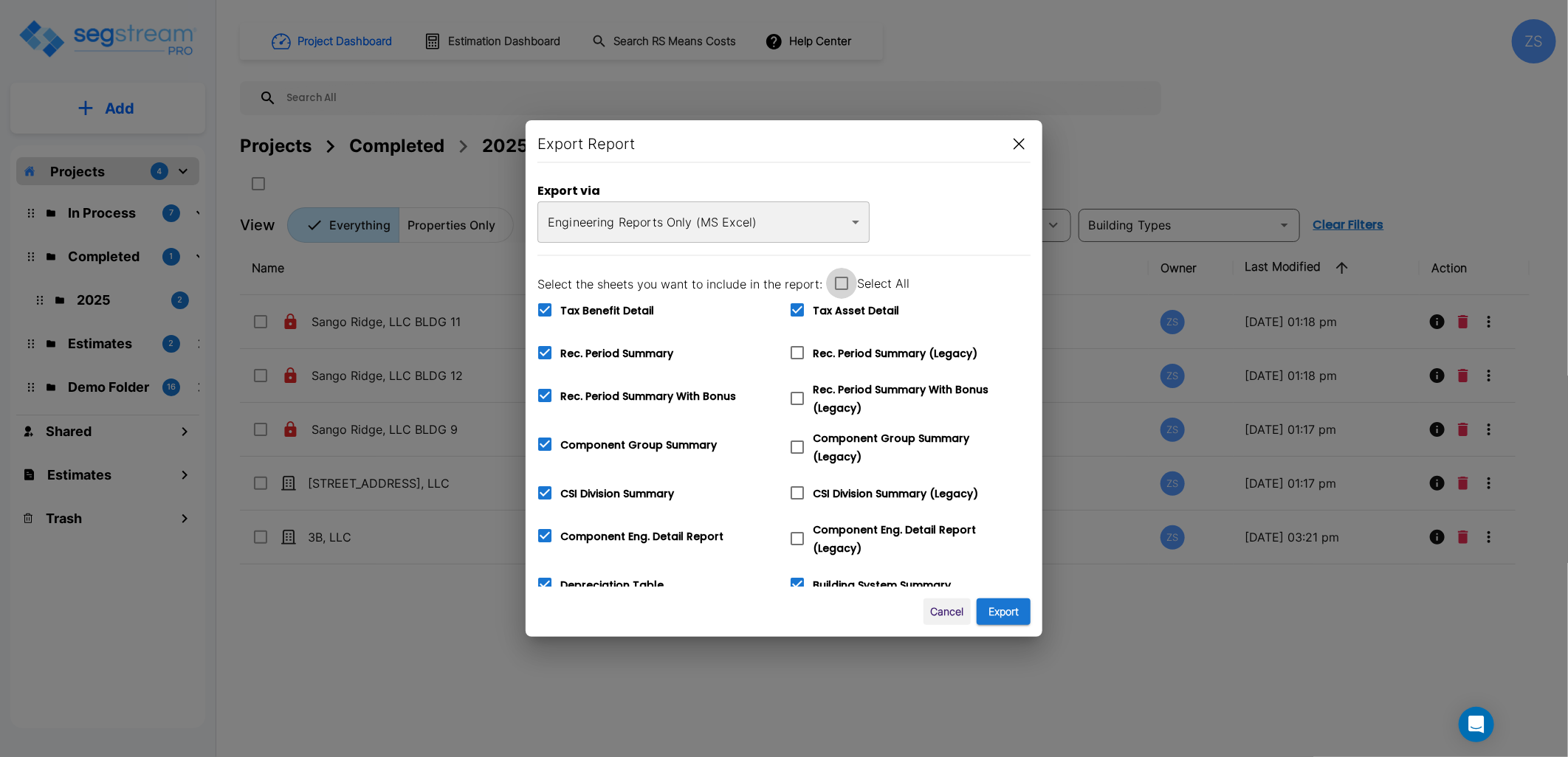
click at [849, 281] on span at bounding box center [842, 283] width 31 height 31
click at [841, 281] on input "Select All" at bounding box center [834, 274] width 15 height 13
click at [846, 282] on icon at bounding box center [842, 283] width 18 height 18
click at [841, 281] on input "Select All" at bounding box center [834, 274] width 15 height 13
checkbox input "false"
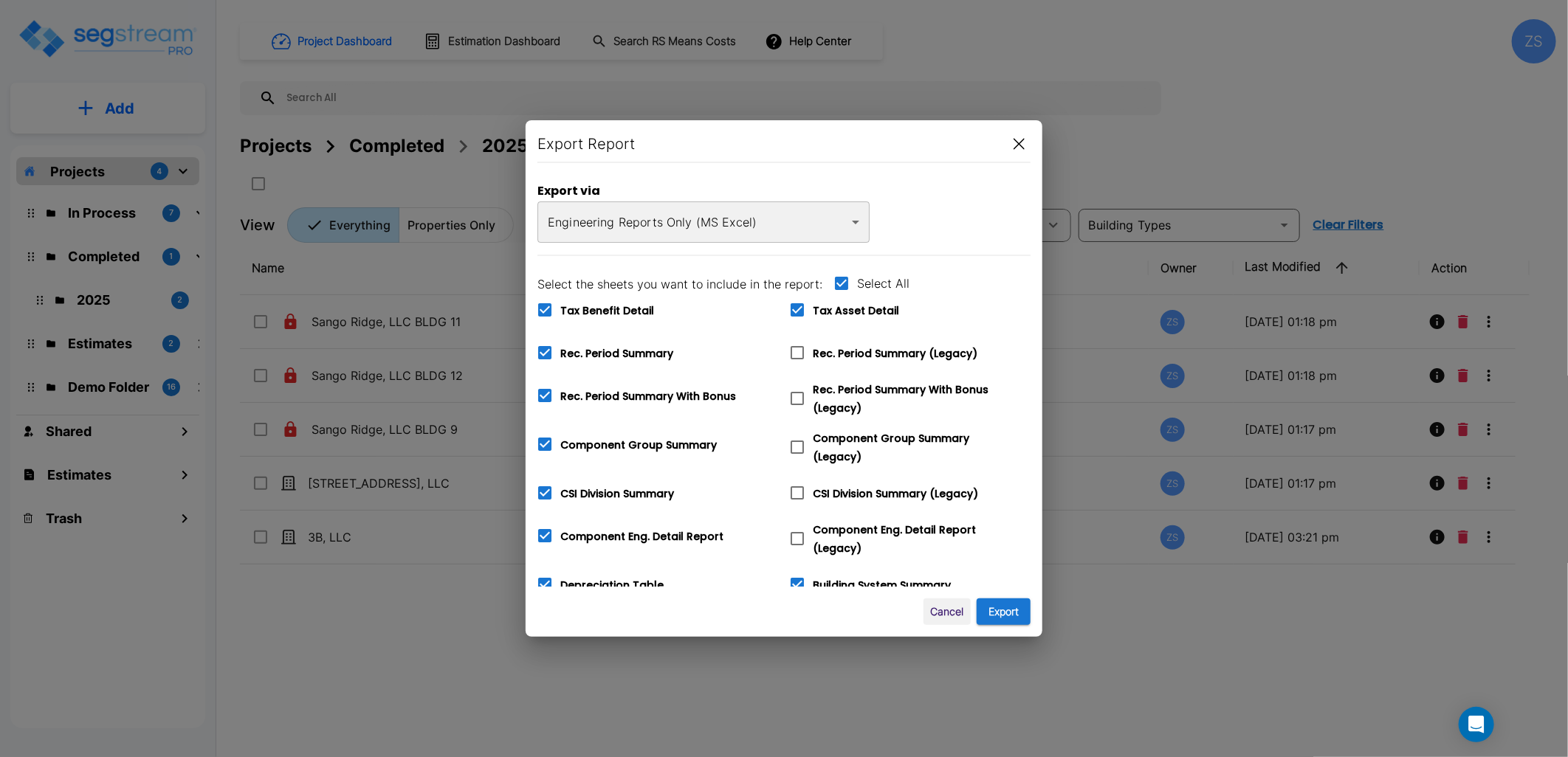
checkbox input "false"
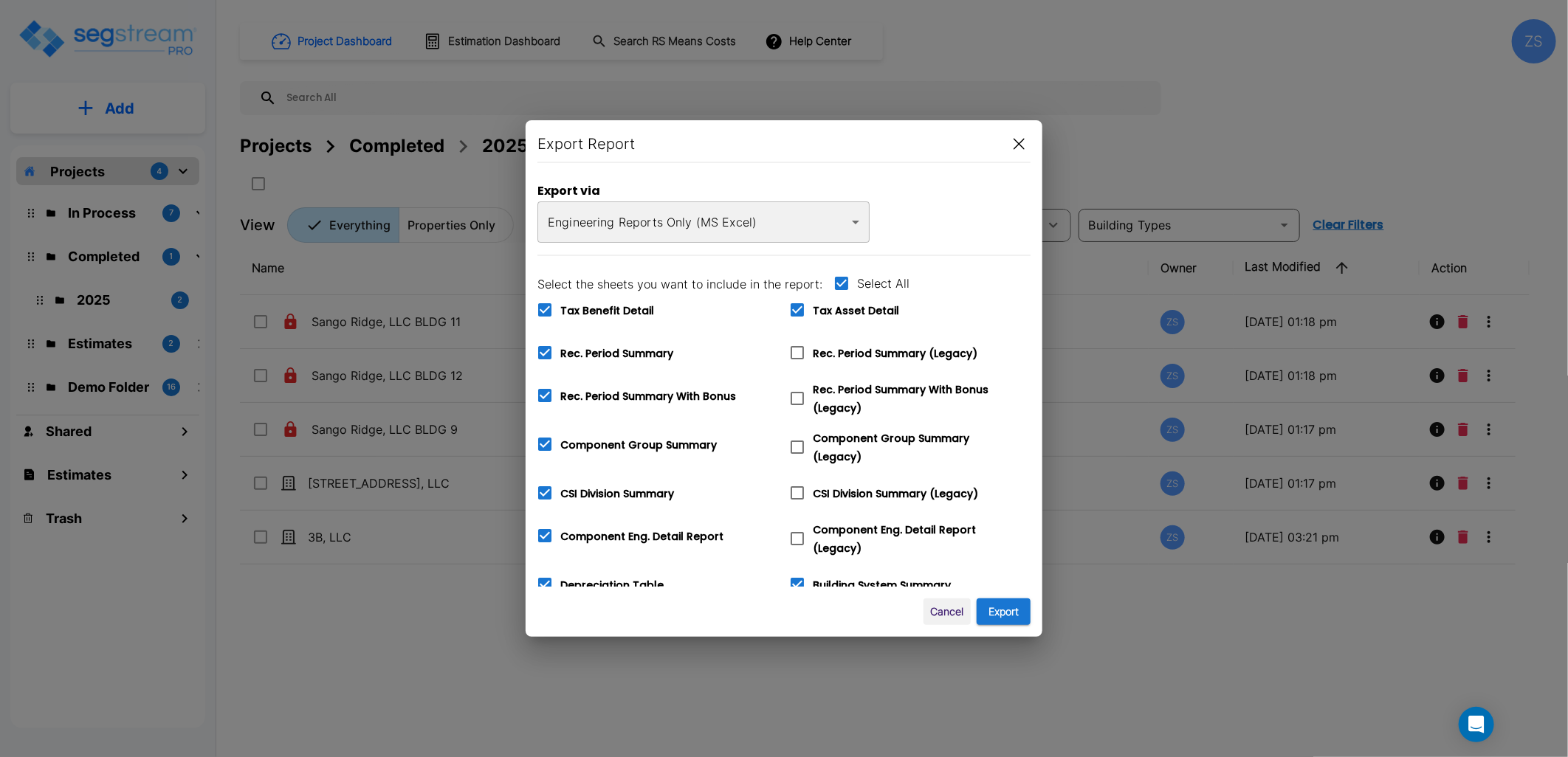
checkbox input "false"
click at [808, 308] on span at bounding box center [797, 309] width 31 height 31
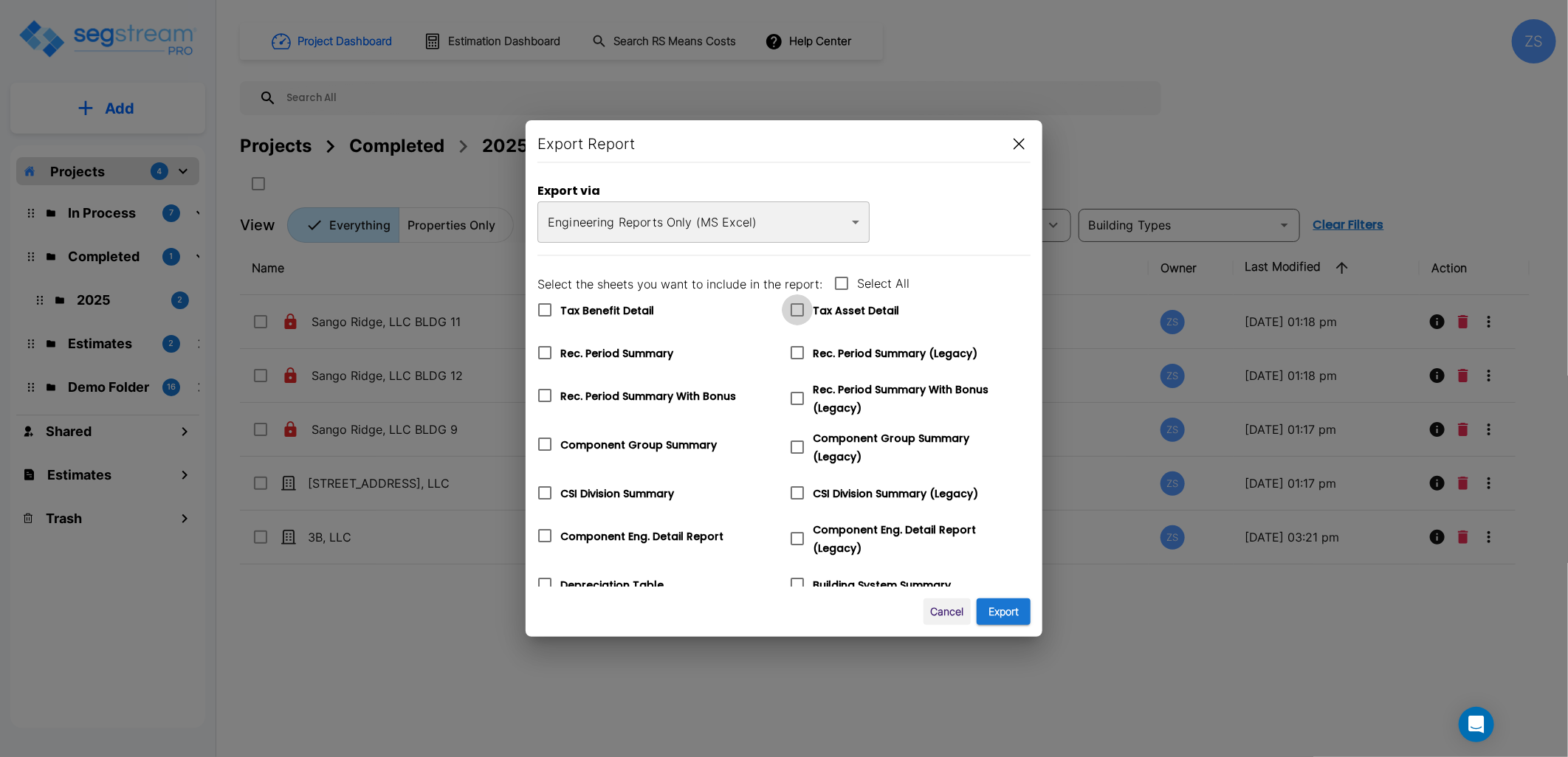
click at [797, 307] on input "Tax Asset Detail" at bounding box center [790, 300] width 15 height 13
checkbox input "true"
click at [990, 602] on button "Export" at bounding box center [1004, 612] width 53 height 28
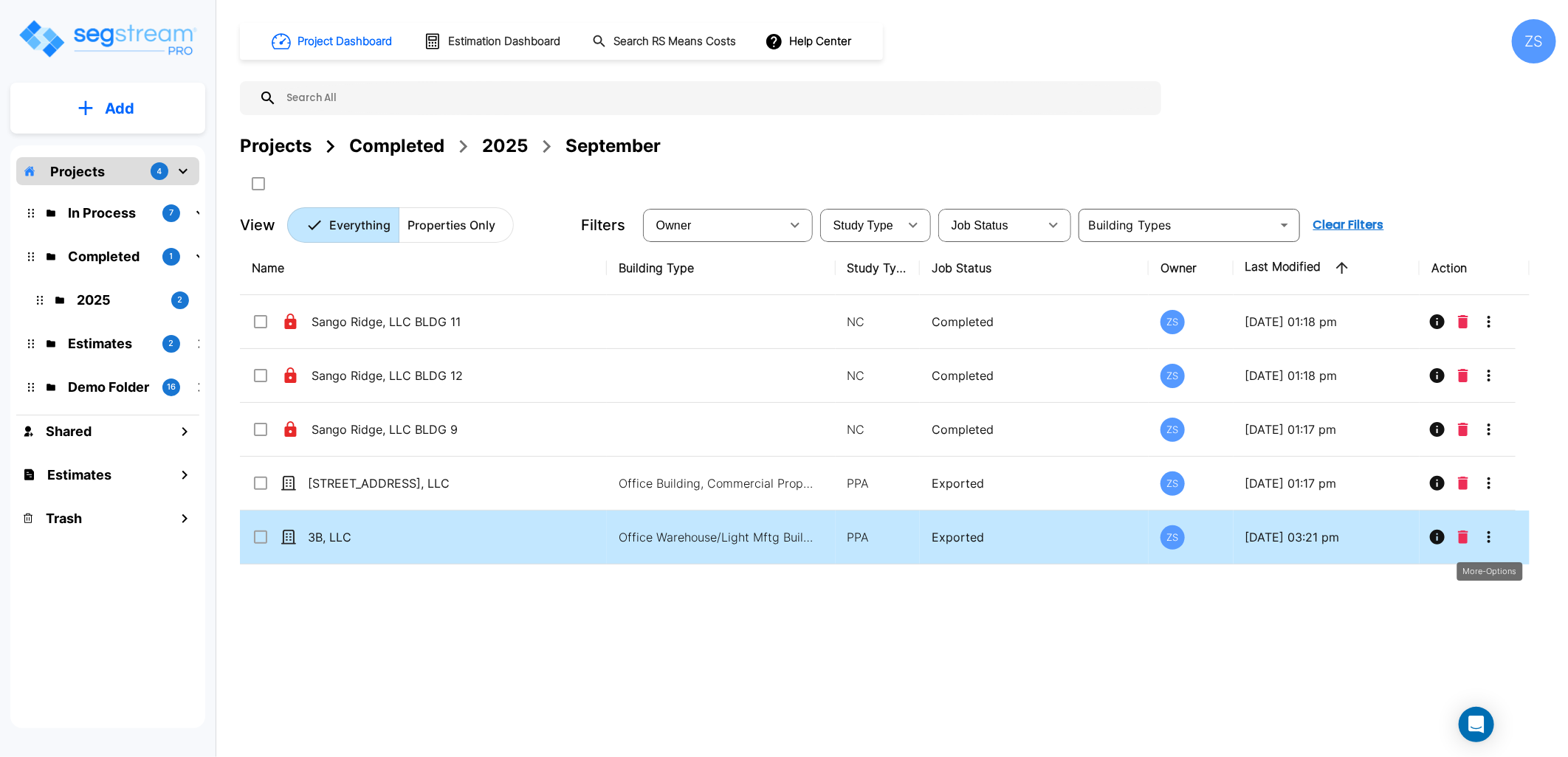
click at [1492, 536] on icon "More-Options" at bounding box center [1489, 537] width 18 height 18
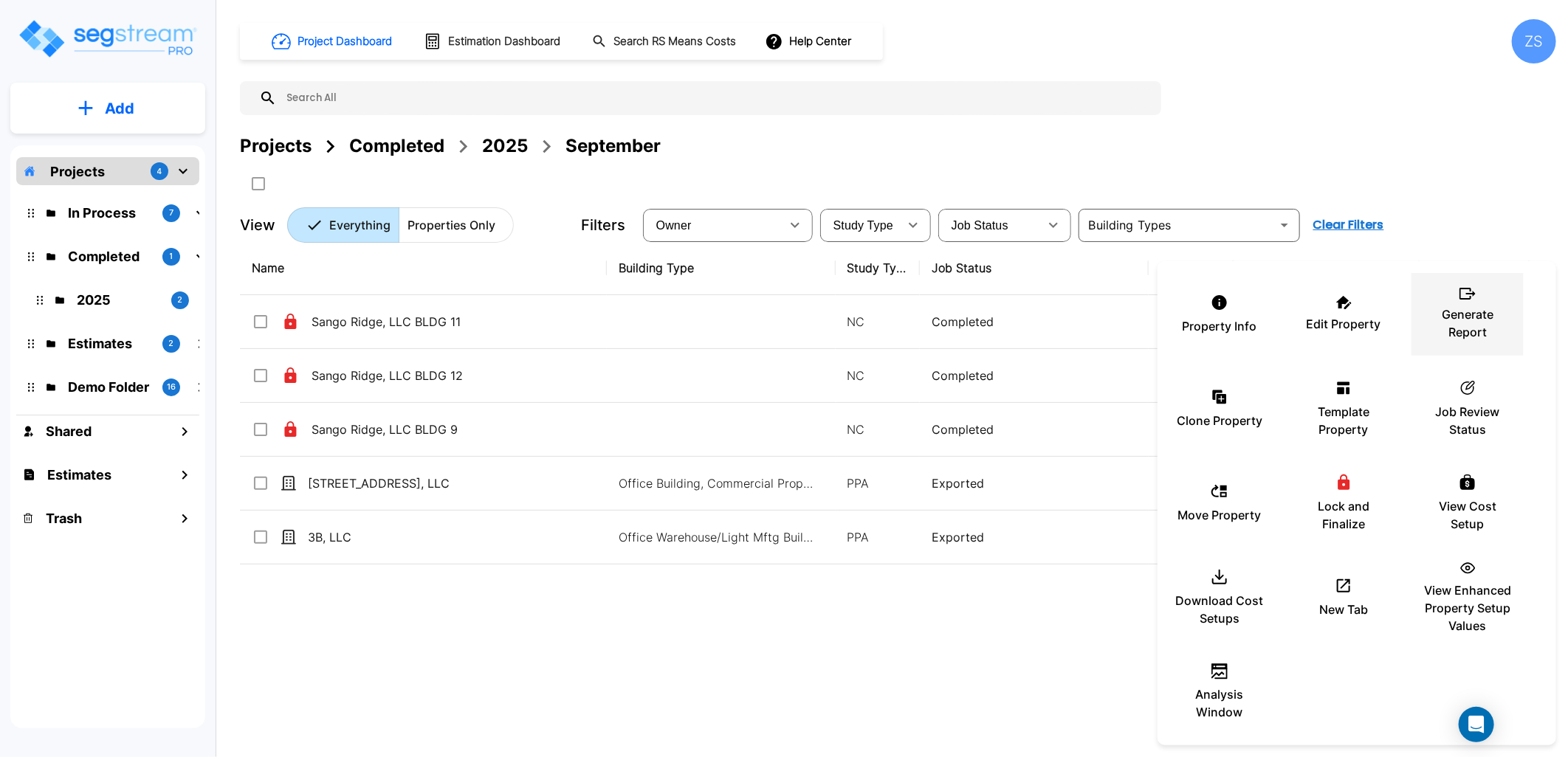
click at [1464, 338] on p "Generate Report" at bounding box center [1468, 323] width 89 height 35
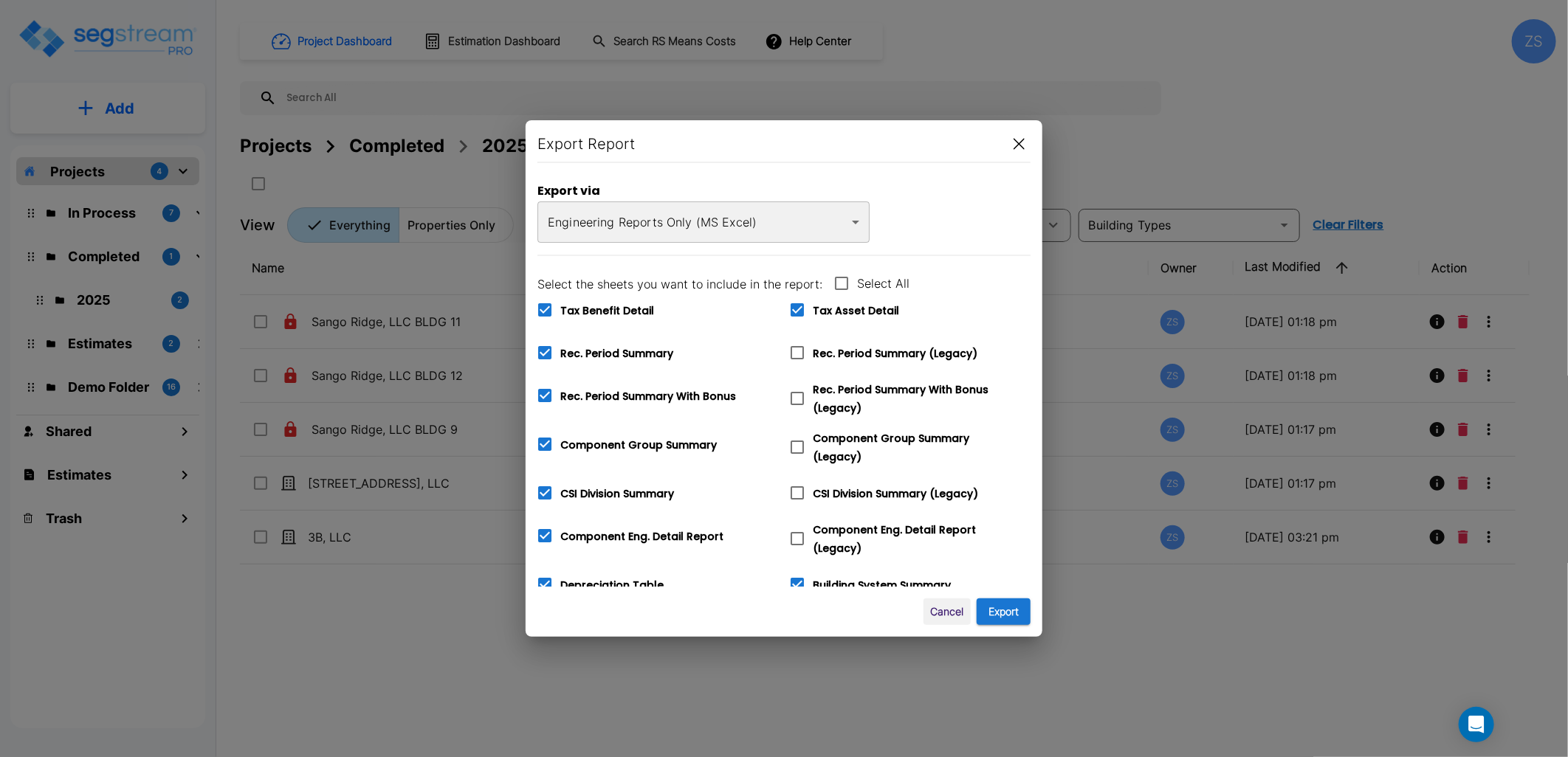
click at [657, 211] on body "× Your report is being generated. Be patient! × We're working on your Modificat…" at bounding box center [784, 378] width 1568 height 757
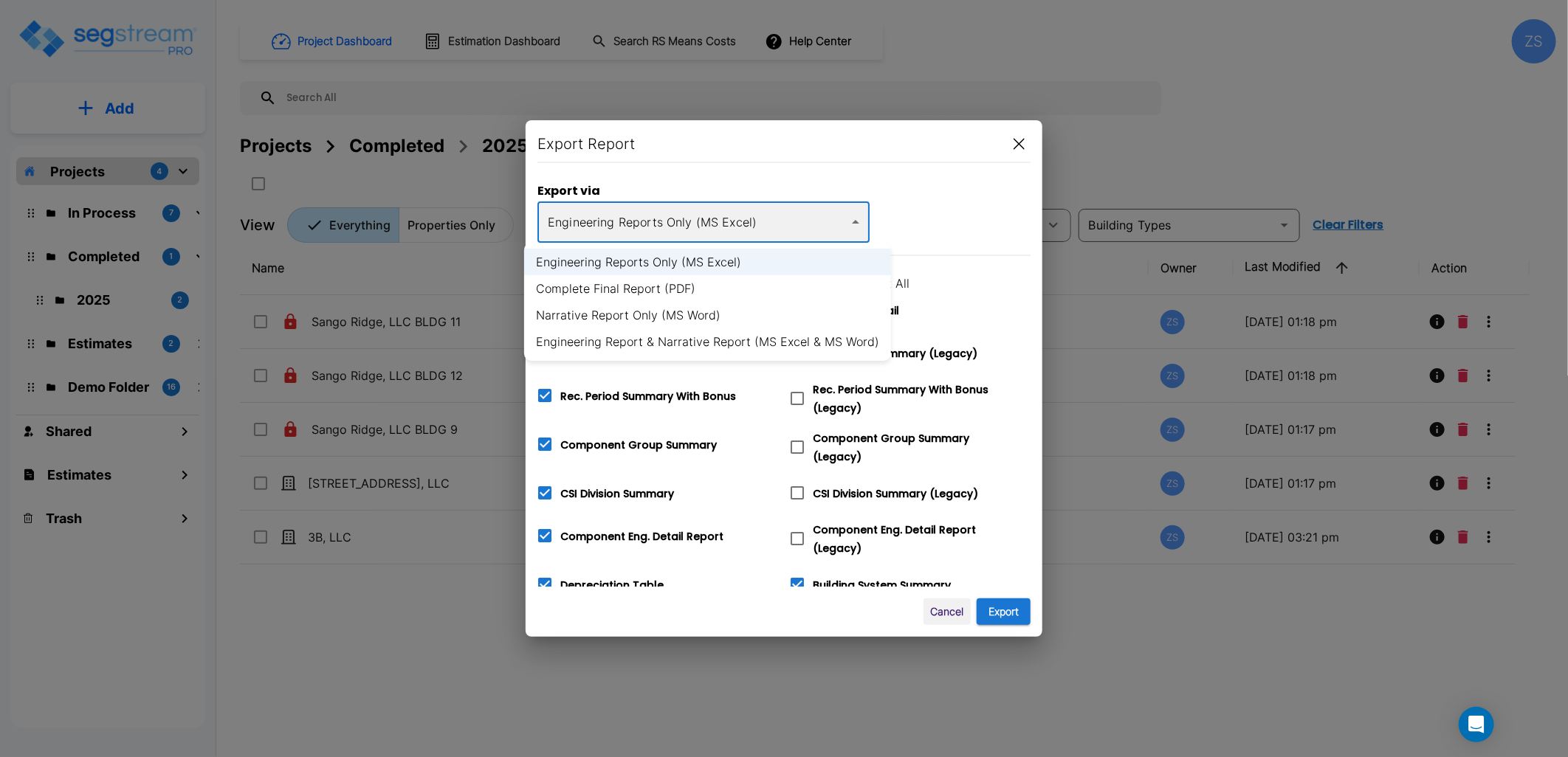
click at [646, 293] on li "Complete Final Report (PDF)" at bounding box center [707, 289] width 367 height 27
type input "pdf"
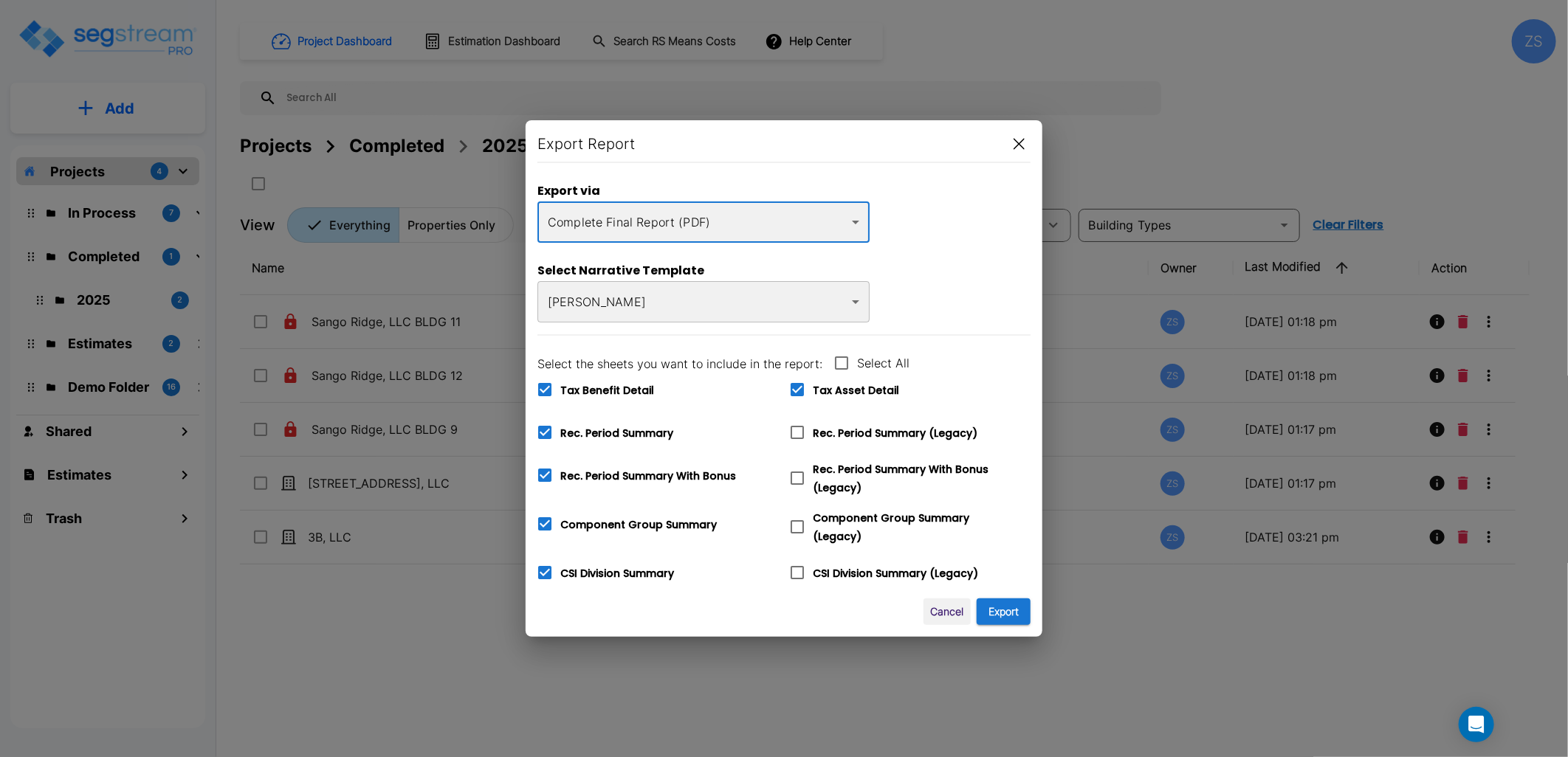
click at [611, 387] on span "Tax Benefit Detail" at bounding box center [608, 391] width 94 height 15
click at [544, 387] on input "Tax Benefit Detail" at bounding box center [537, 380] width 15 height 13
checkbox input "false"
click at [611, 434] on span "Rec. Period Summary" at bounding box center [617, 434] width 113 height 15
click at [544, 429] on input "Rec. Period Summary" at bounding box center [537, 423] width 15 height 13
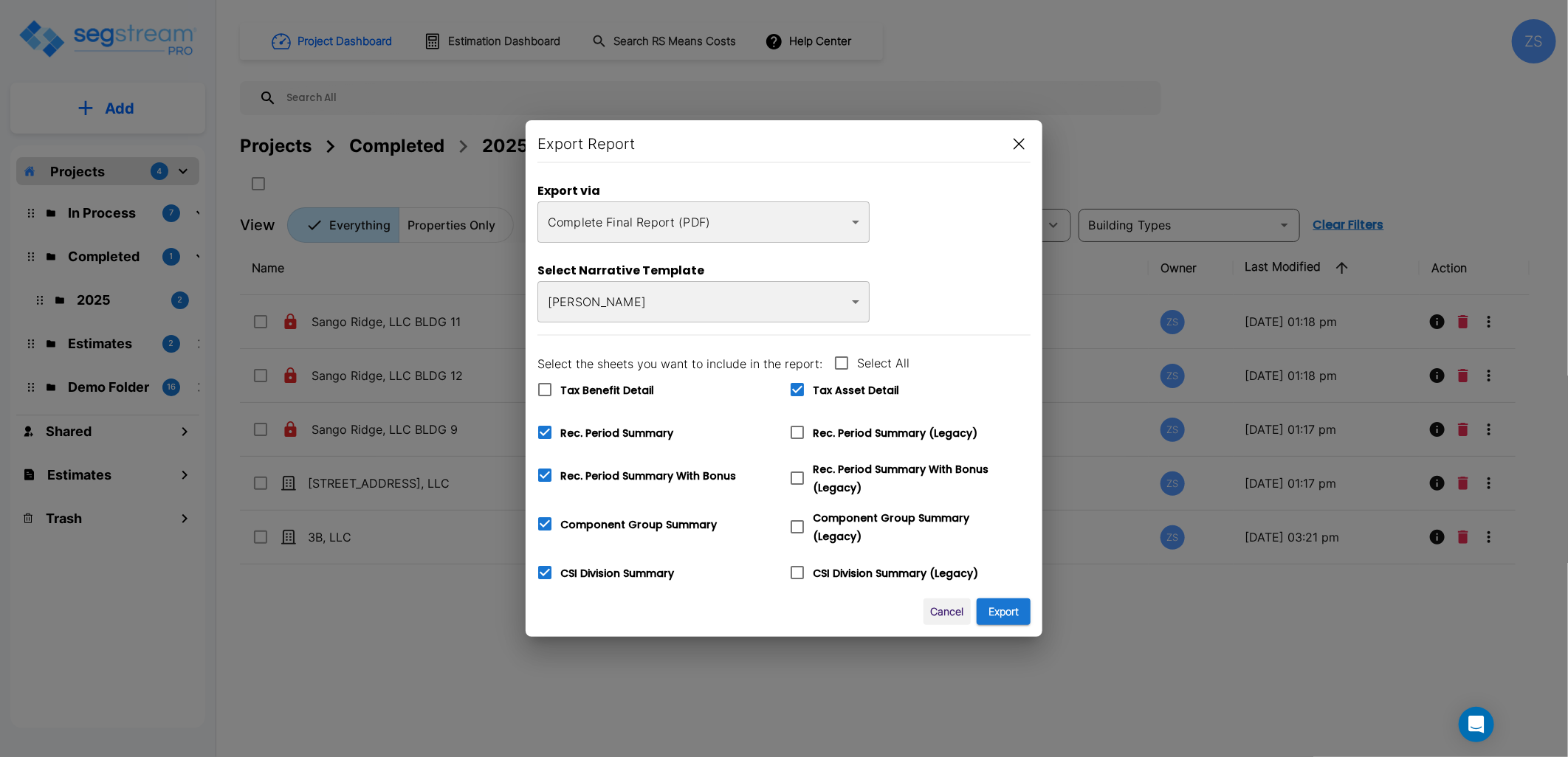
checkbox input "false"
checkbox input "true"
click at [1009, 611] on button "Export" at bounding box center [1004, 612] width 53 height 28
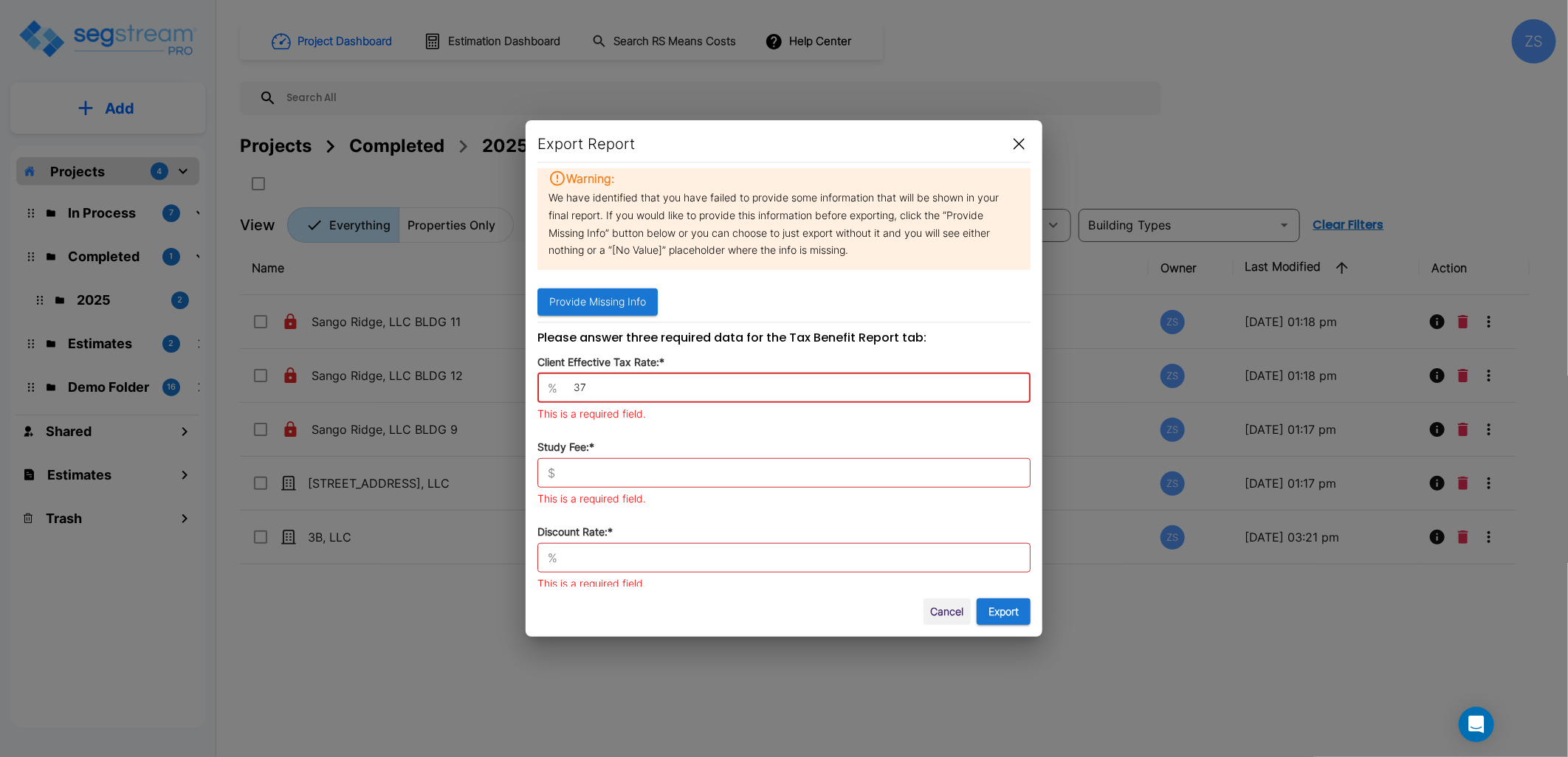
scroll to position [609, 0]
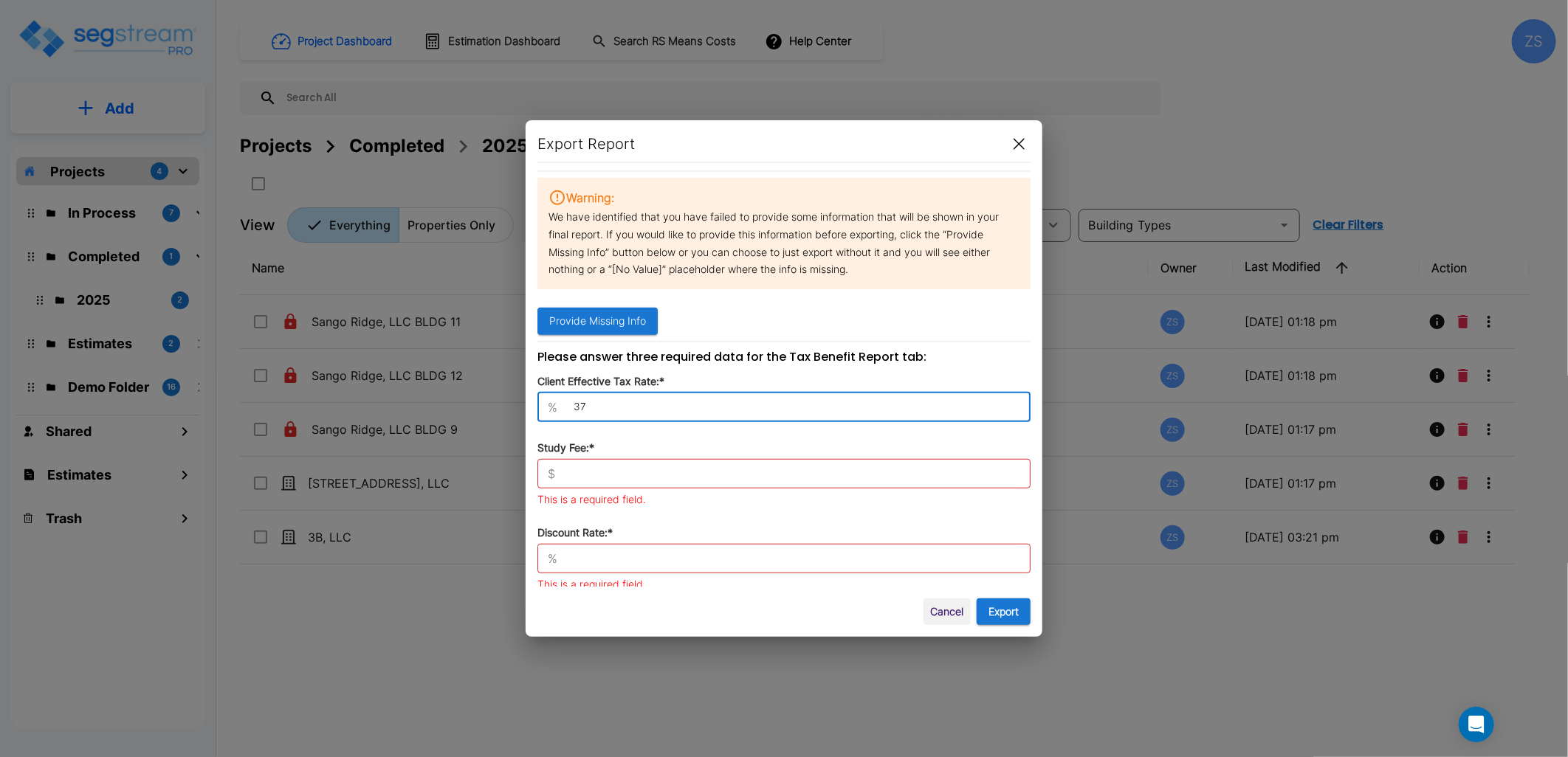
type input "37"
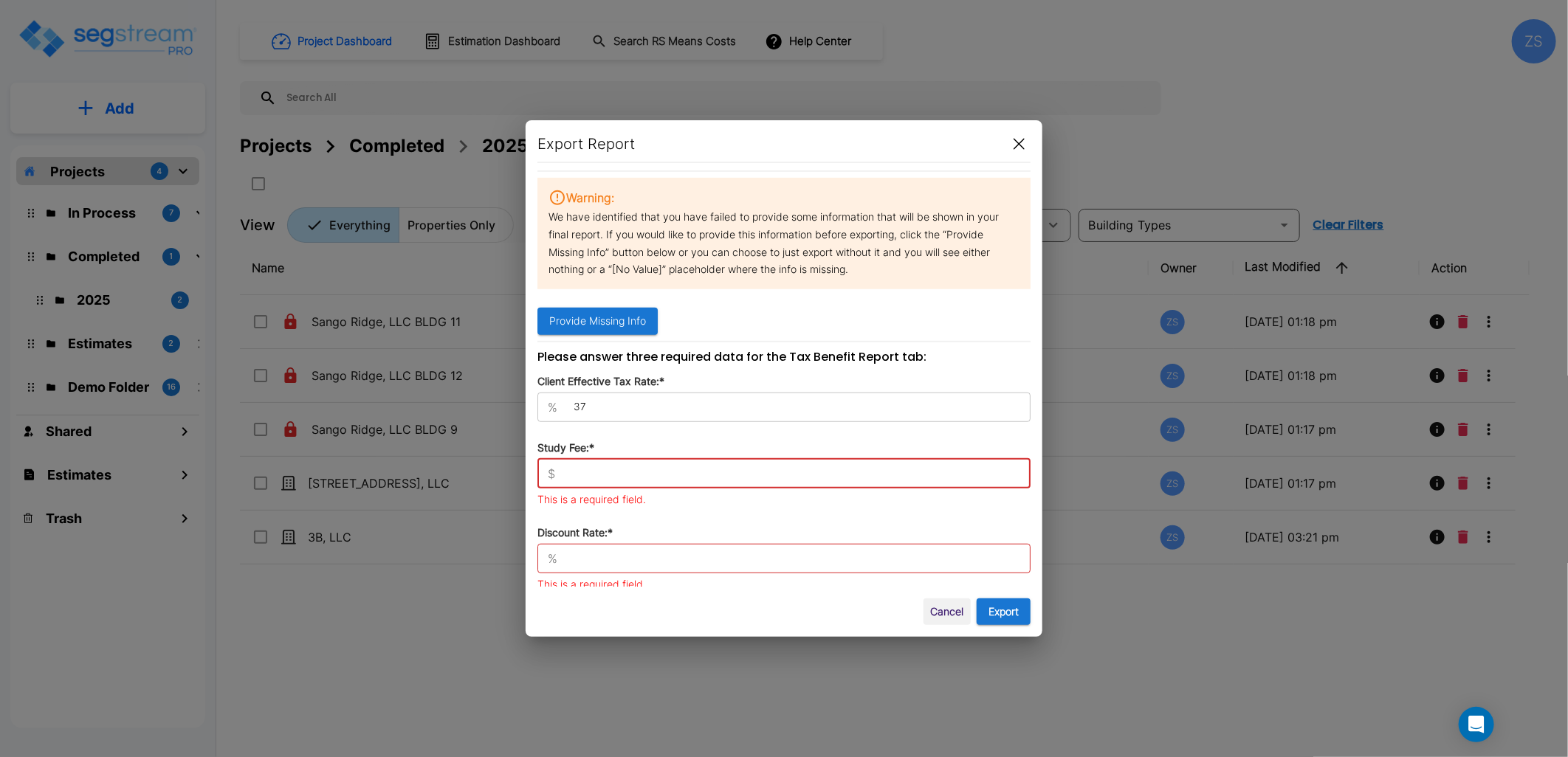
click at [645, 469] on input "text" at bounding box center [796, 474] width 470 height 15
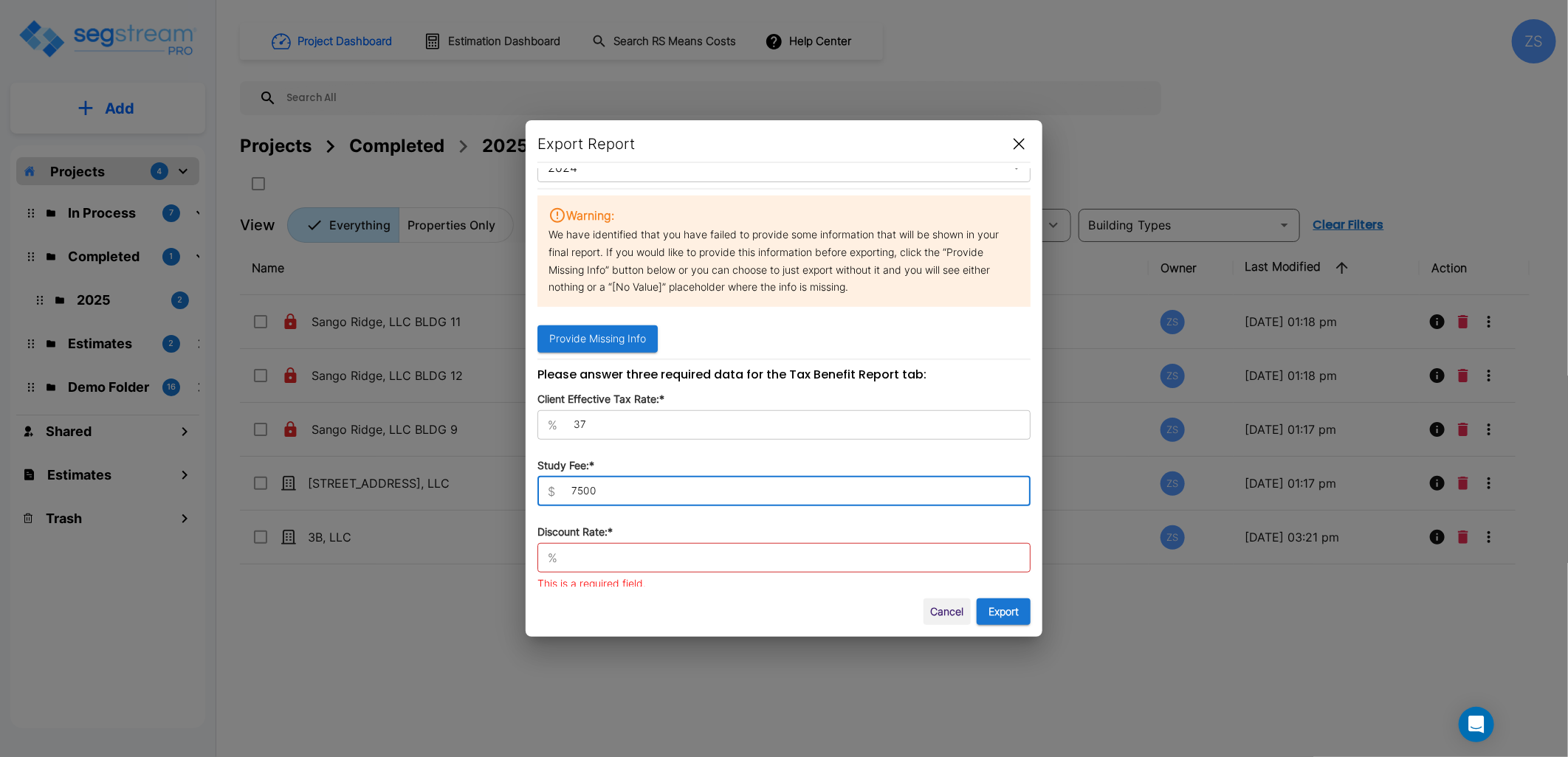
type input "7500"
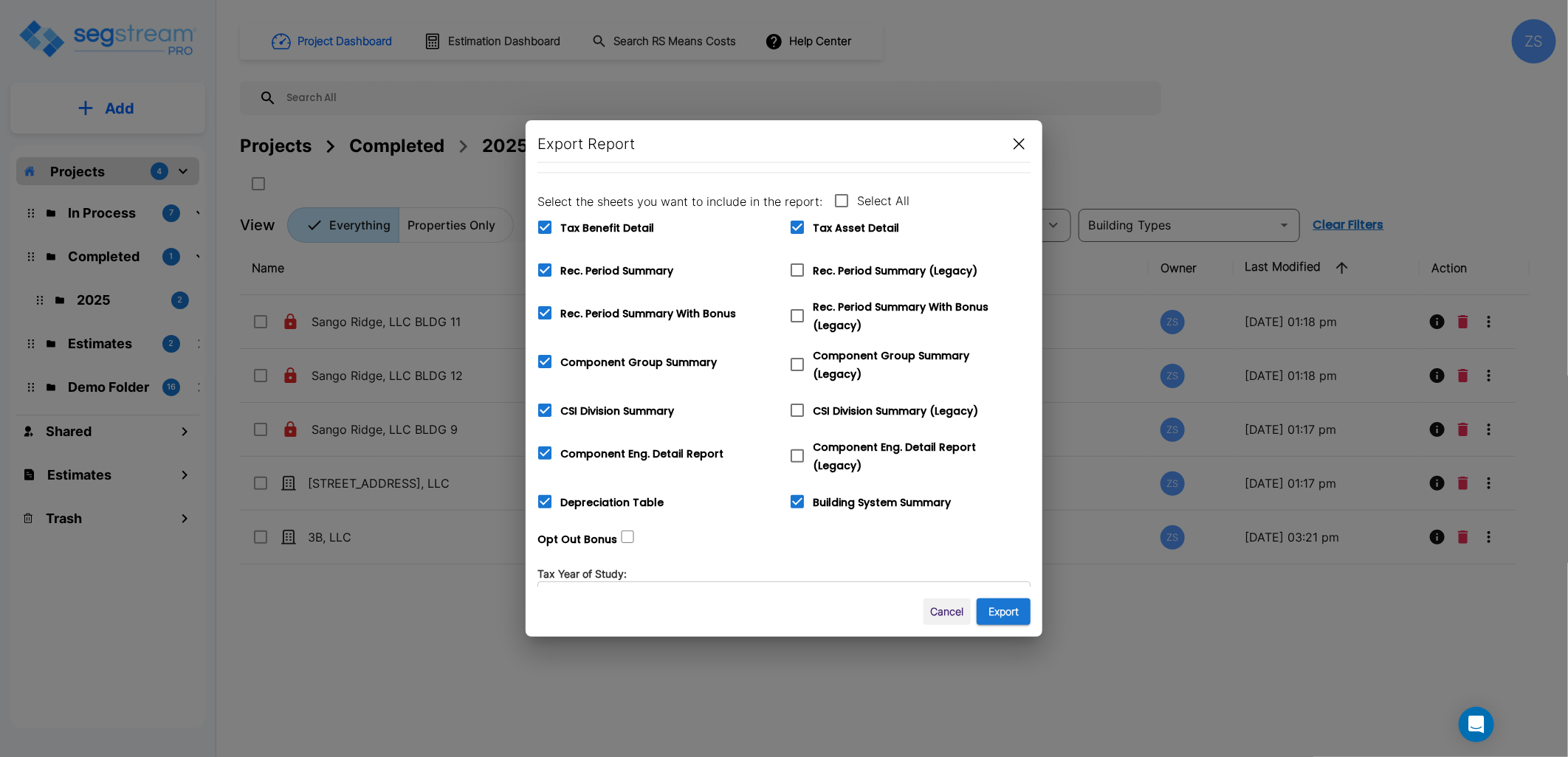
scroll to position [0, 0]
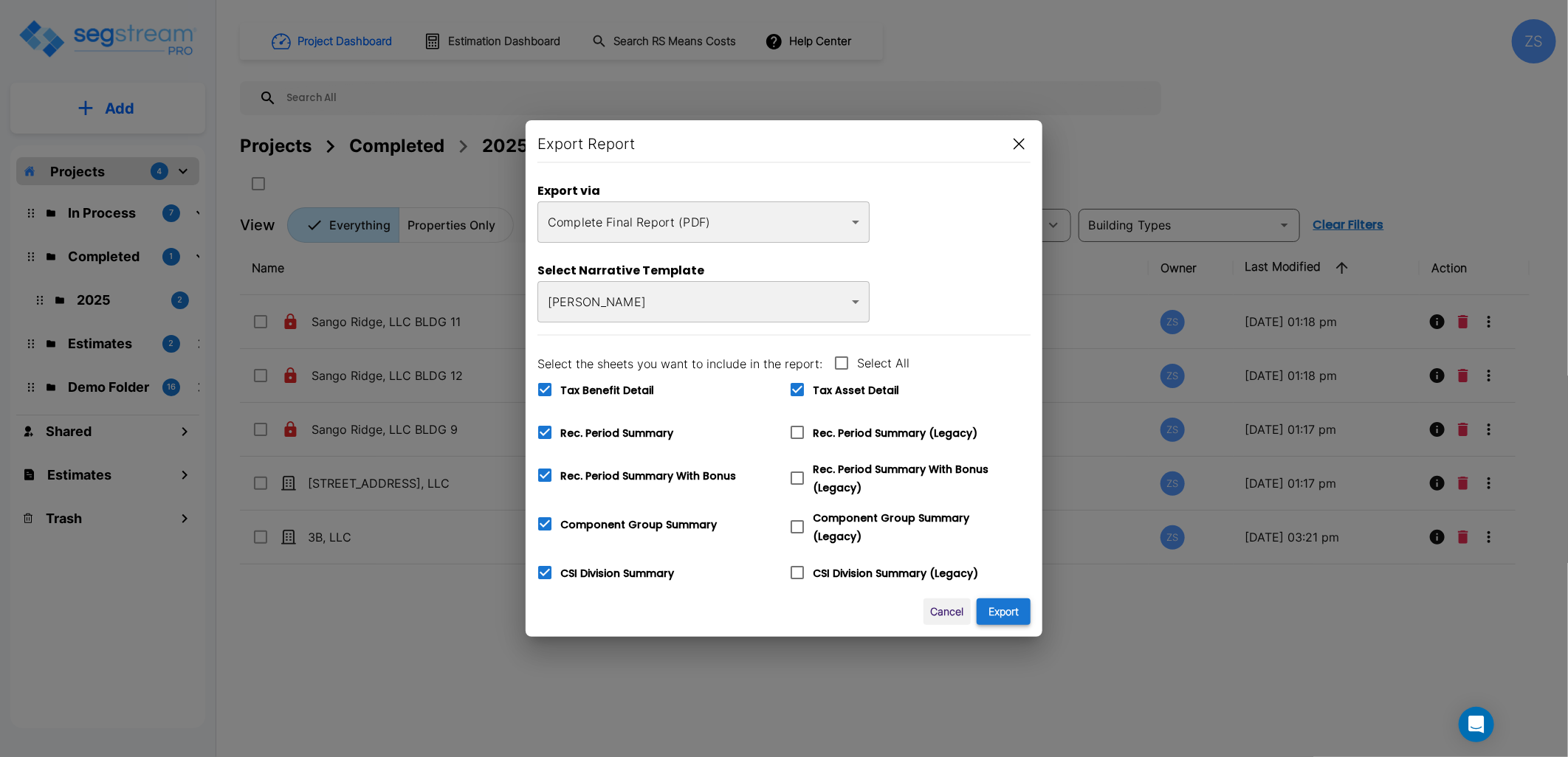
type input "8"
click at [993, 605] on button "Export" at bounding box center [1004, 612] width 53 height 28
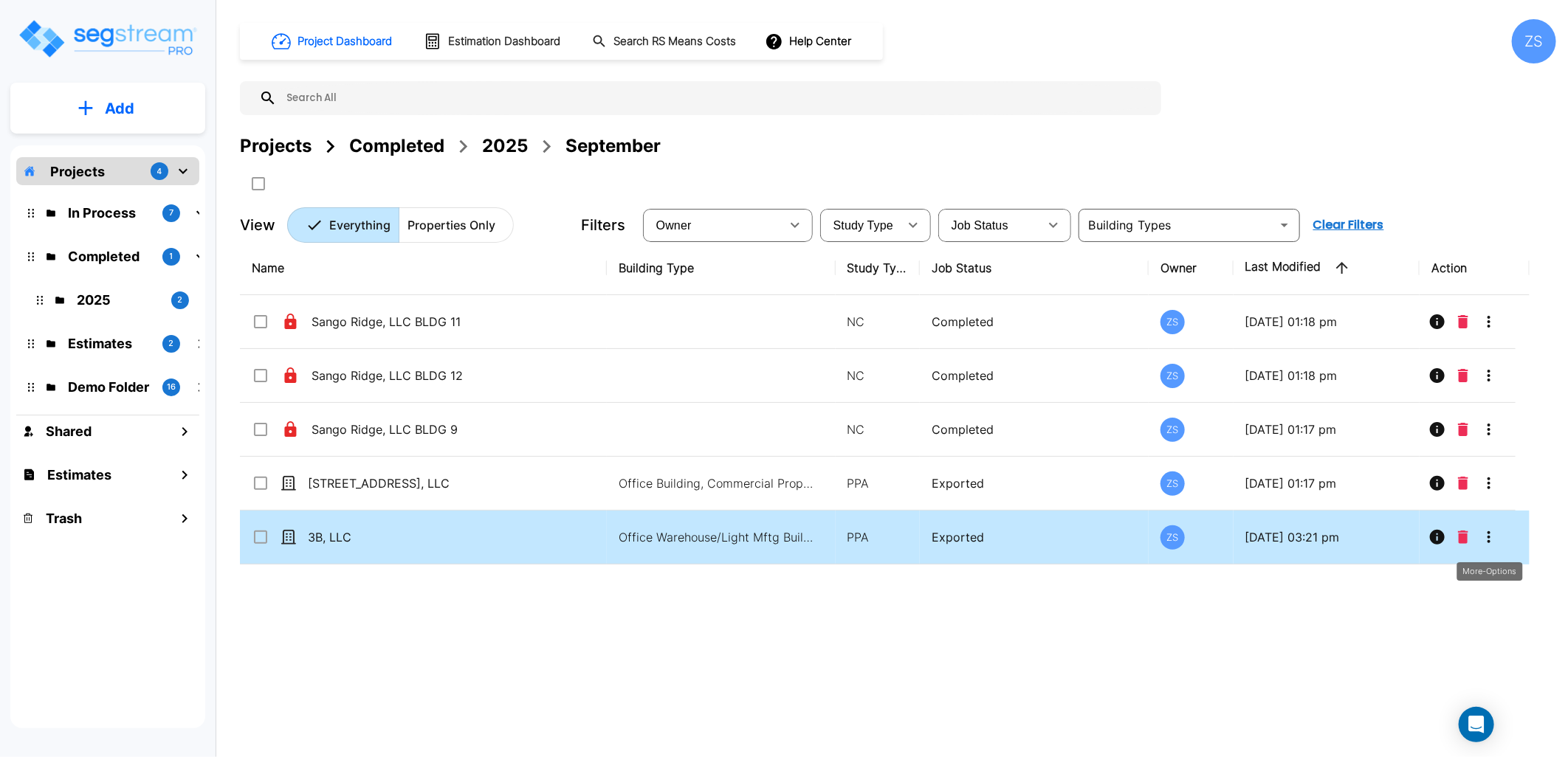
click at [1494, 536] on icon "More-Options" at bounding box center [1489, 537] width 18 height 18
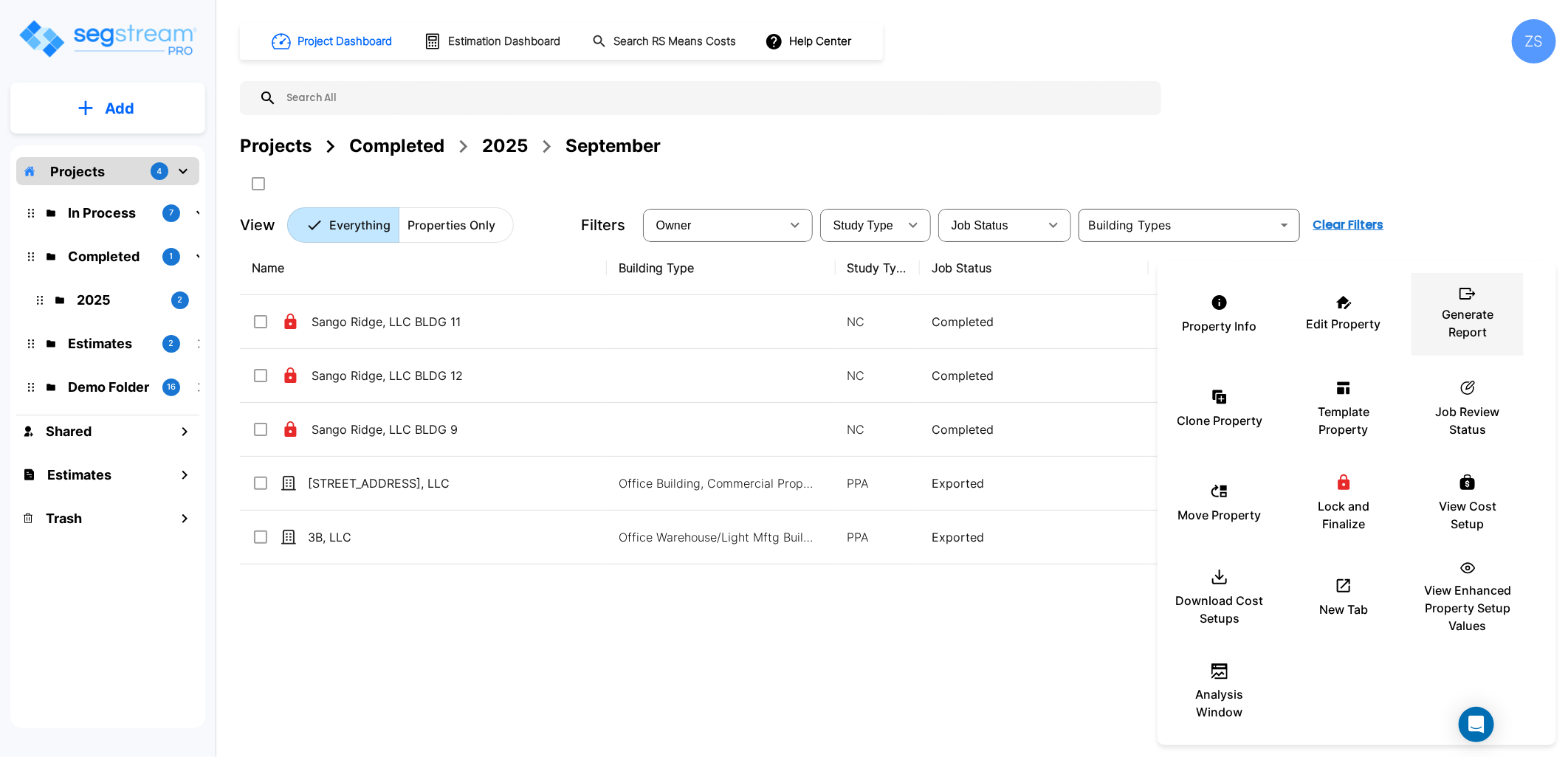
click at [1456, 318] on p "Generate Report" at bounding box center [1468, 323] width 89 height 35
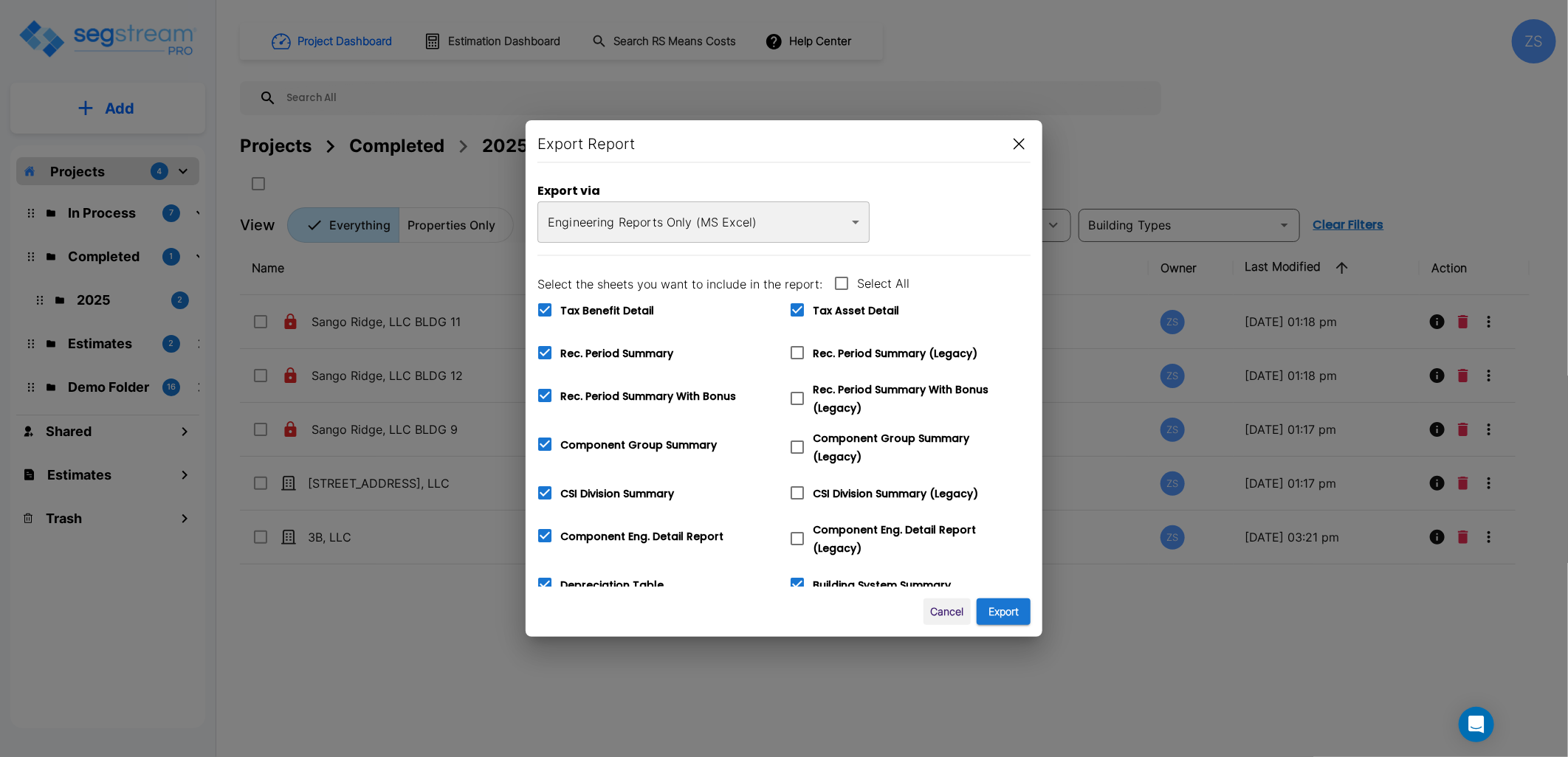
click at [776, 225] on body "× Your report is being generated. Be patient! × We're working on your Modificat…" at bounding box center [784, 378] width 1568 height 757
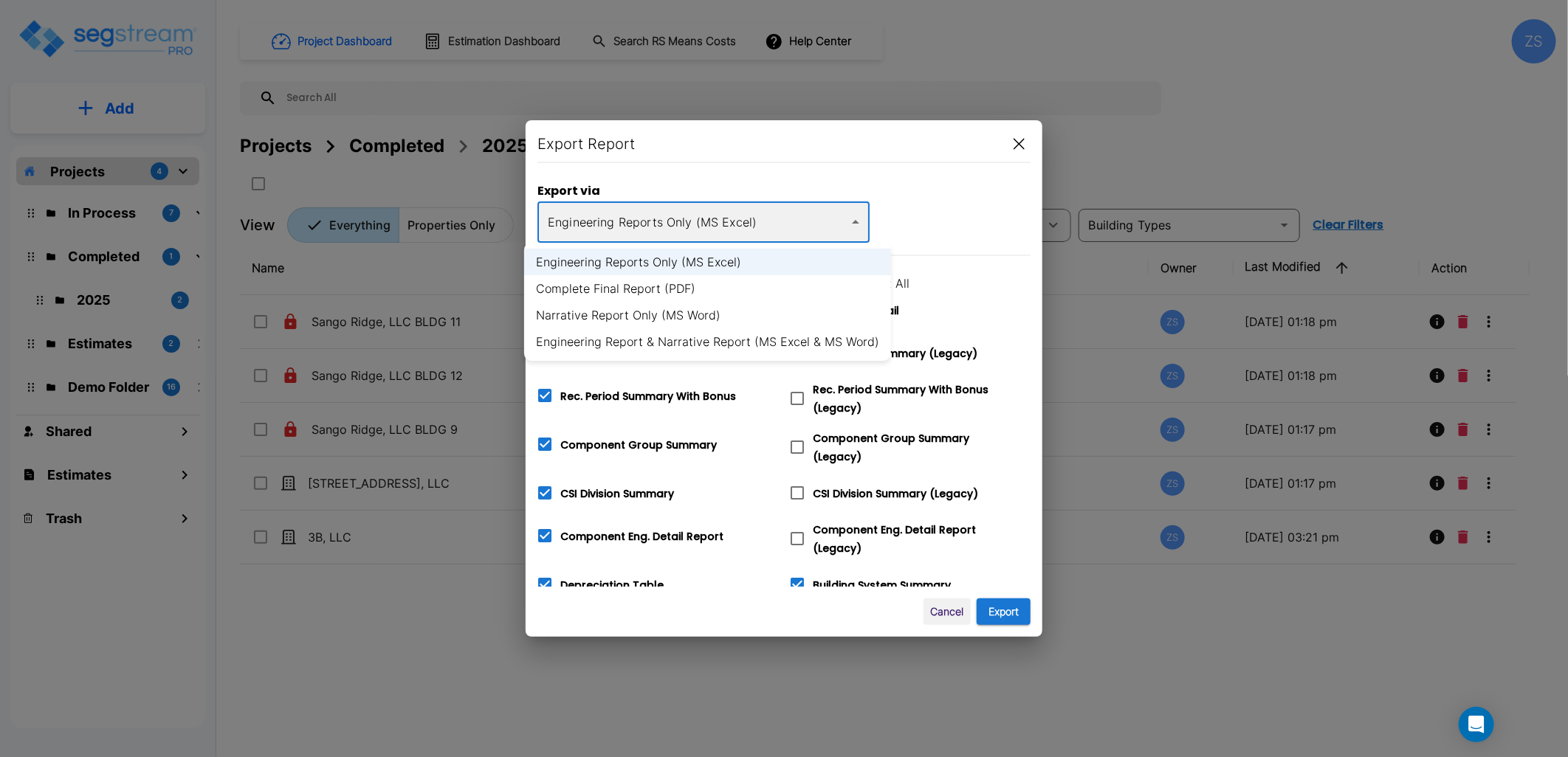
click at [662, 292] on li "Complete Final Report (PDF)" at bounding box center [707, 289] width 367 height 27
type input "pdf"
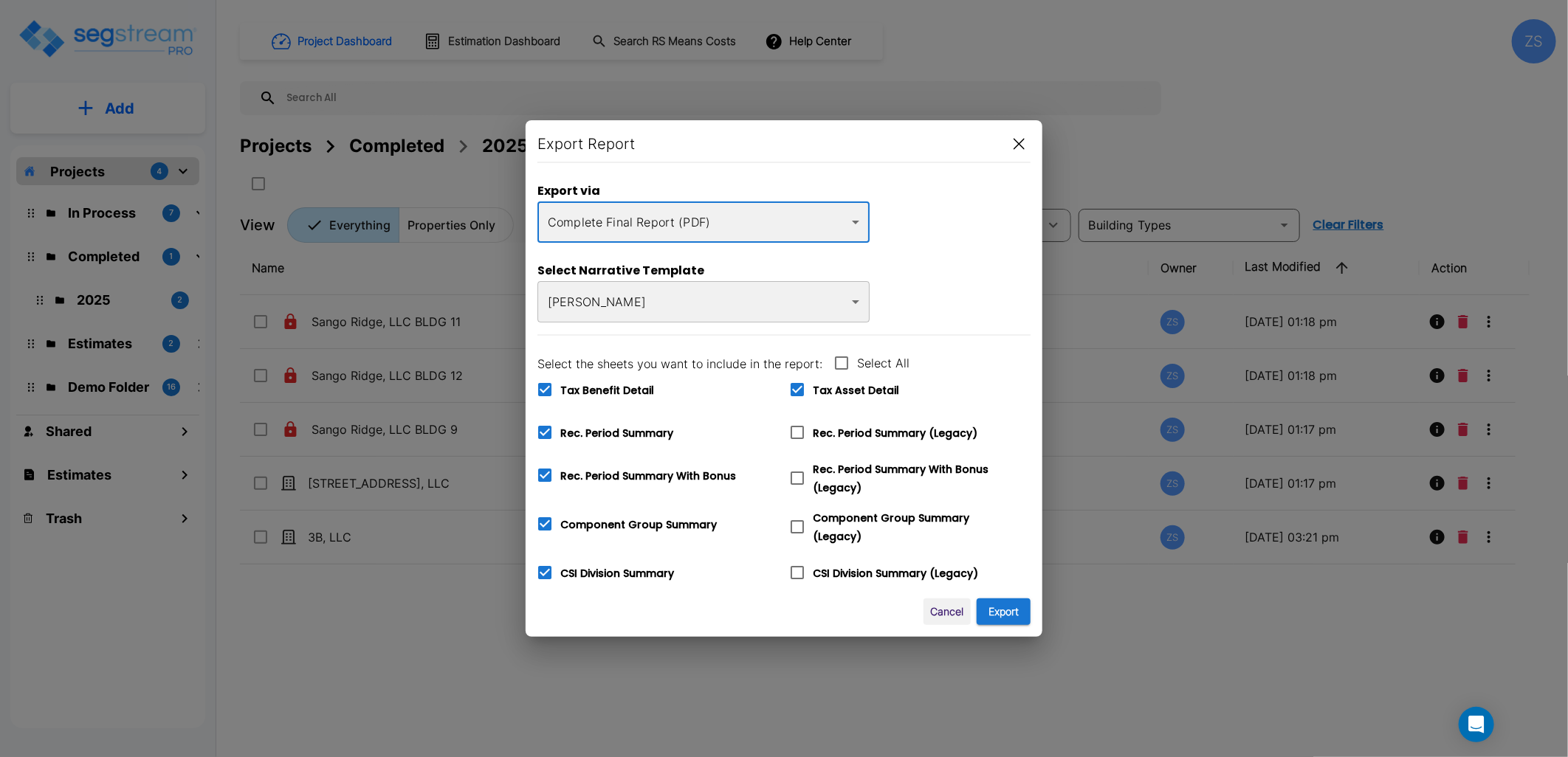
click at [702, 231] on body "× Your report is being generated. Be patient! × We're working on your Modificat…" at bounding box center [784, 378] width 1568 height 757
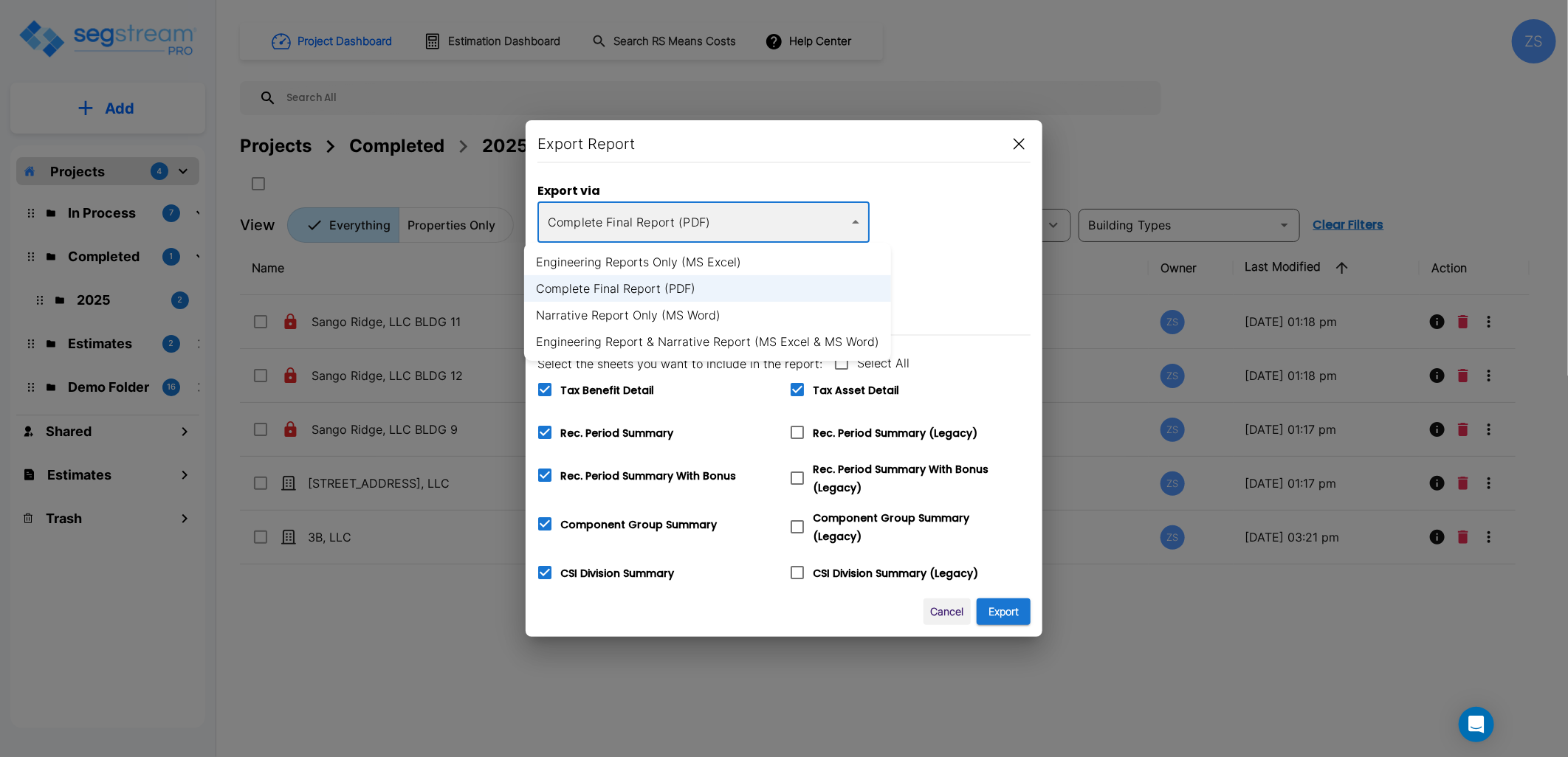
type input "37"
type input "7,500"
type input "8"
click at [713, 316] on li "Narrative Report Only (MS Word)" at bounding box center [707, 315] width 367 height 27
type input "word"
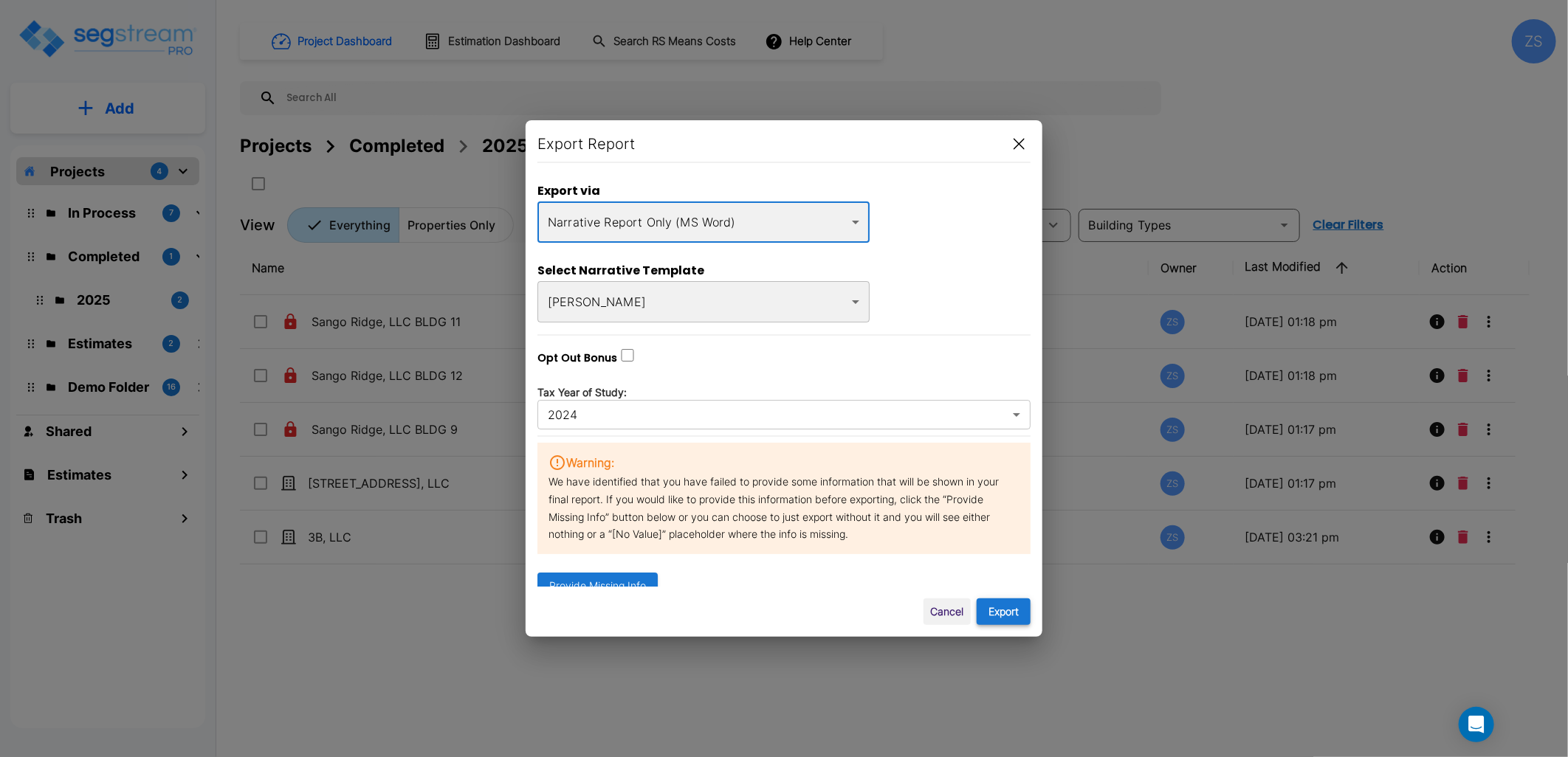
click at [1008, 617] on button "Export" at bounding box center [1004, 612] width 53 height 28
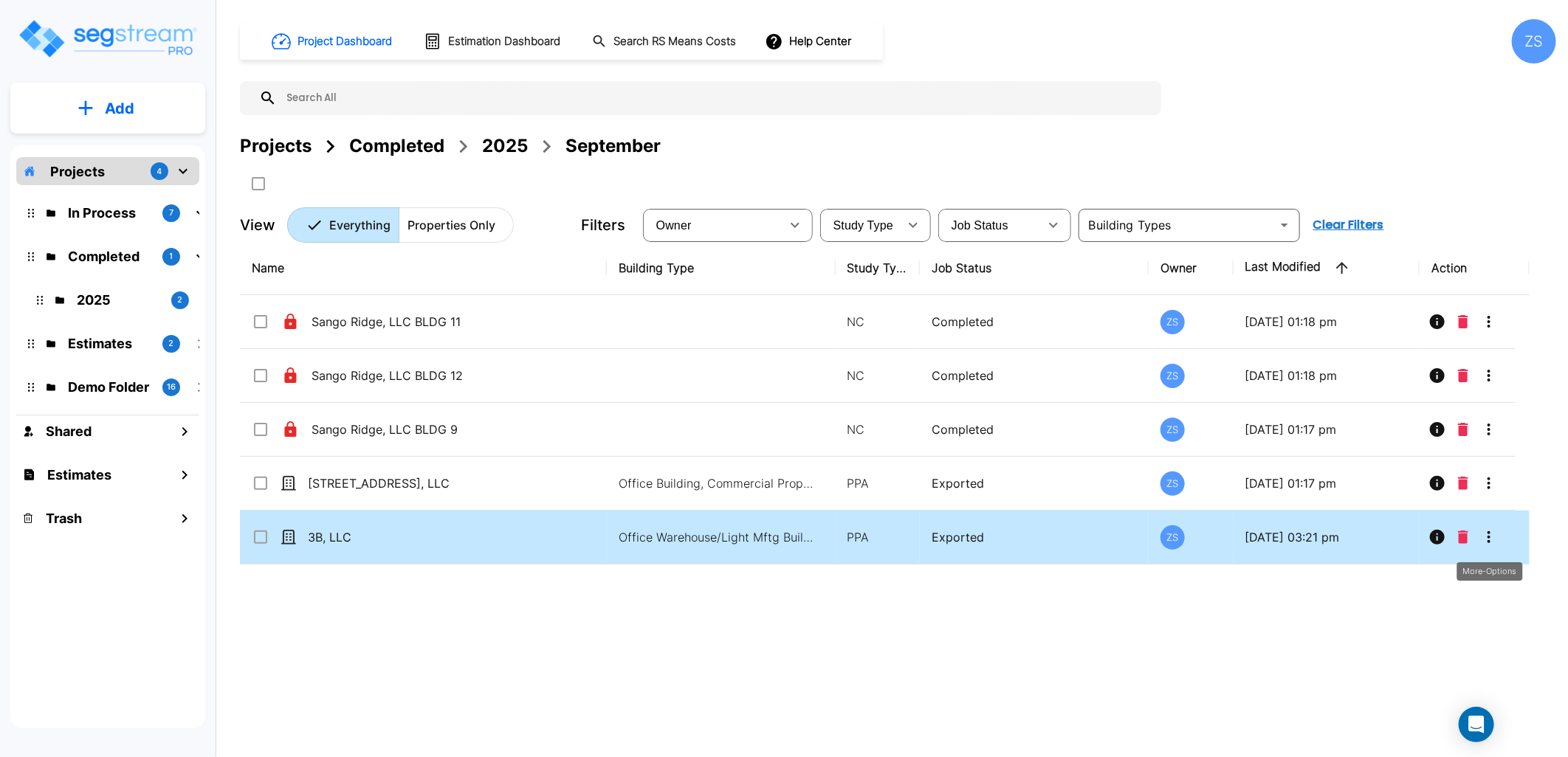
click at [1490, 533] on icon "More-Options" at bounding box center [1489, 537] width 3 height 12
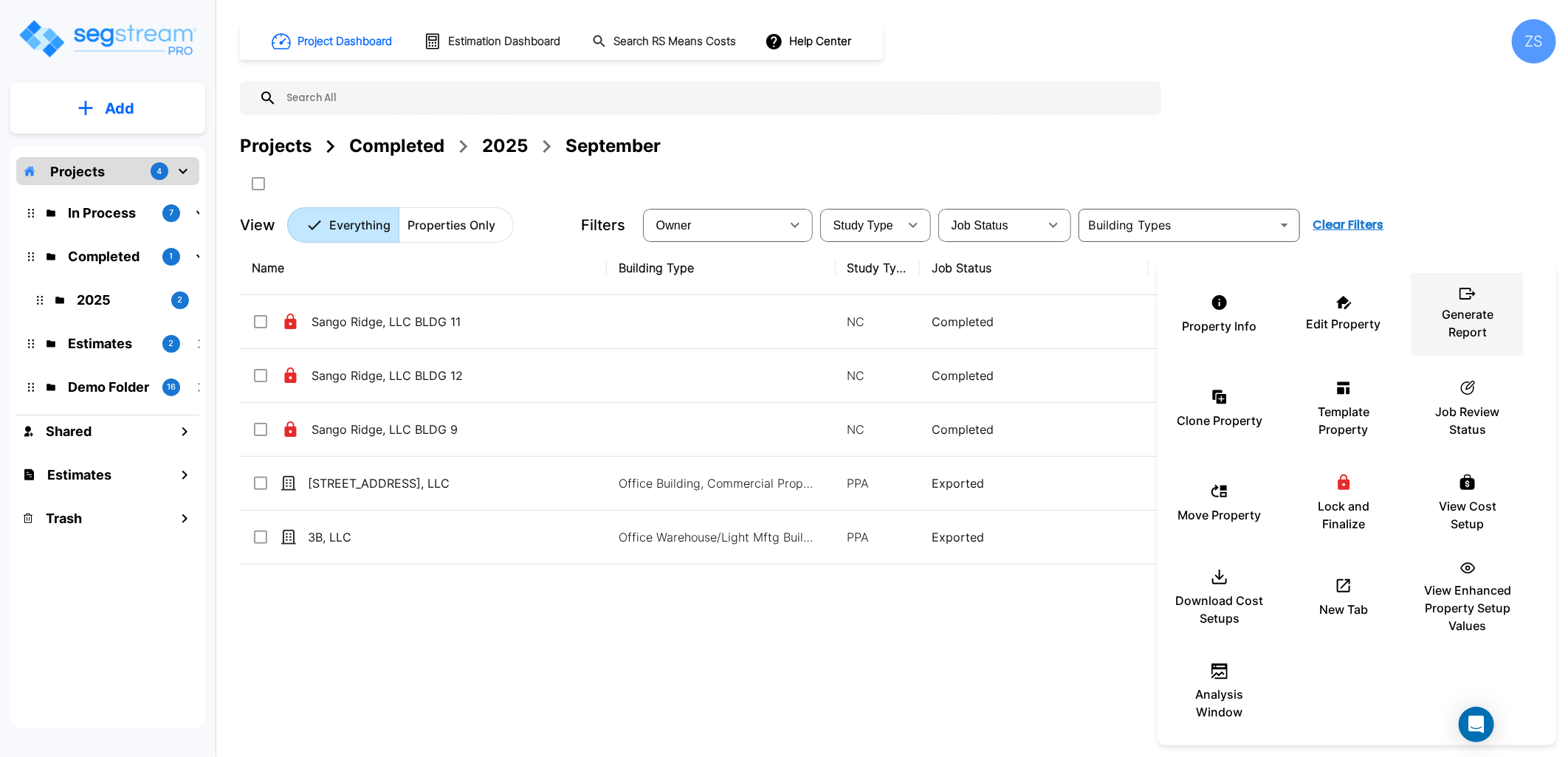
click at [1472, 328] on p "Generate Report" at bounding box center [1468, 323] width 89 height 35
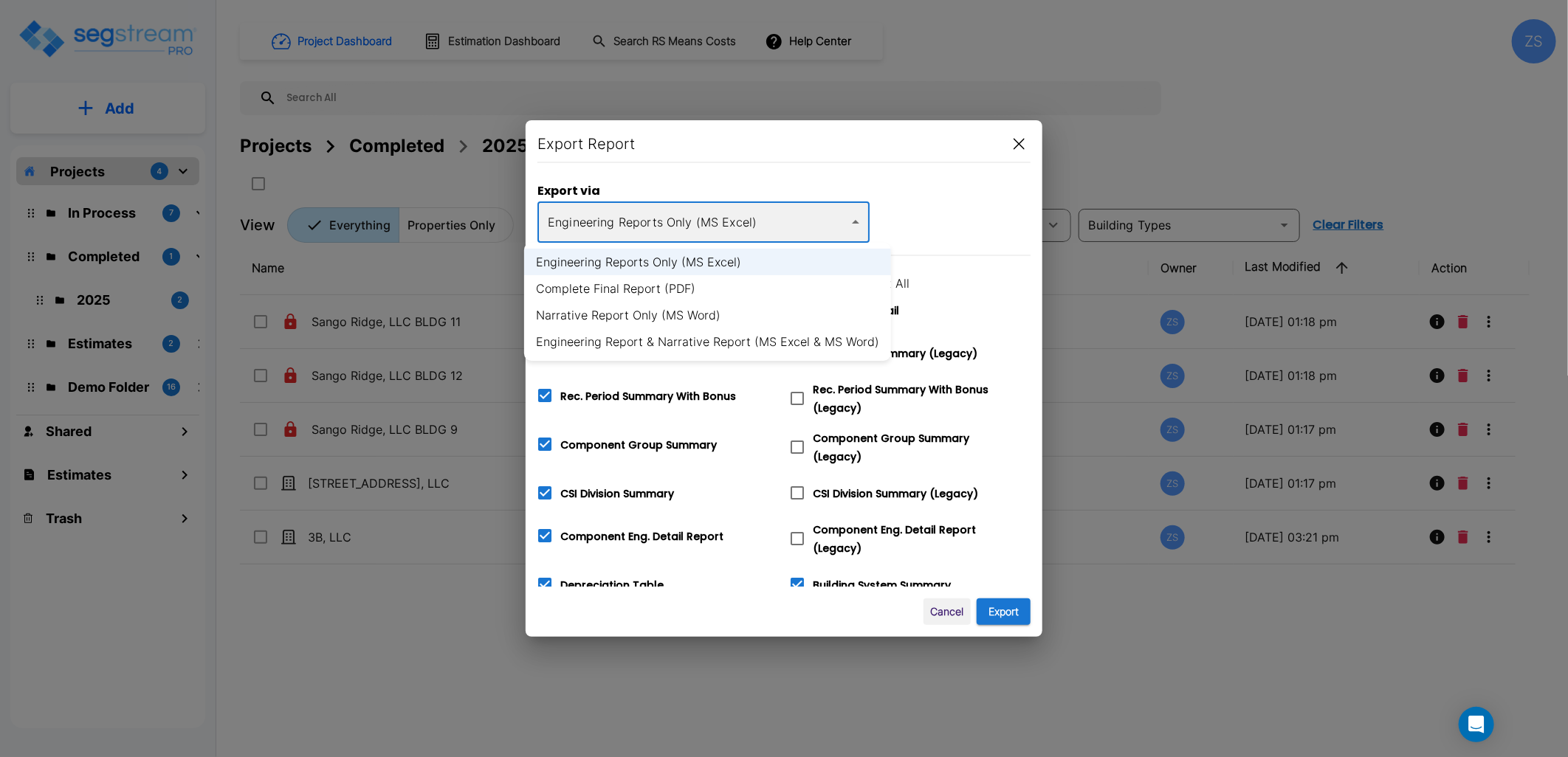
click at [681, 206] on body "× Your report is being generated. Be patient! × We're working on your Modificat…" at bounding box center [784, 378] width 1568 height 757
click at [661, 258] on li "Engineering Reports Only (MS Excel)" at bounding box center [707, 262] width 367 height 27
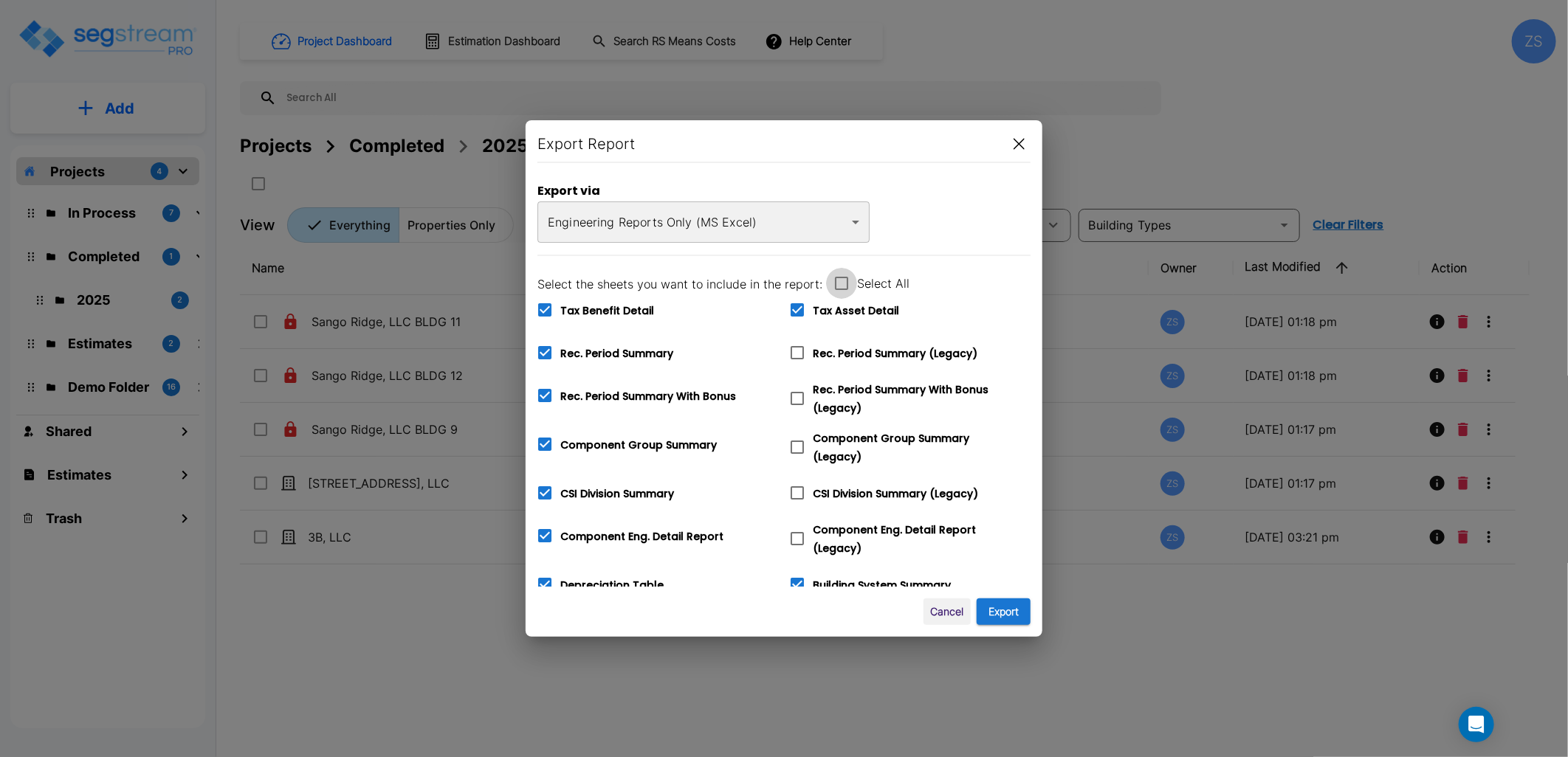
click at [838, 283] on icon at bounding box center [842, 283] width 18 height 18
click at [838, 281] on input "Select All" at bounding box center [834, 274] width 15 height 13
click at [838, 283] on icon at bounding box center [842, 283] width 13 height 13
click at [838, 281] on input "Select All" at bounding box center [834, 274] width 15 height 13
checkbox input "false"
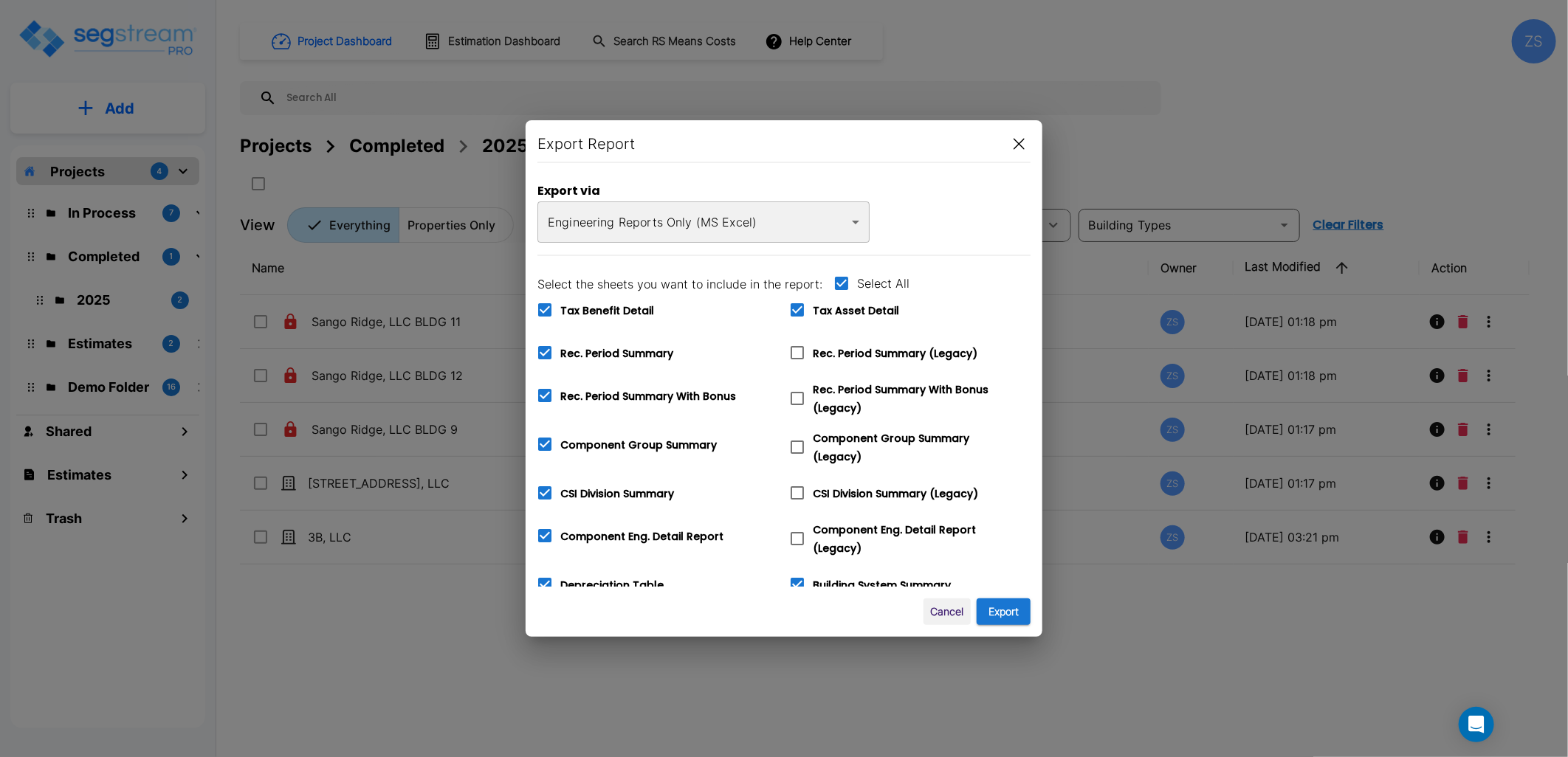
checkbox input "false"
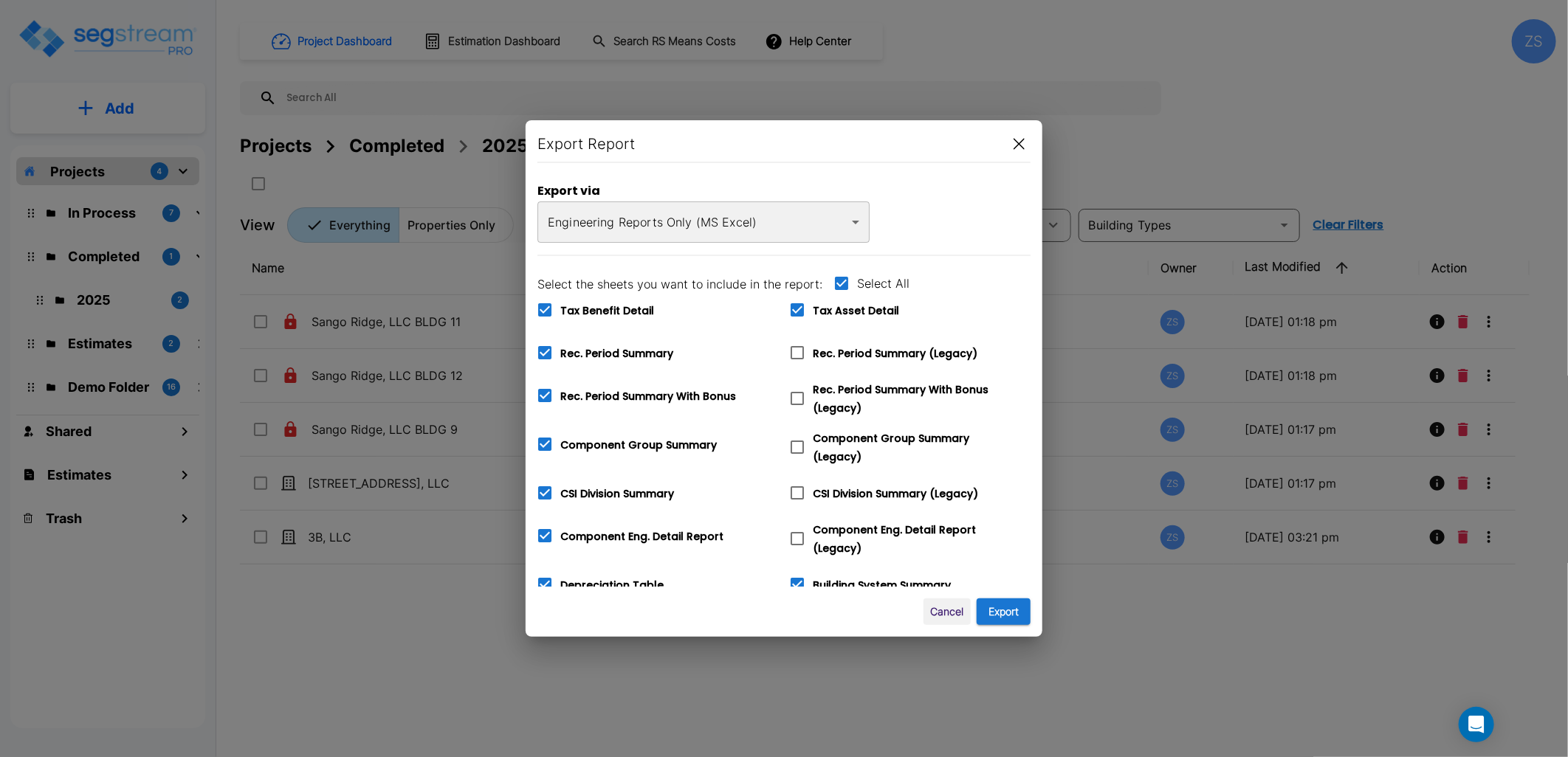
checkbox input "false"
click at [818, 312] on span "Tax Asset Detail" at bounding box center [856, 311] width 86 height 15
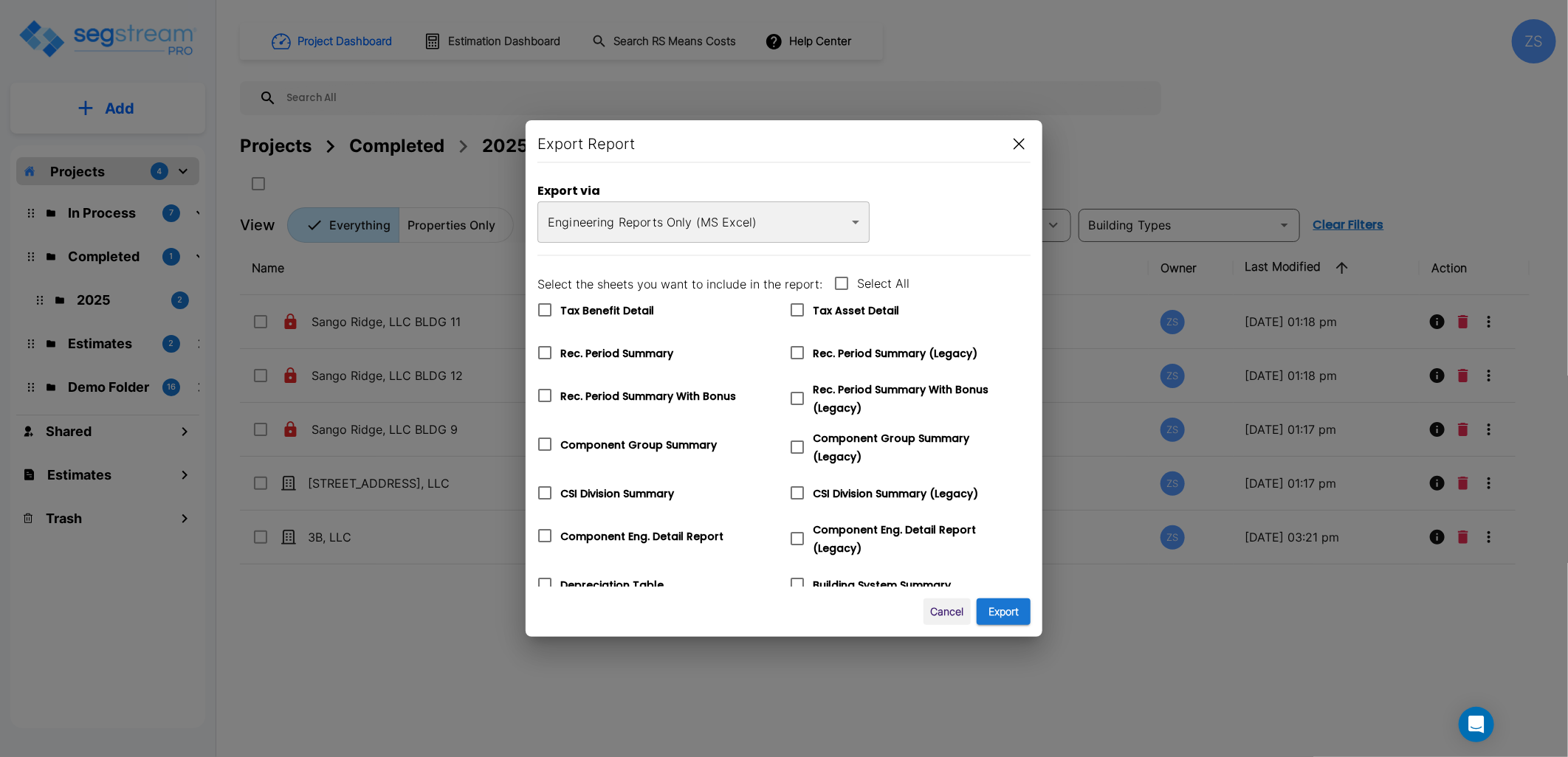
click at [797, 307] on input "Tax Asset Detail" at bounding box center [790, 300] width 15 height 13
checkbox input "true"
click at [991, 610] on button "Export" at bounding box center [1004, 612] width 53 height 28
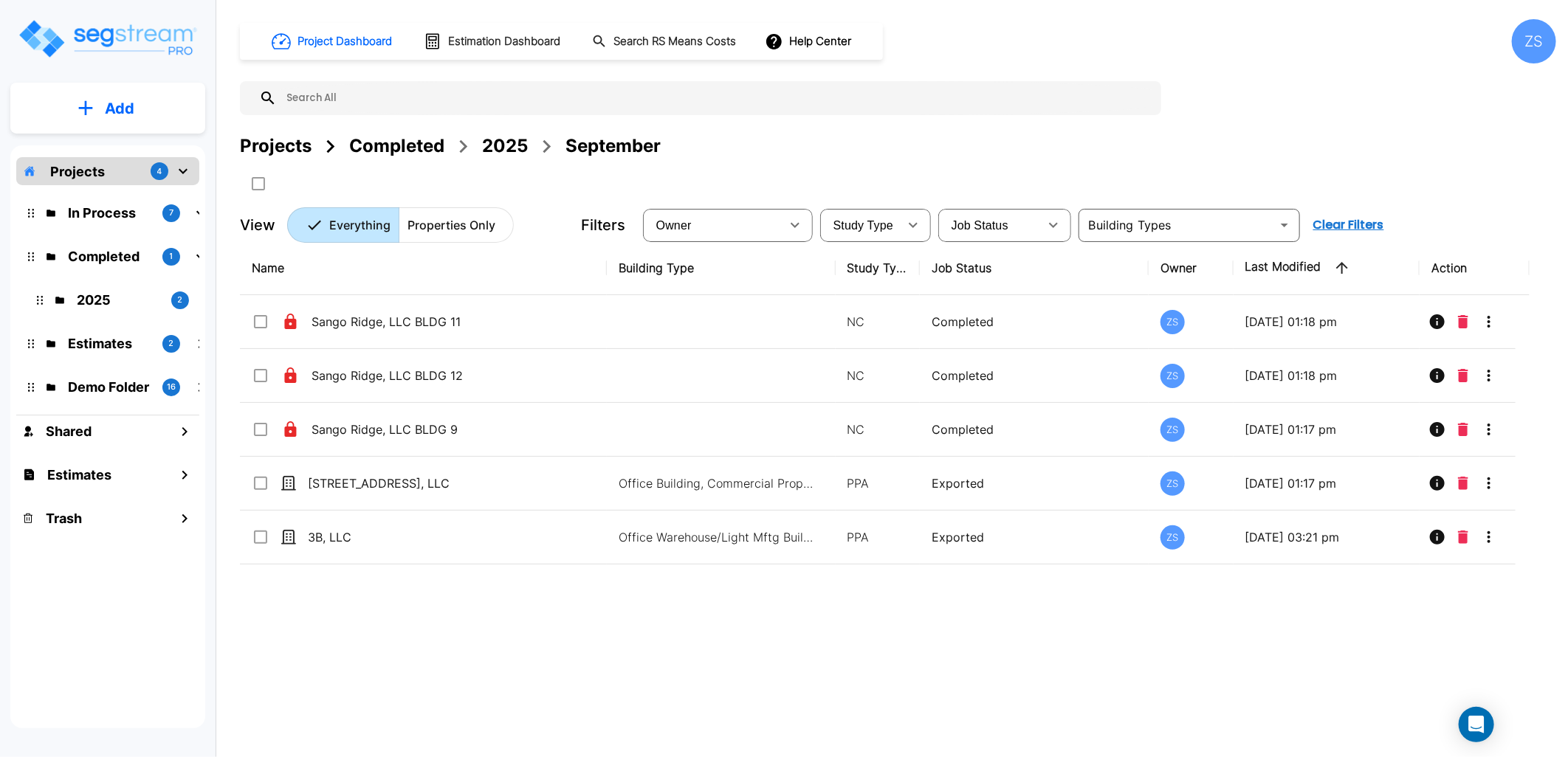
click at [566, 654] on div "Name Building Type Study Type Job Status Owner Last Modified Action [GEOGRAPHIC…" at bounding box center [884, 476] width 1290 height 470
